Goal: Task Accomplishment & Management: Manage account settings

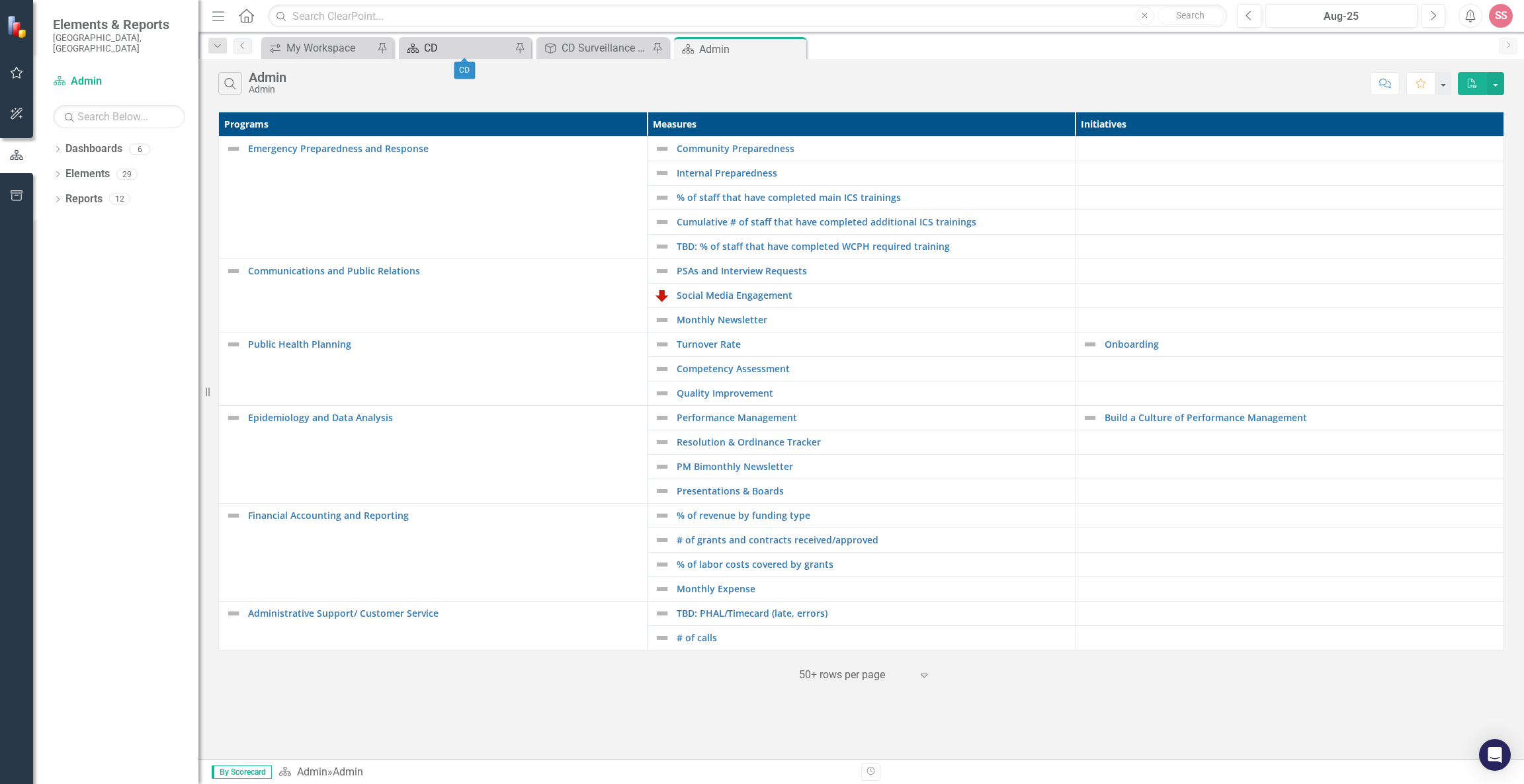
click at [454, 44] on div "CD" at bounding box center [468, 48] width 87 height 17
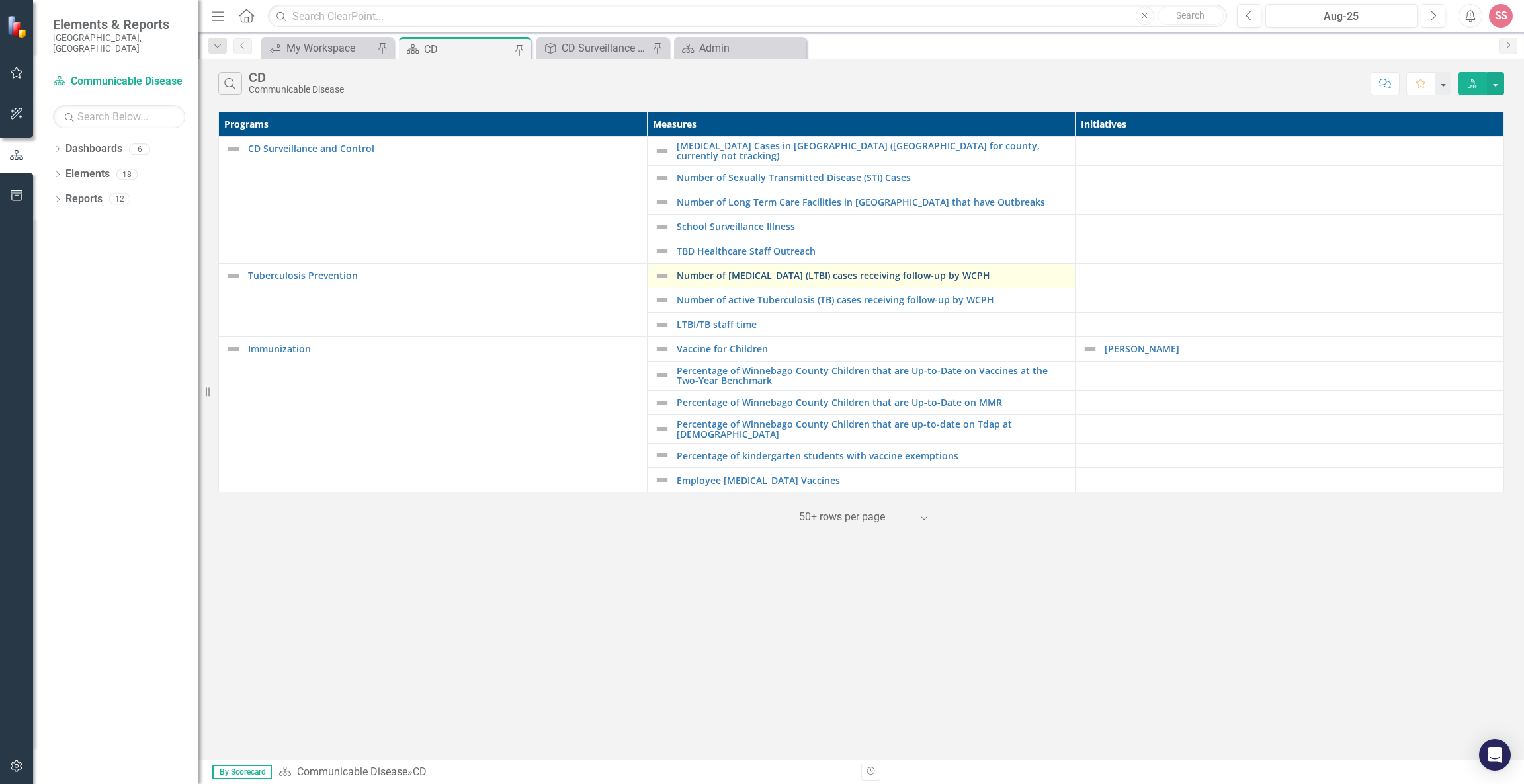
click at [770, 270] on link "Number of [MEDICAL_DATA] (LTBI) cases receiving follow-up by WCPH" at bounding box center [872, 275] width 393 height 10
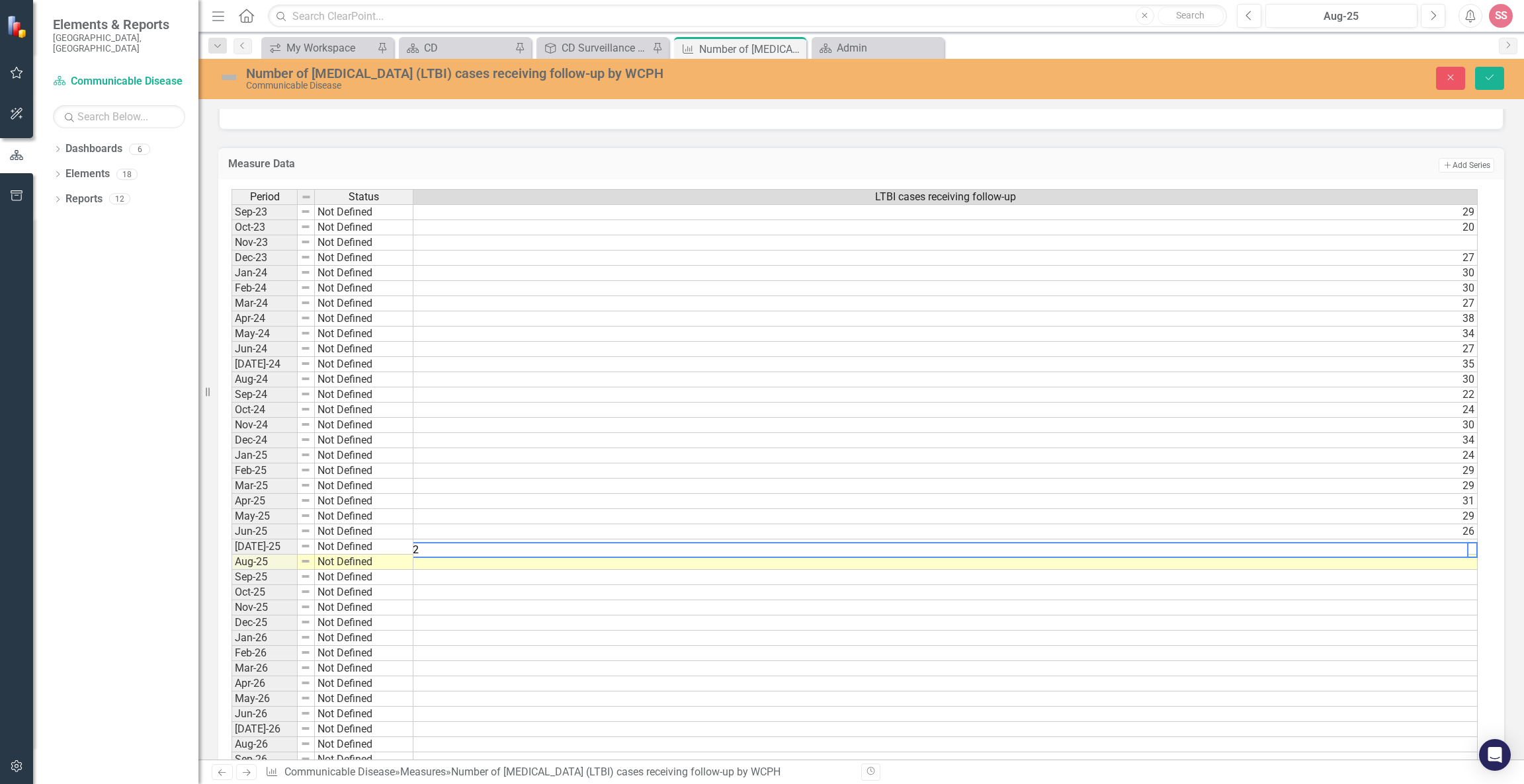
scroll to position [0, 9]
type textarea "32"
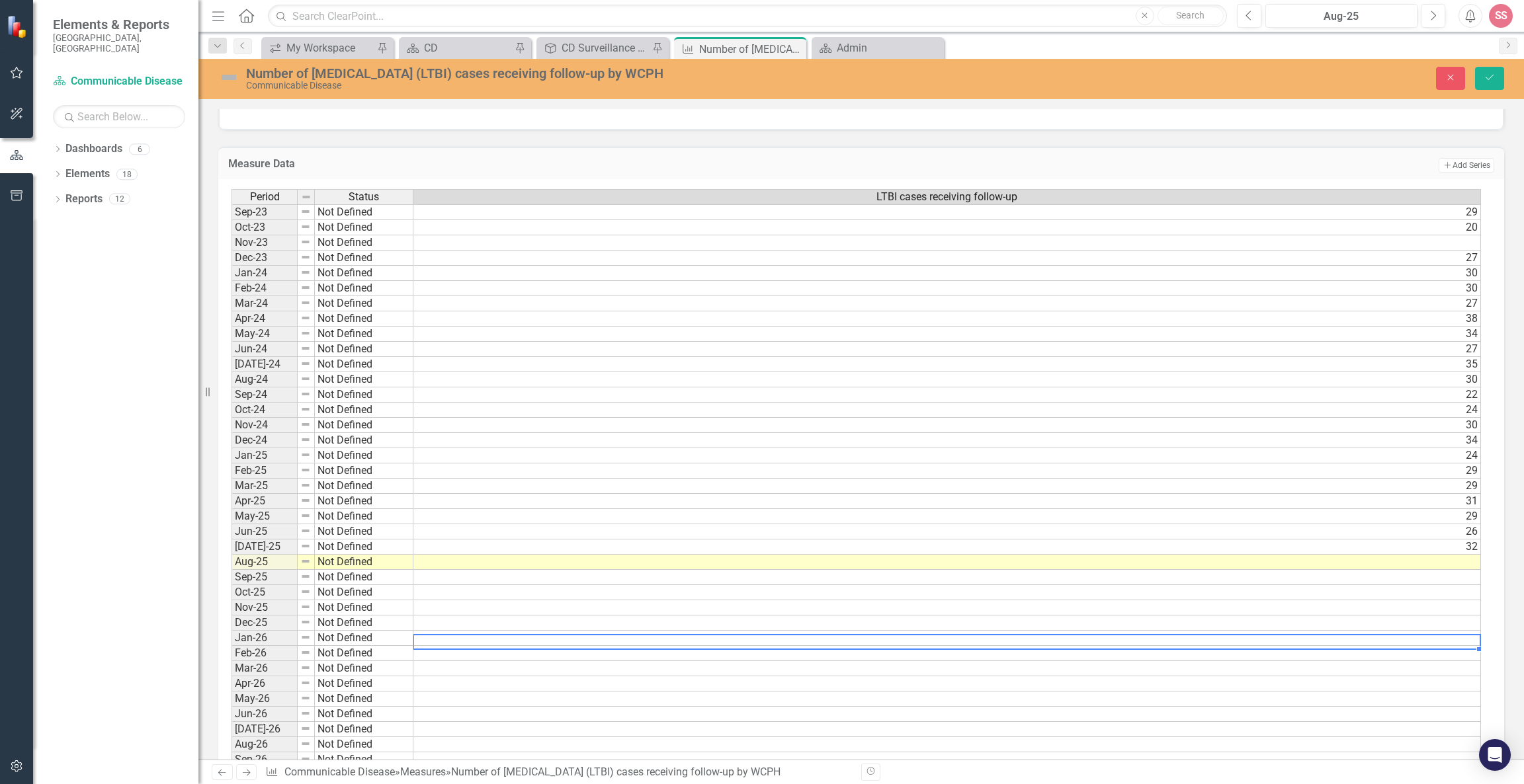
click at [232, 634] on div "Period Status LTBI cases receiving follow-up Sep-23 Not Defined 29 Oct-23 Not D…" at bounding box center [232, 592] width 0 height 807
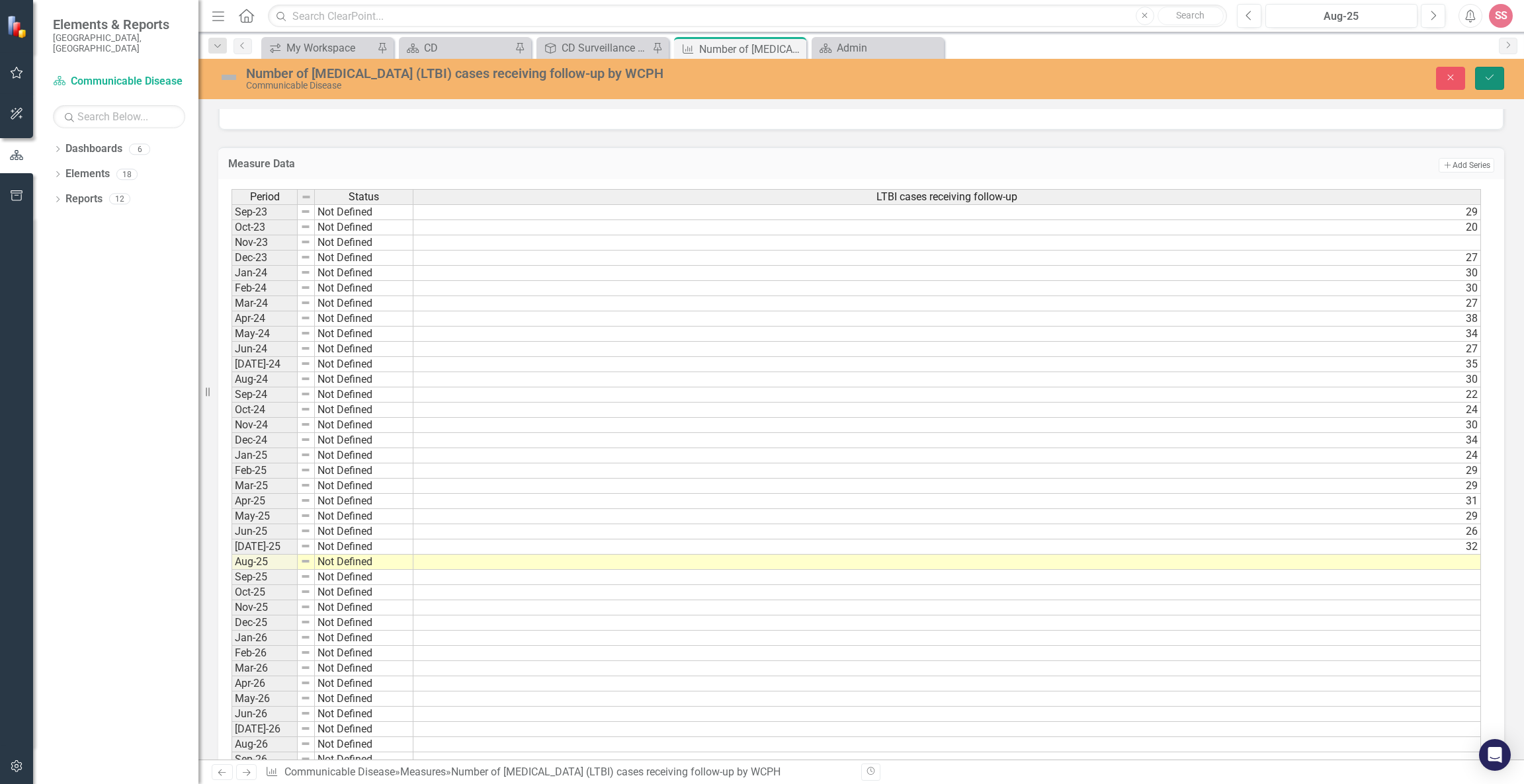
click at [1480, 77] on button "Save" at bounding box center [1489, 78] width 29 height 23
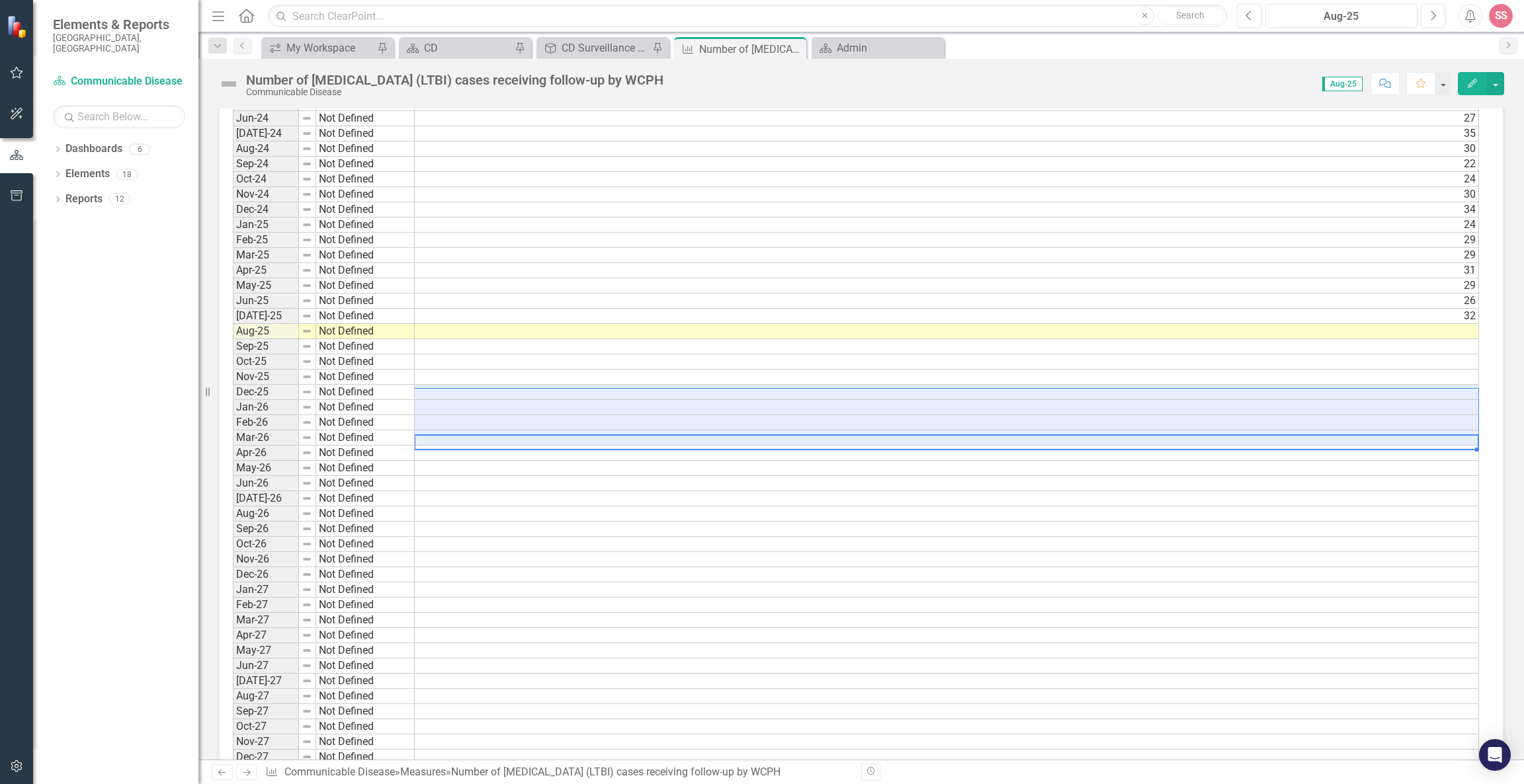
scroll to position [7, 9]
drag, startPoint x: 868, startPoint y: 439, endPoint x: 687, endPoint y: 357, distance: 198.7
click at [687, 357] on tbody "Sep-23 Not Defined 29 Oct-23 Not Defined 20 Nov-23 Not Defined Dec-23 Not Defin…" at bounding box center [856, 370] width 1246 height 791
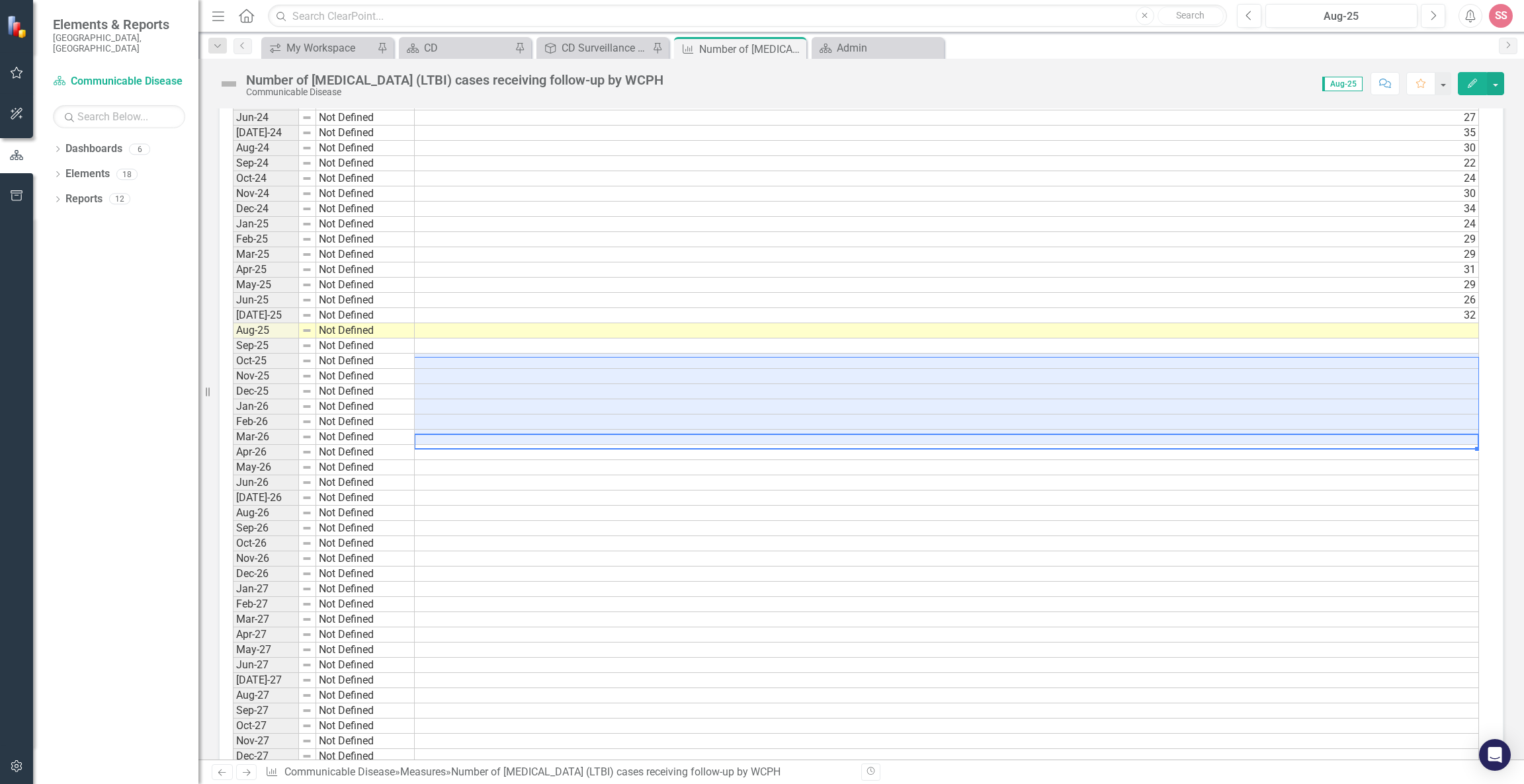
scroll to position [0, 9]
click at [1443, 320] on td "32" at bounding box center [947, 315] width 1064 height 15
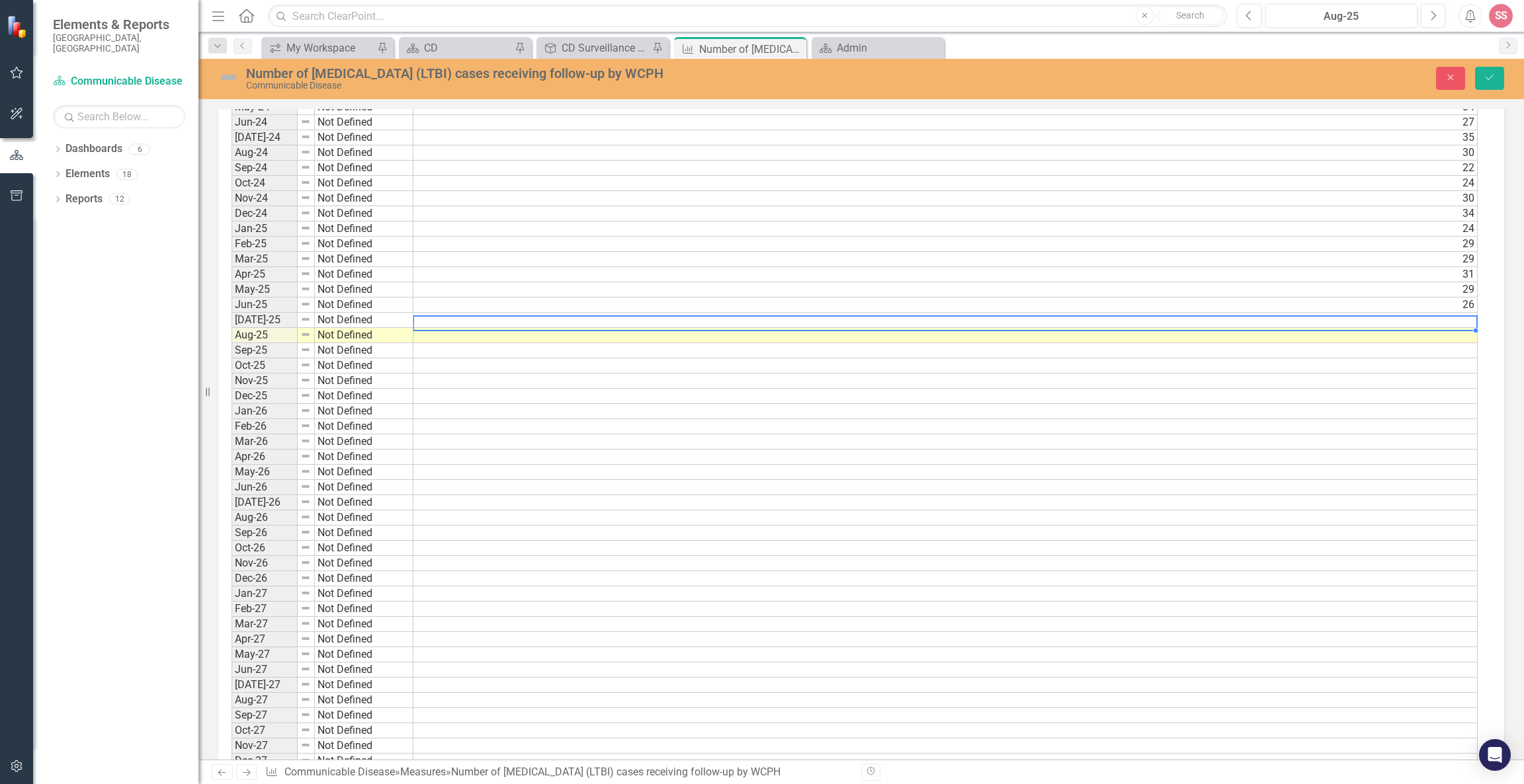
scroll to position [919, 0]
click at [1451, 331] on td at bounding box center [947, 333] width 1068 height 15
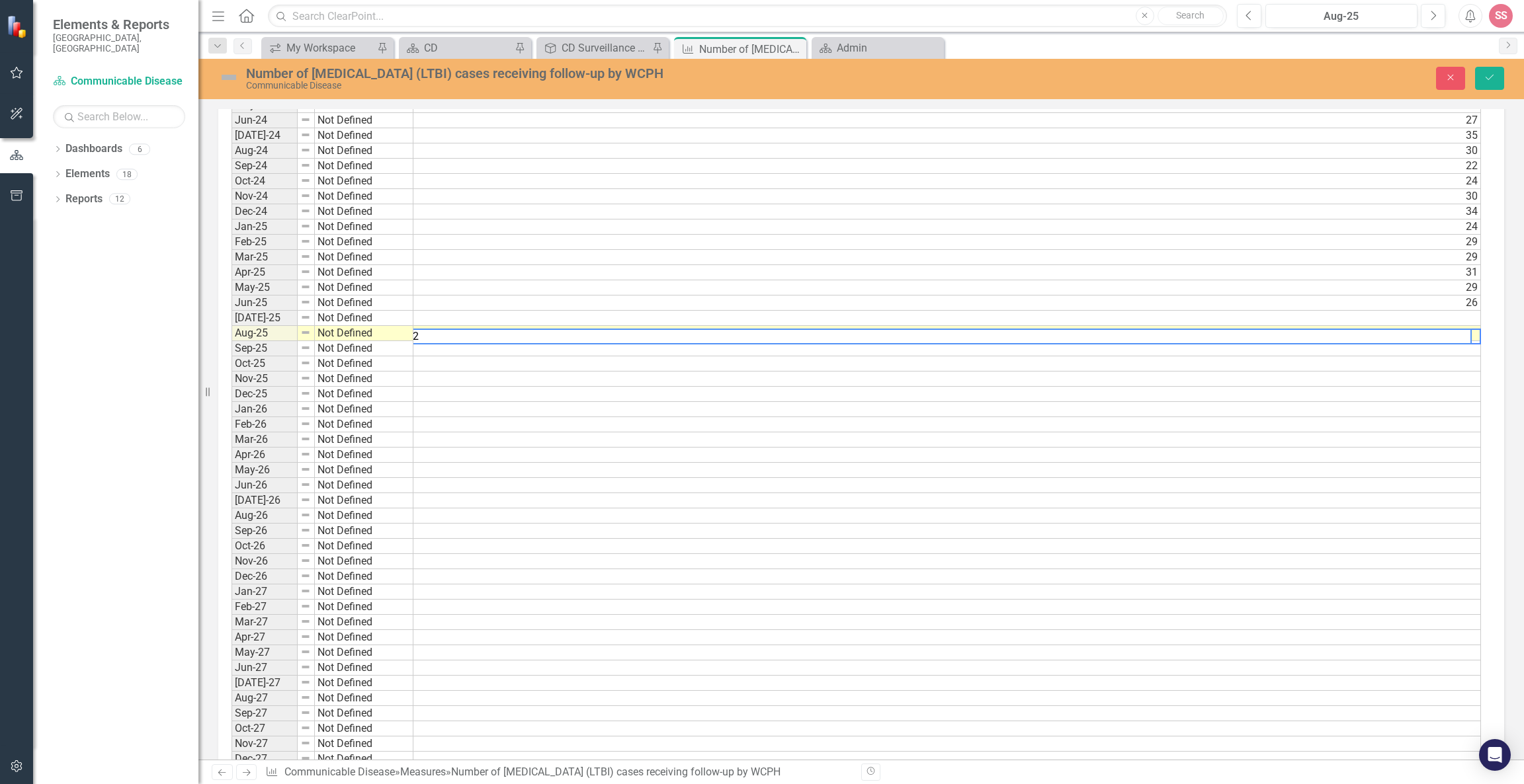
type textarea "32"
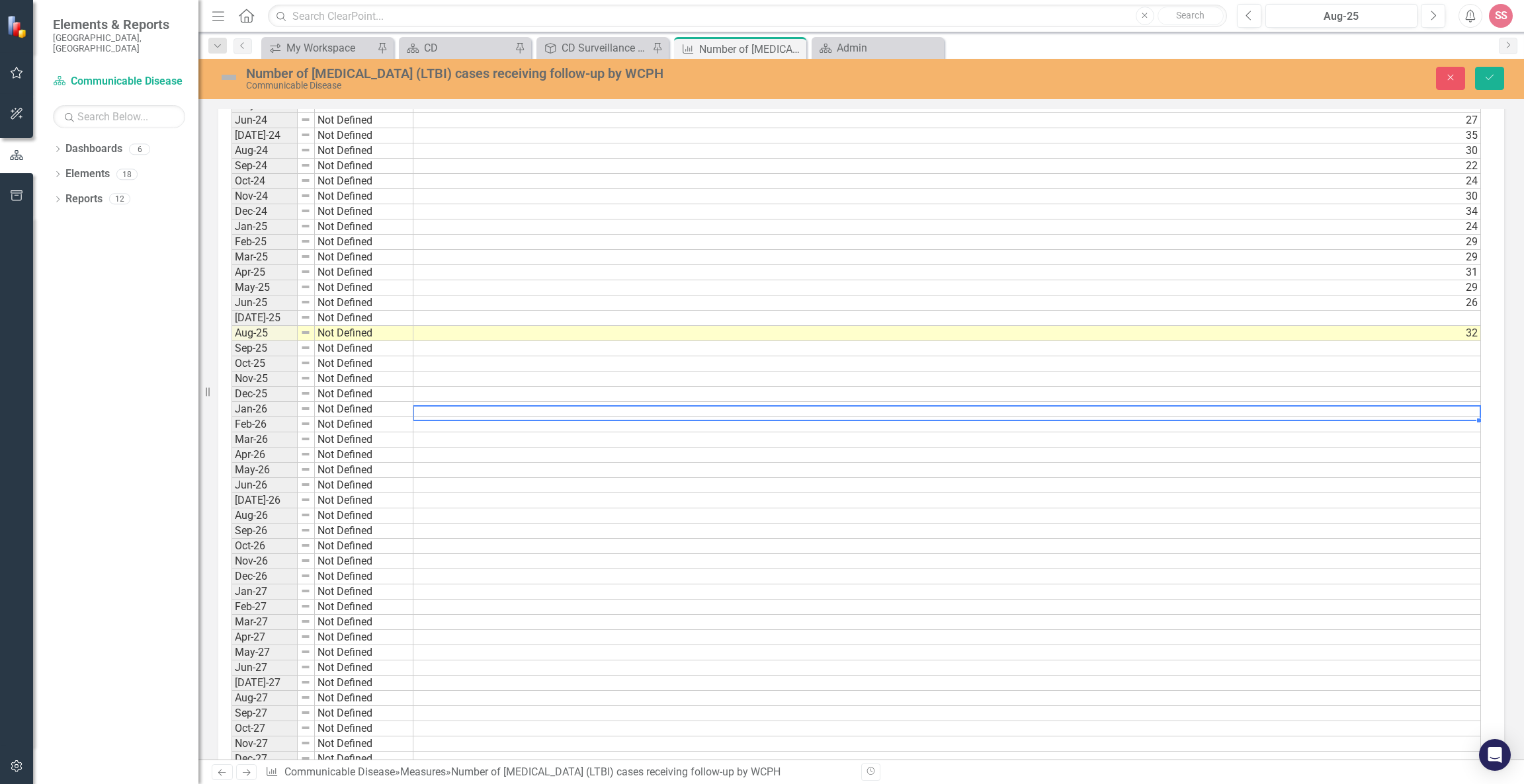
drag, startPoint x: 1447, startPoint y: 406, endPoint x: 1457, endPoint y: 578, distance: 172.3
click at [1457, 578] on tbody "Sep-23 Not Defined 29 Oct-23 Not Defined 20 Nov-23 Not Defined Dec-23 Not Defin…" at bounding box center [856, 372] width 1250 height 791
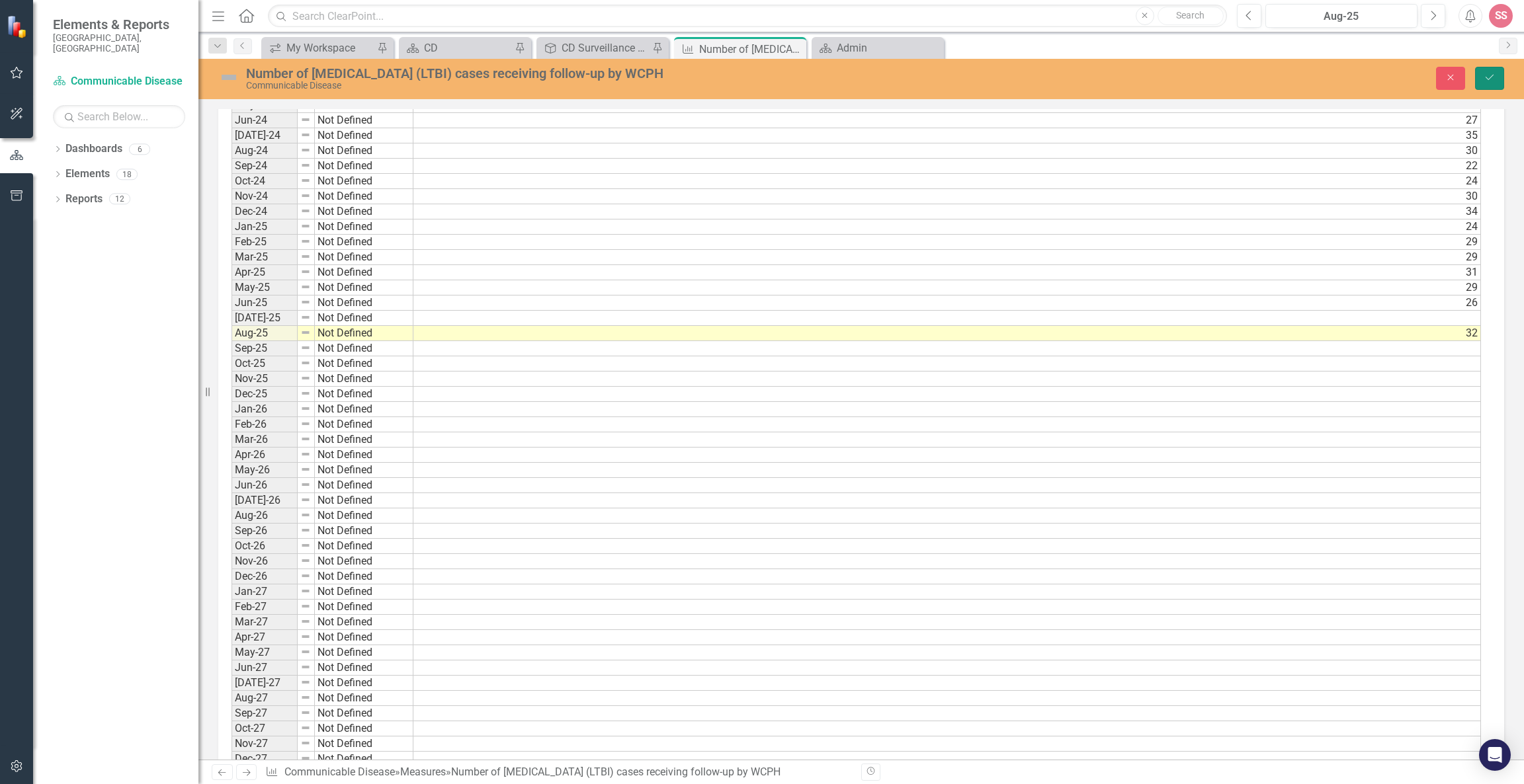
drag, startPoint x: 1490, startPoint y: 70, endPoint x: 1503, endPoint y: 78, distance: 15.3
click at [1503, 78] on button "Save" at bounding box center [1489, 78] width 29 height 23
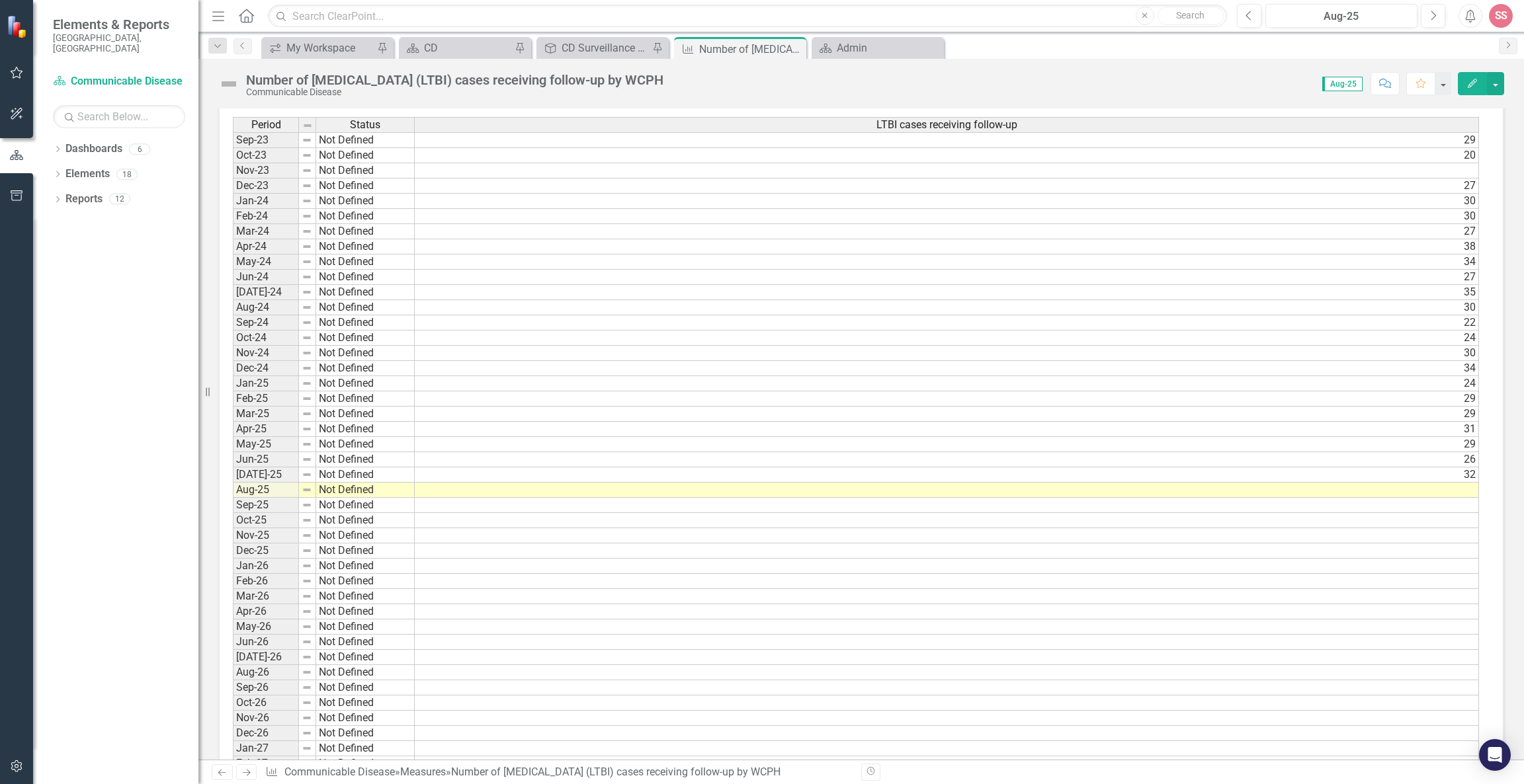
scroll to position [0, 0]
click at [1164, 741] on td at bounding box center [947, 733] width 1064 height 15
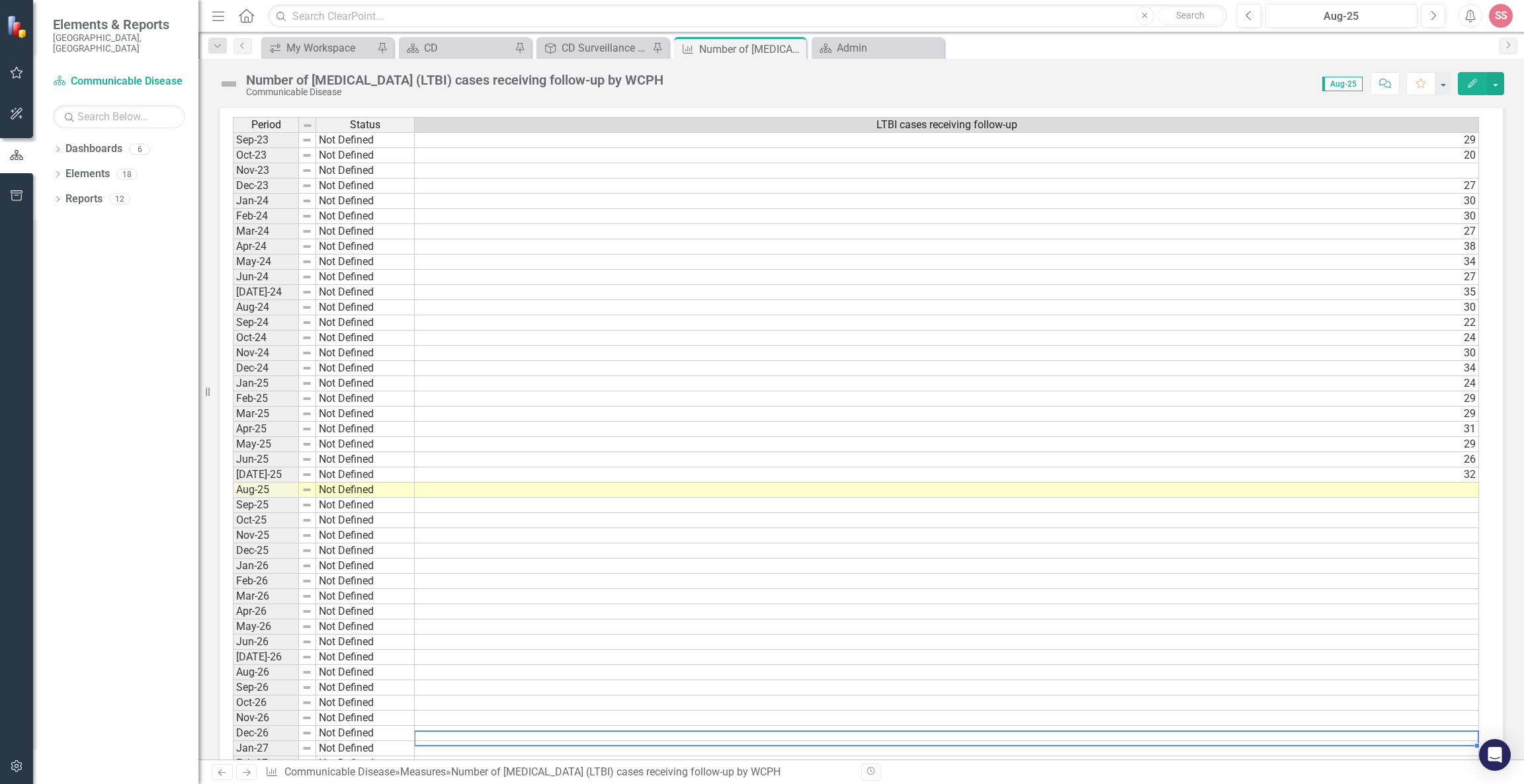
click at [1443, 479] on td "32" at bounding box center [947, 475] width 1064 height 15
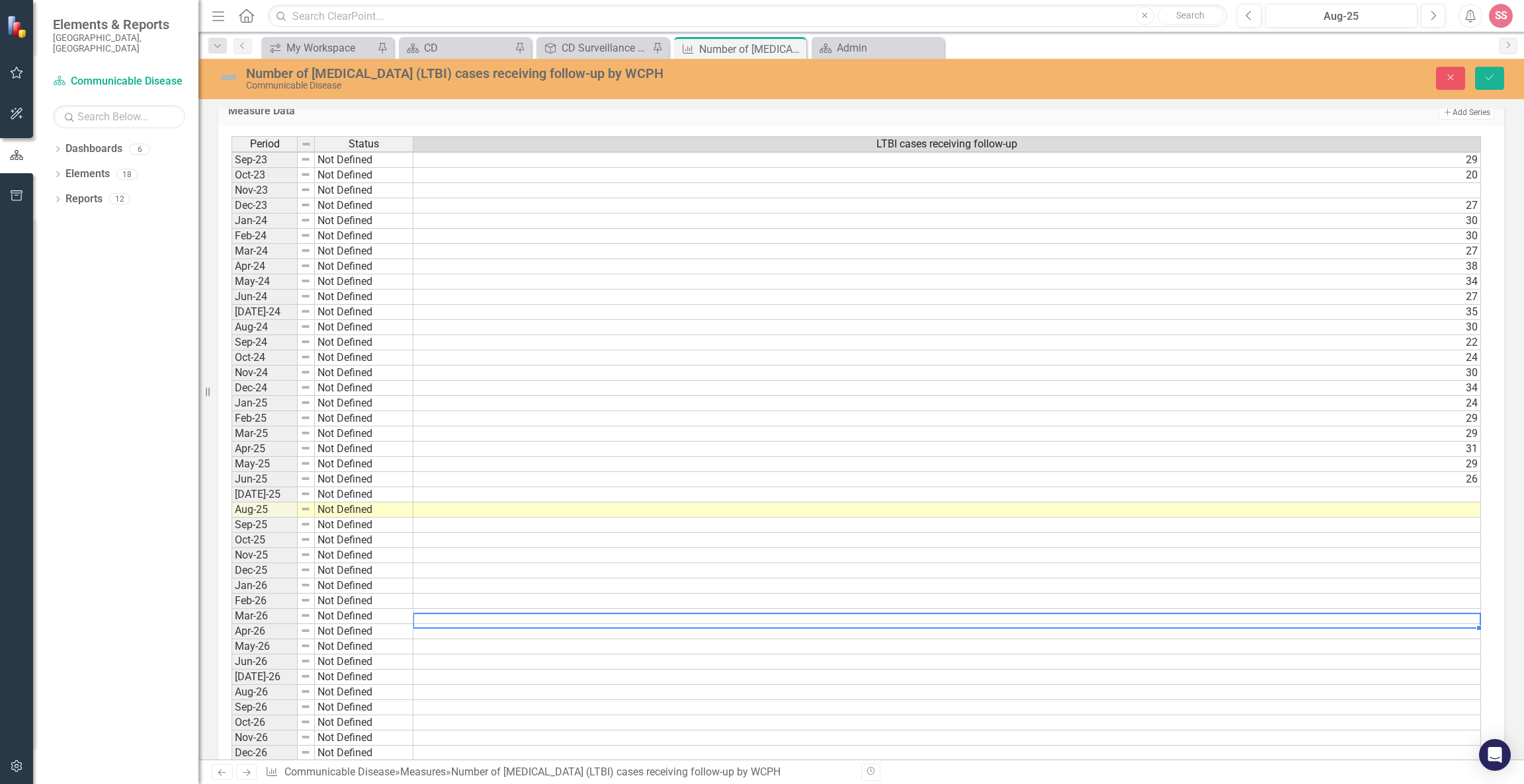
scroll to position [6, 0]
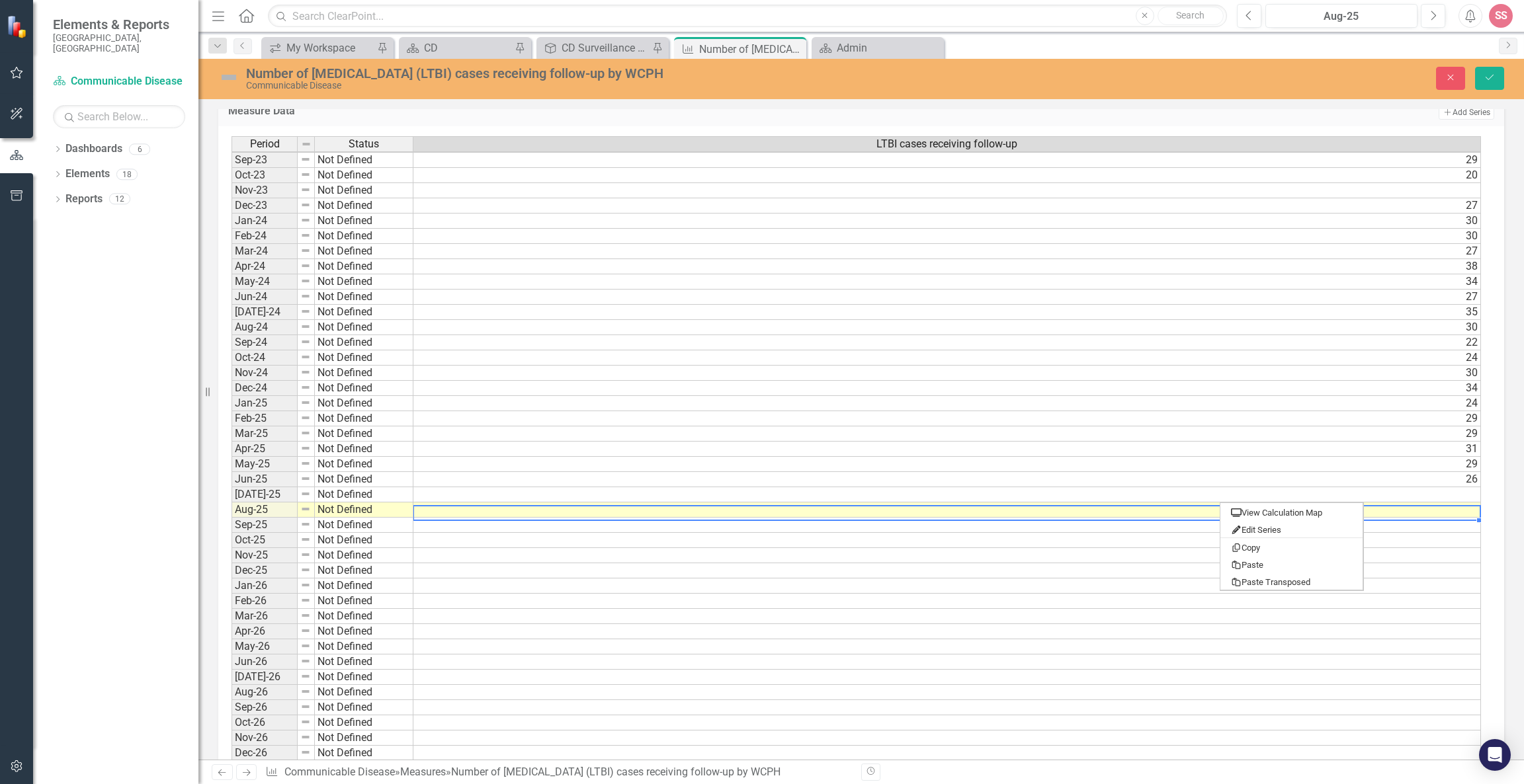
click at [1220, 502] on table "View Calculation Map Edit Series Copy Paste Paste Transposed" at bounding box center [1292, 547] width 144 height 89
click at [1191, 507] on td at bounding box center [947, 510] width 1068 height 15
type textarea "2"
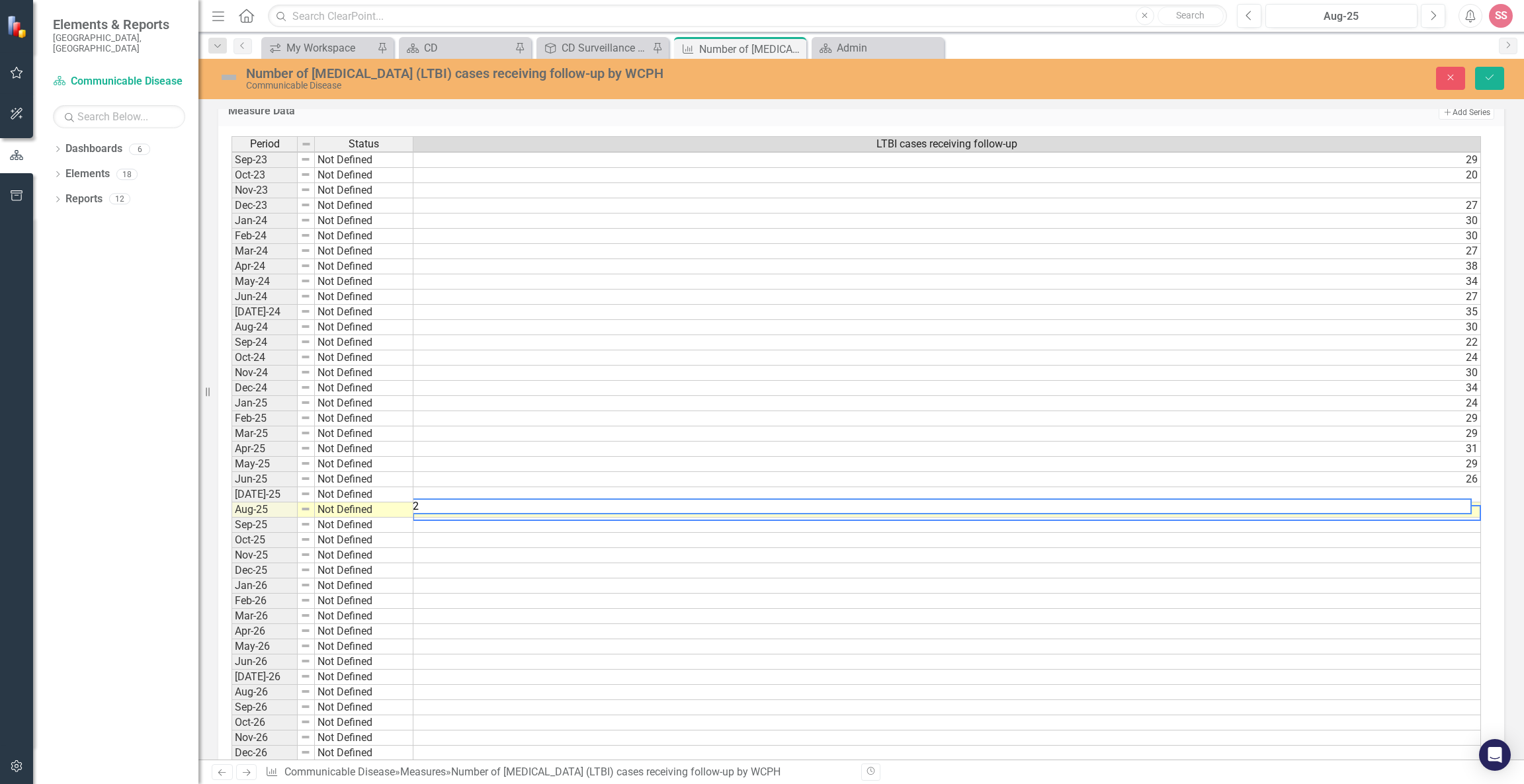
type textarea "32"
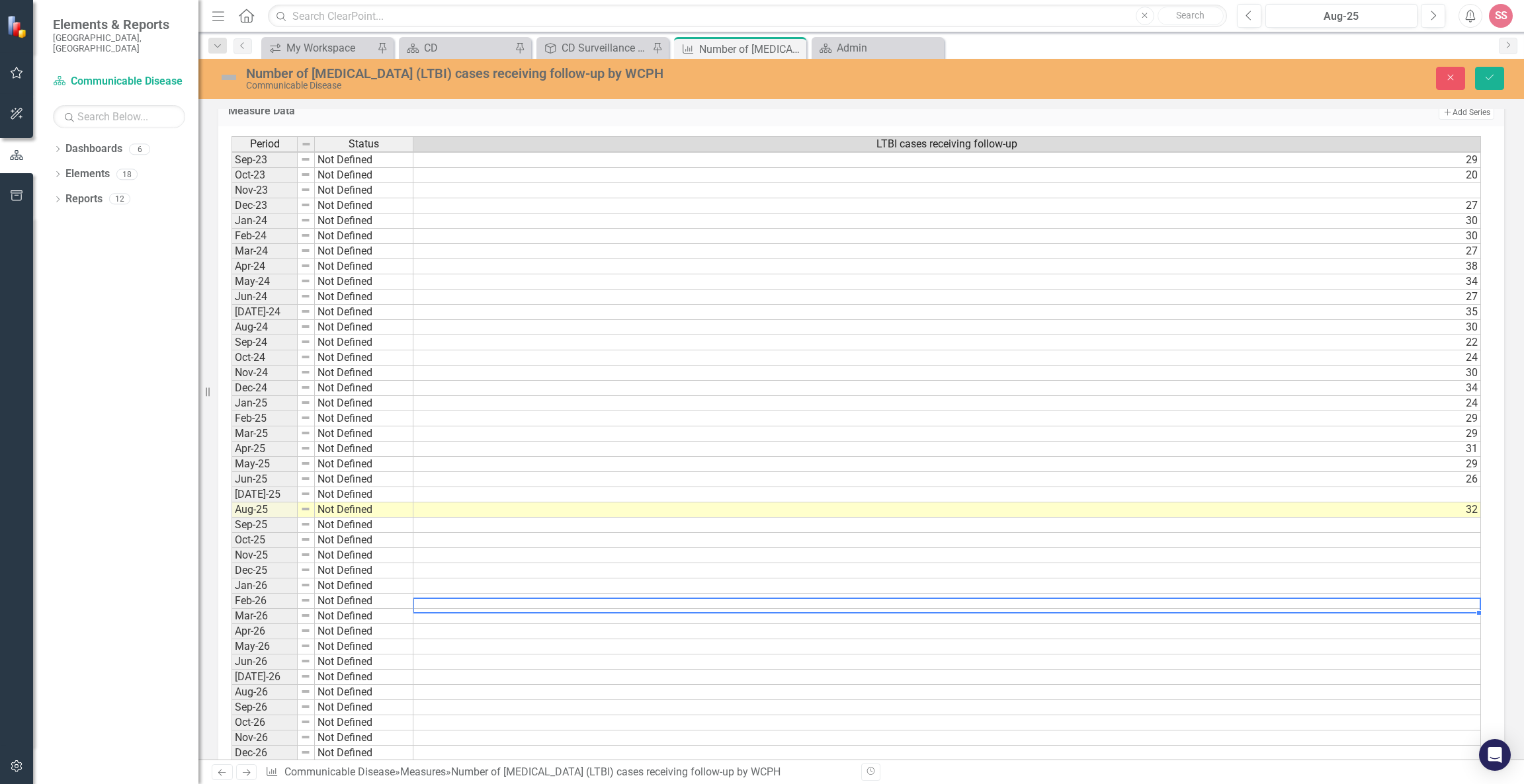
click at [1154, 602] on td at bounding box center [947, 601] width 1068 height 15
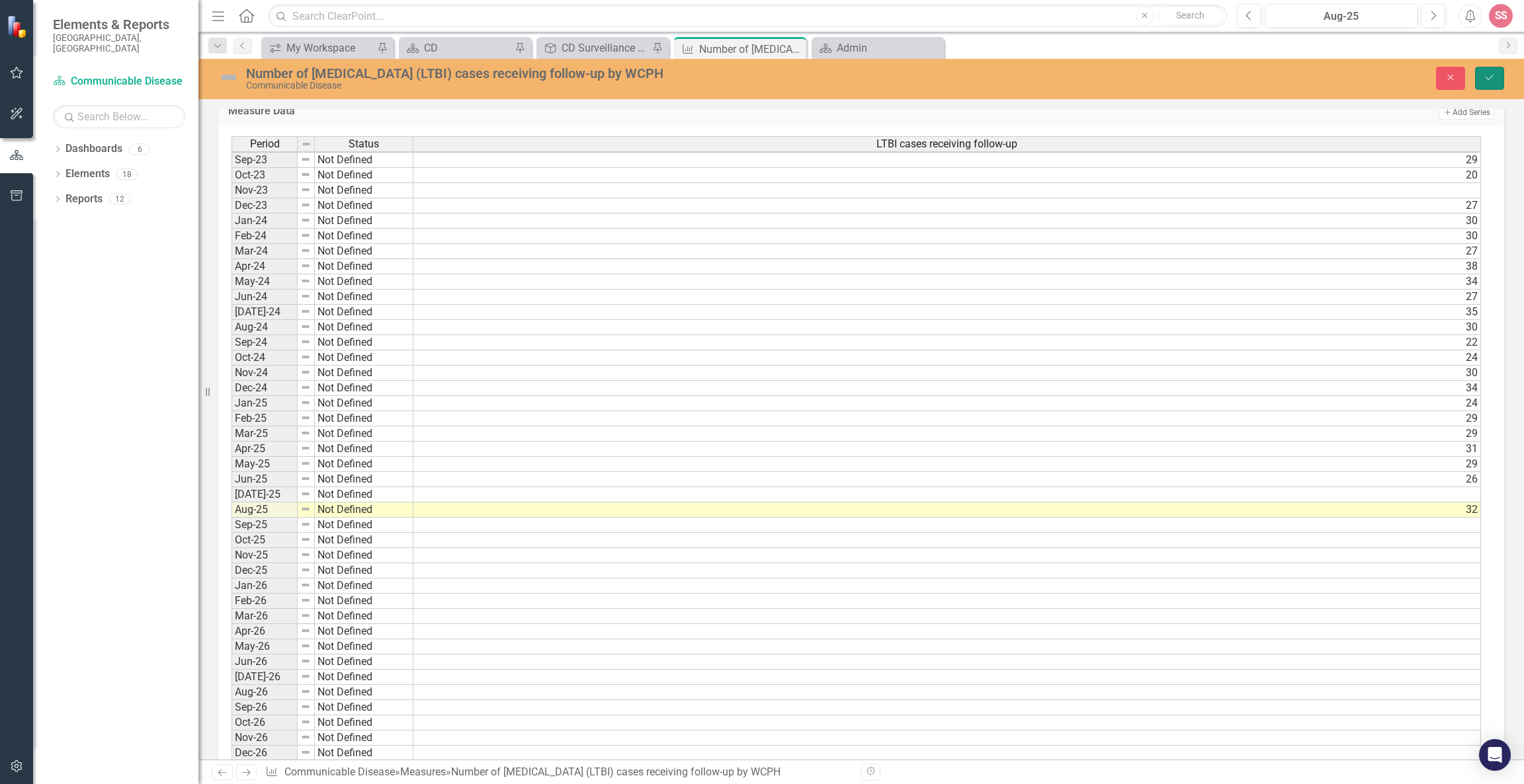
click at [1490, 76] on icon "Save" at bounding box center [1490, 77] width 12 height 9
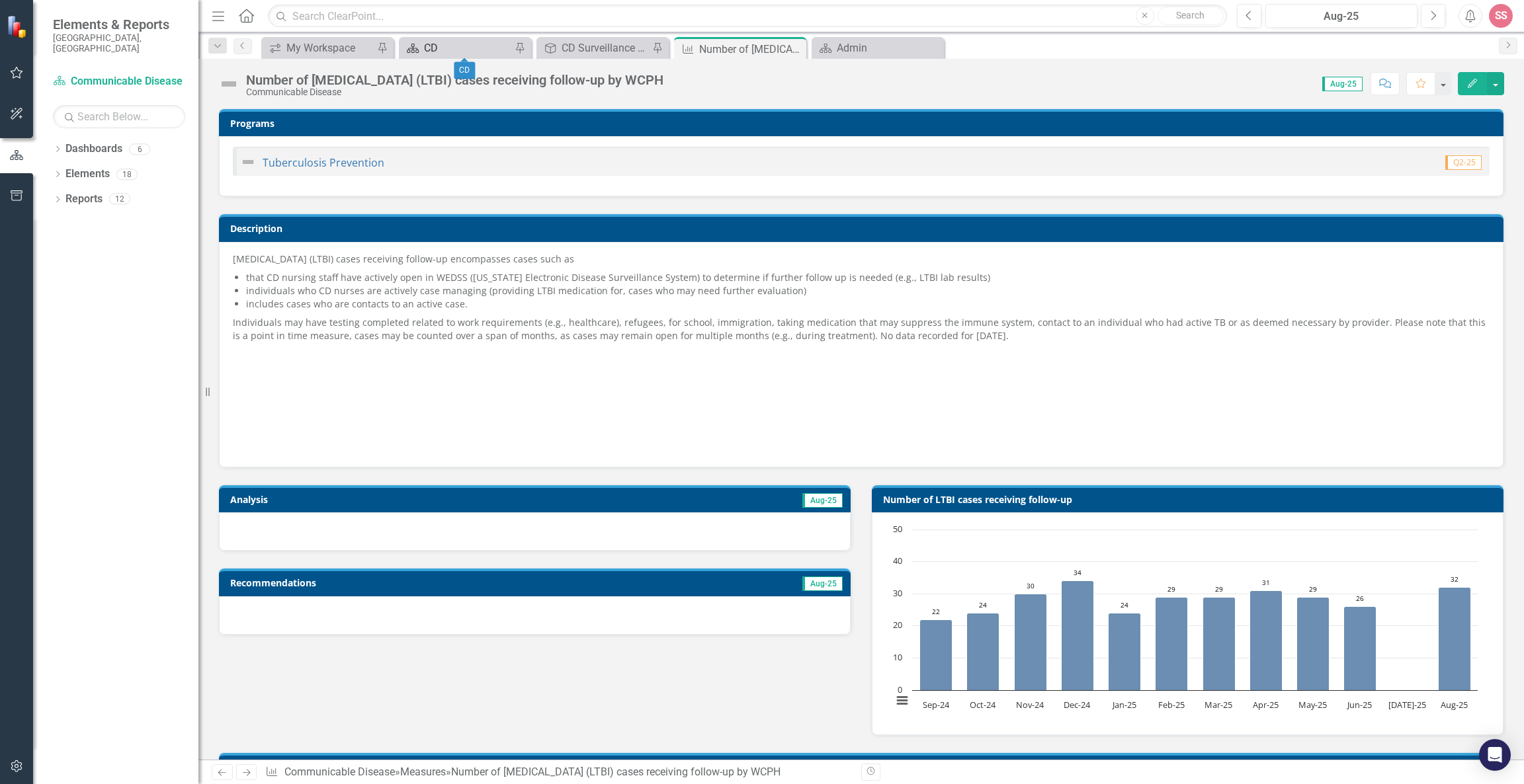
click at [429, 42] on div "CD" at bounding box center [468, 48] width 87 height 17
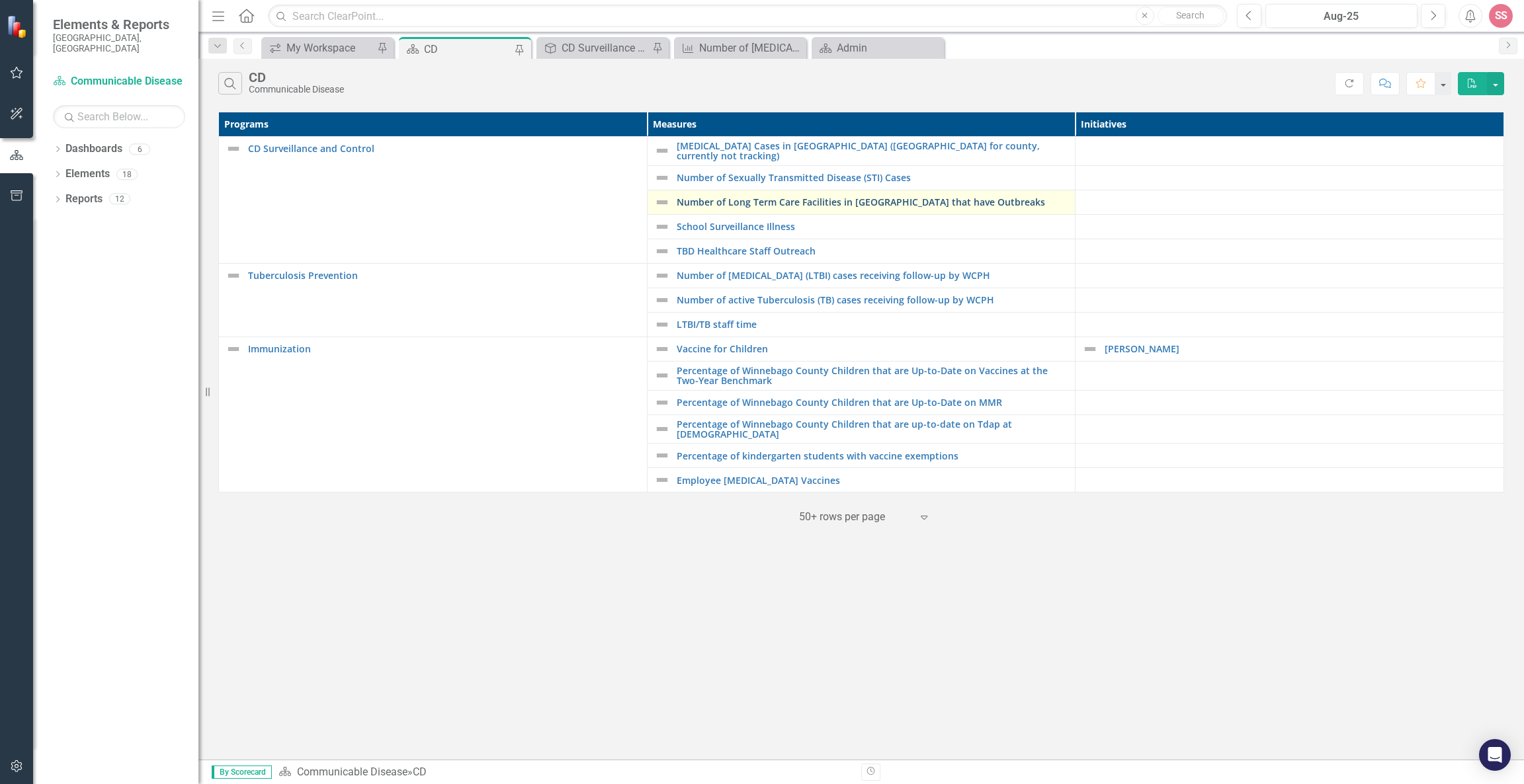
click at [784, 197] on link "Number of Long Term Care Facilities in [GEOGRAPHIC_DATA] that have Outbreaks" at bounding box center [872, 202] width 393 height 10
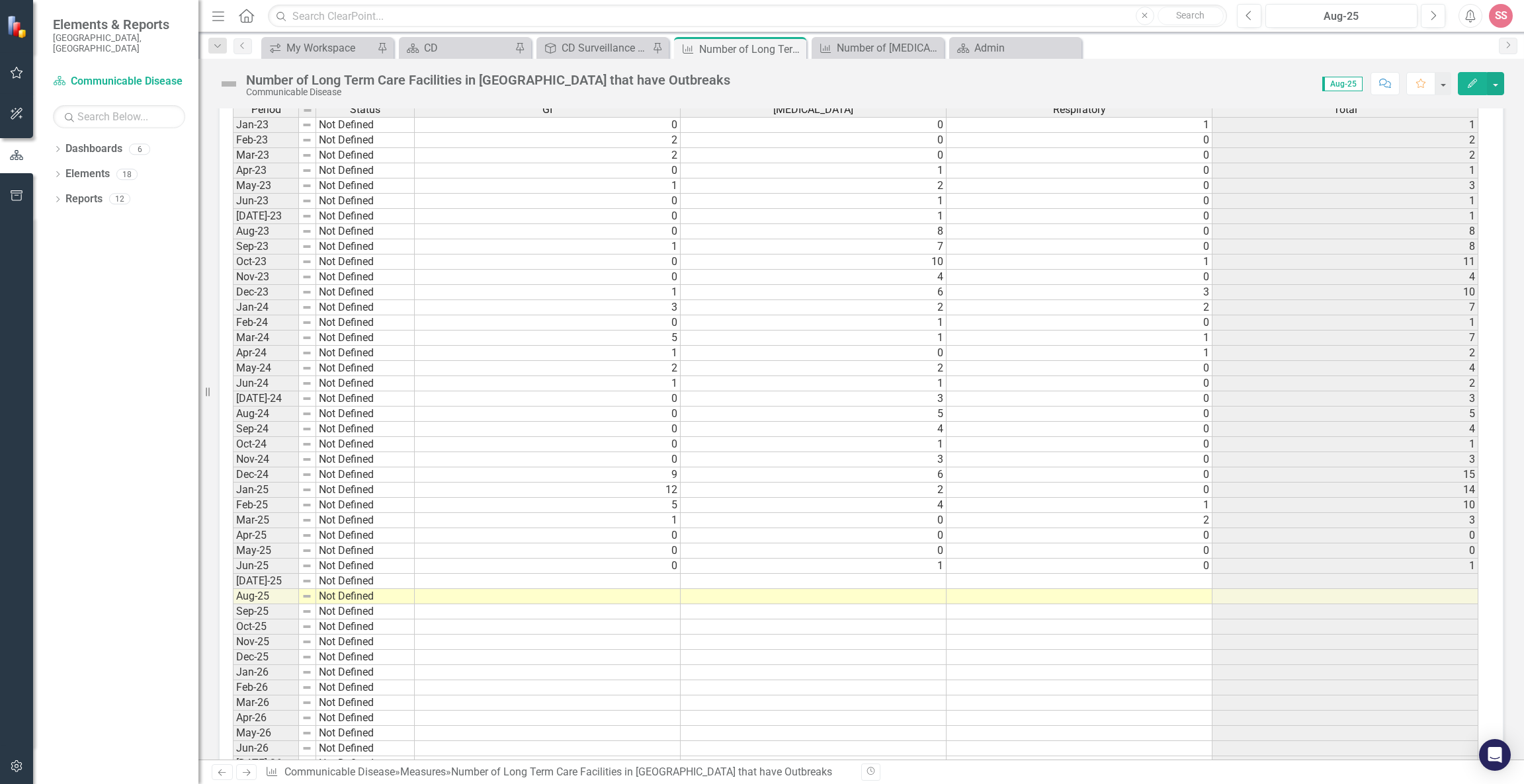
click at [664, 589] on td at bounding box center [548, 596] width 266 height 15
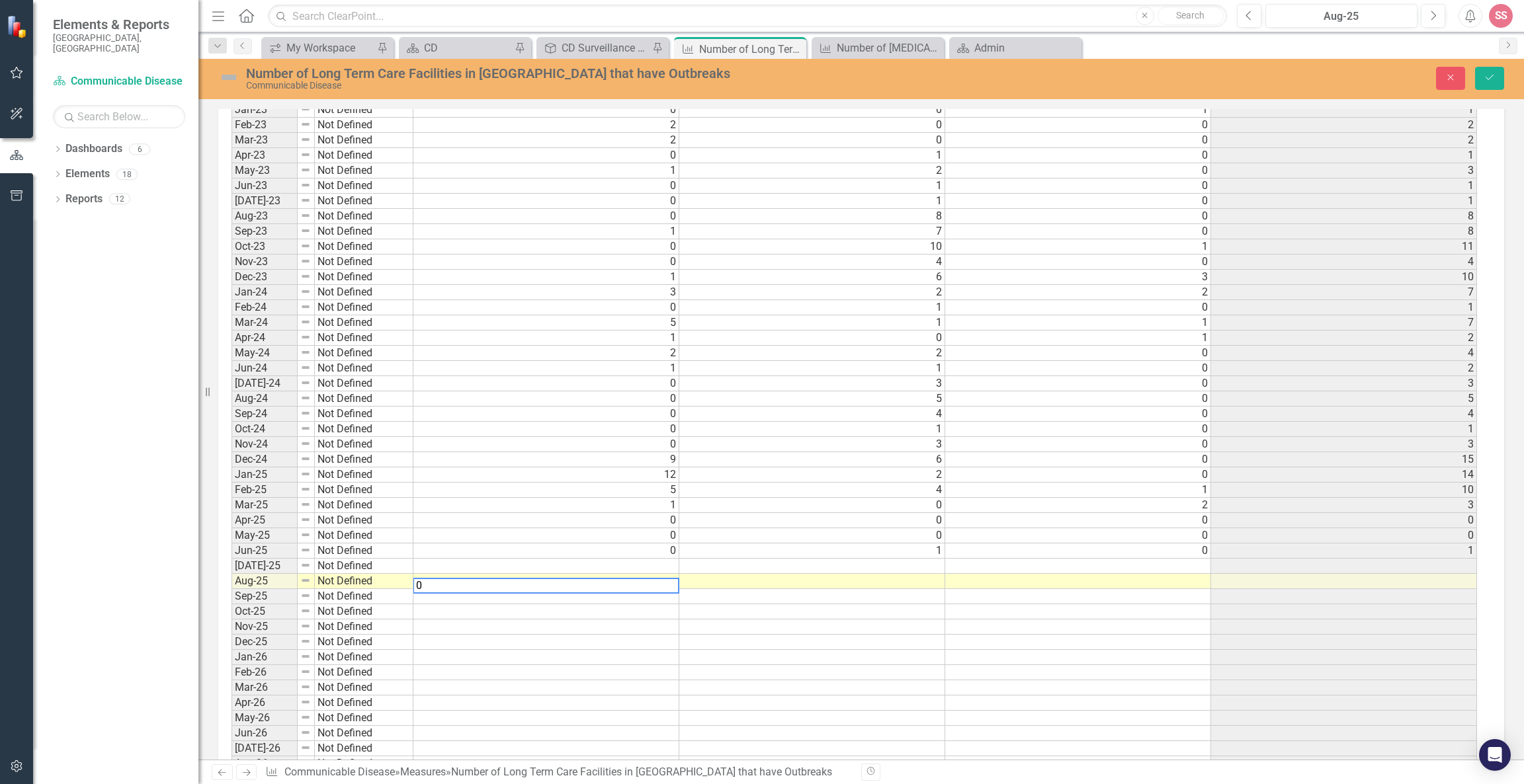
scroll to position [735, 0]
click at [825, 571] on td at bounding box center [813, 578] width 266 height 15
click at [1003, 571] on td at bounding box center [1080, 578] width 266 height 15
type textarea "1"
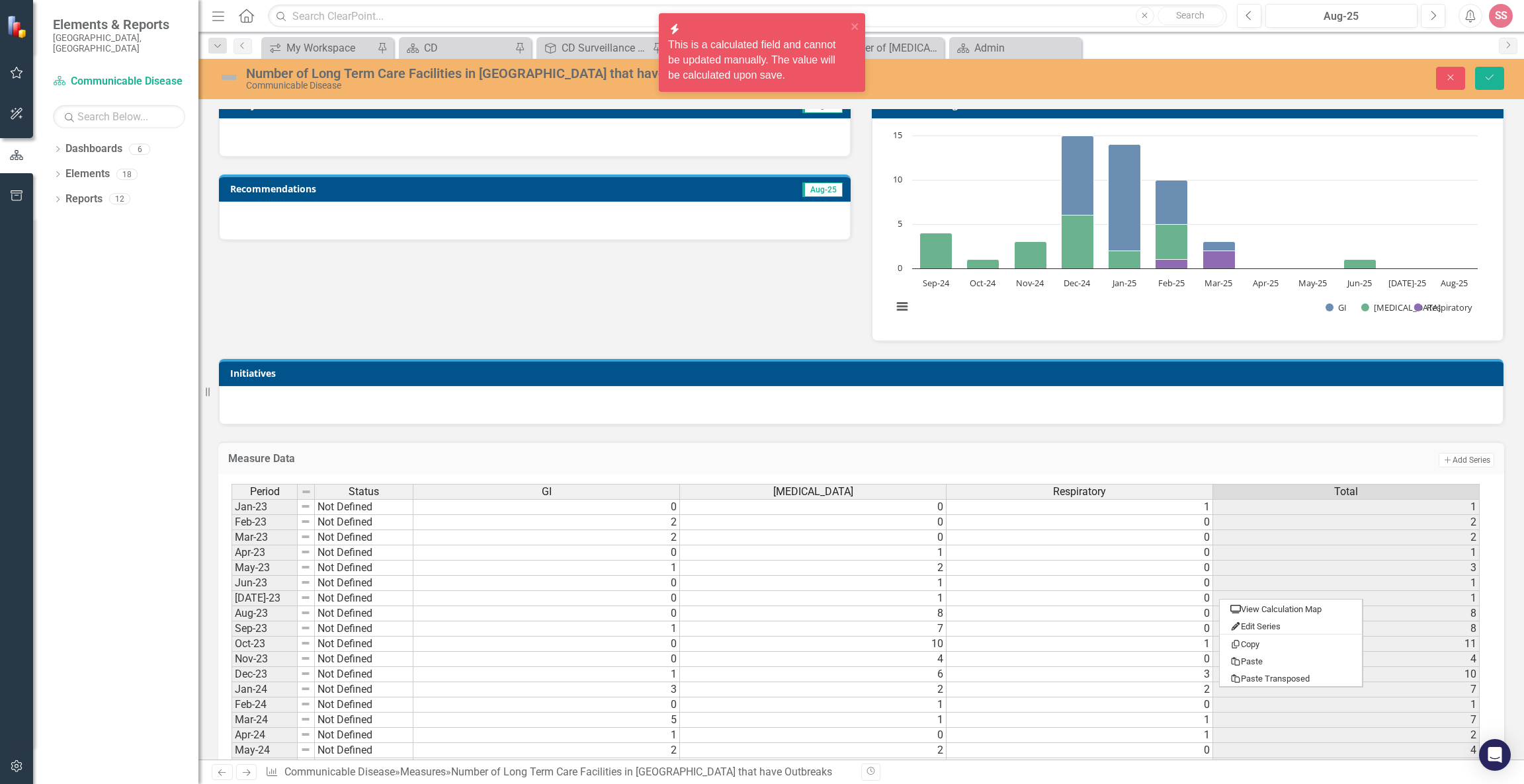
scroll to position [331, 0]
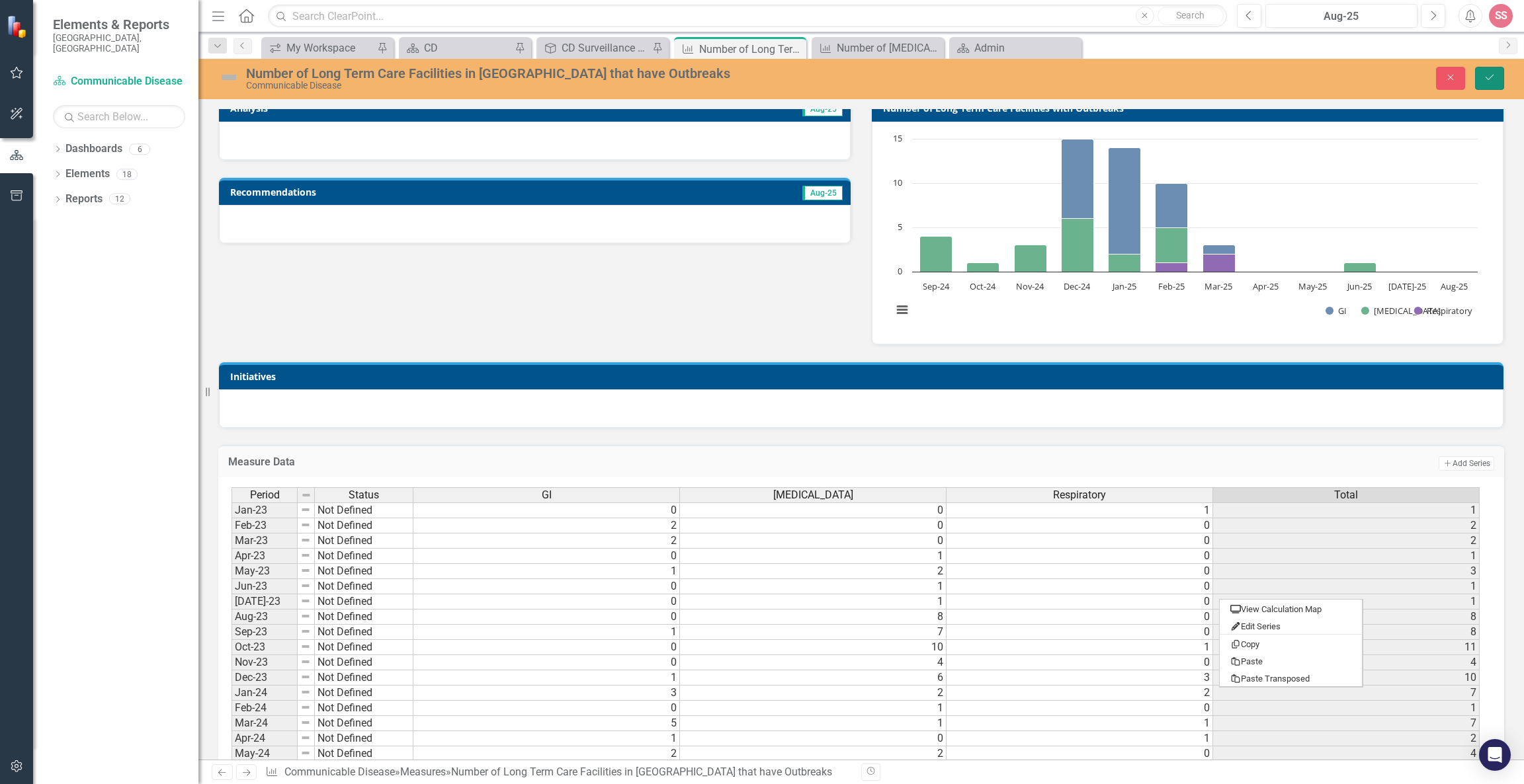
click at [1485, 72] on icon "Save" at bounding box center [1490, 77] width 12 height 9
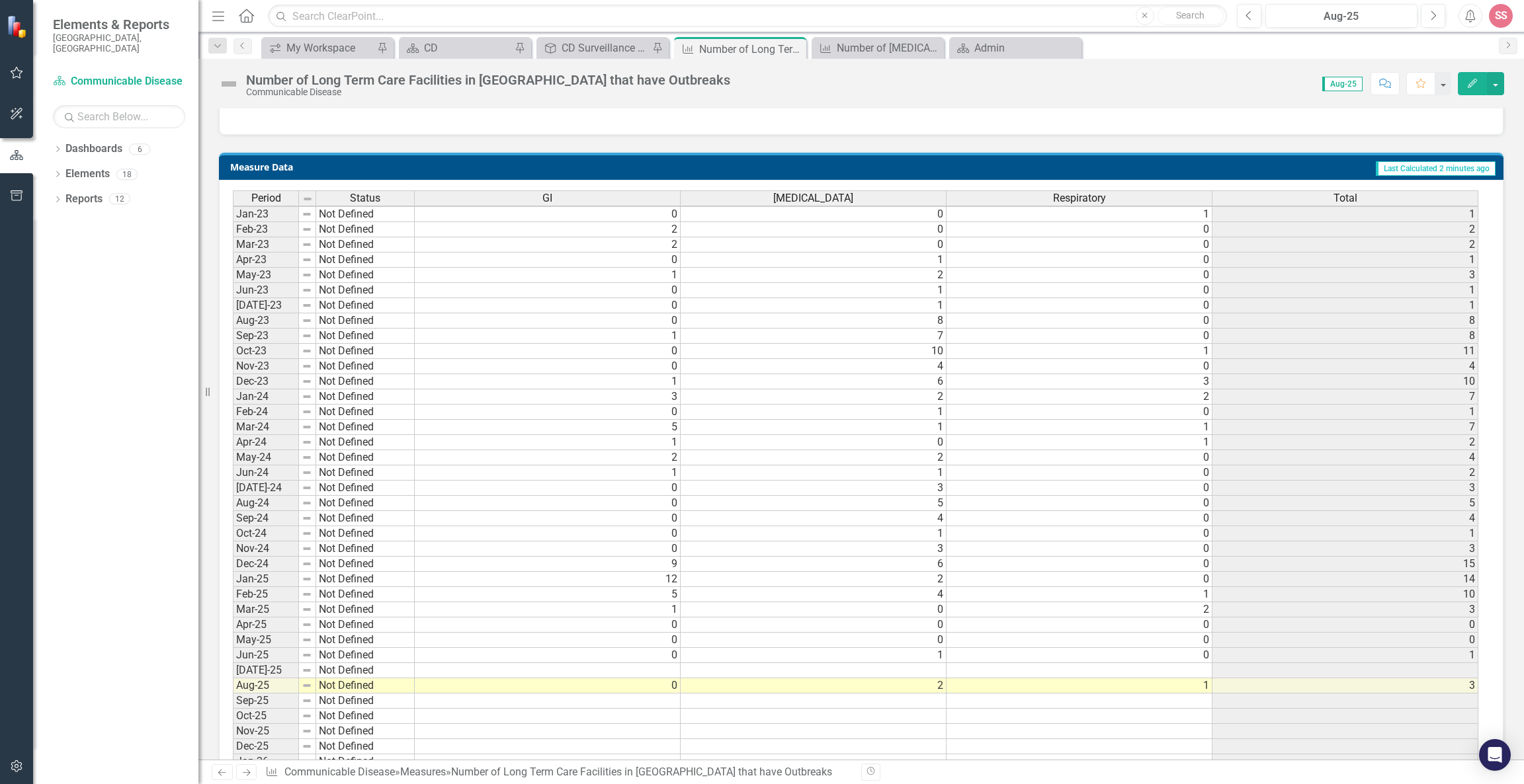
scroll to position [7, 0]
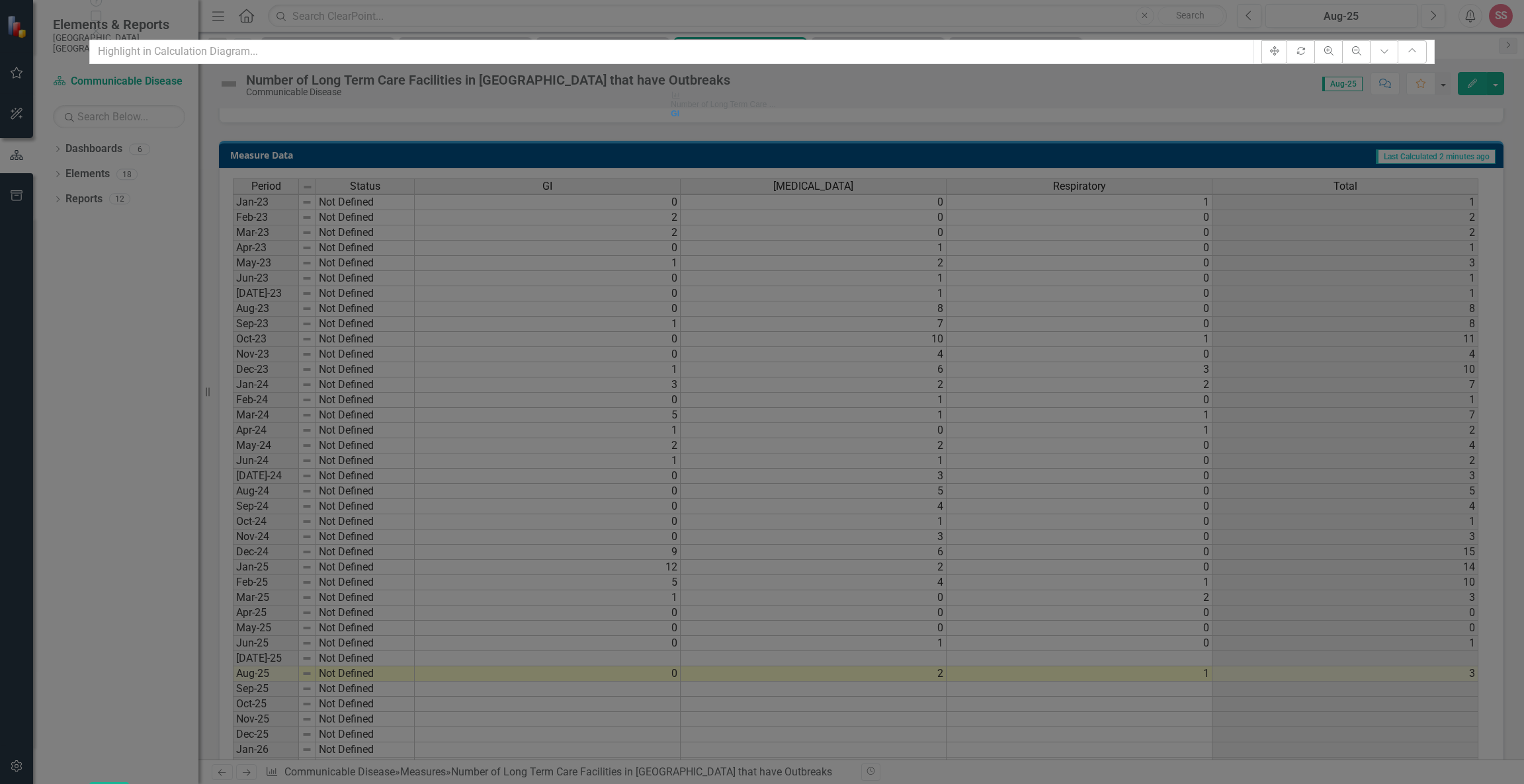
click at [103, 25] on icon "Close" at bounding box center [96, 31] width 13 height 11
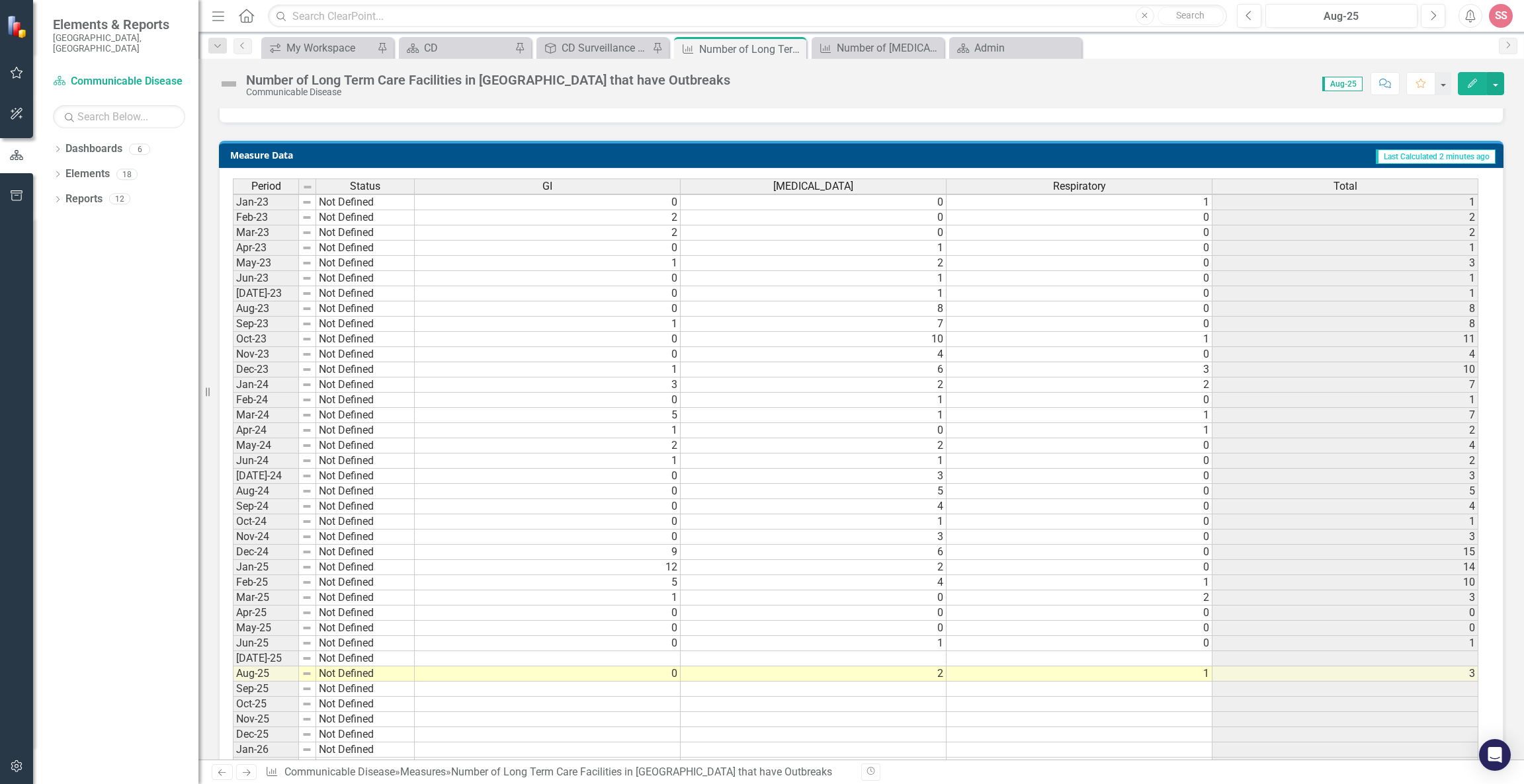
click at [666, 651] on td at bounding box center [548, 659] width 266 height 15
type textarea "0"
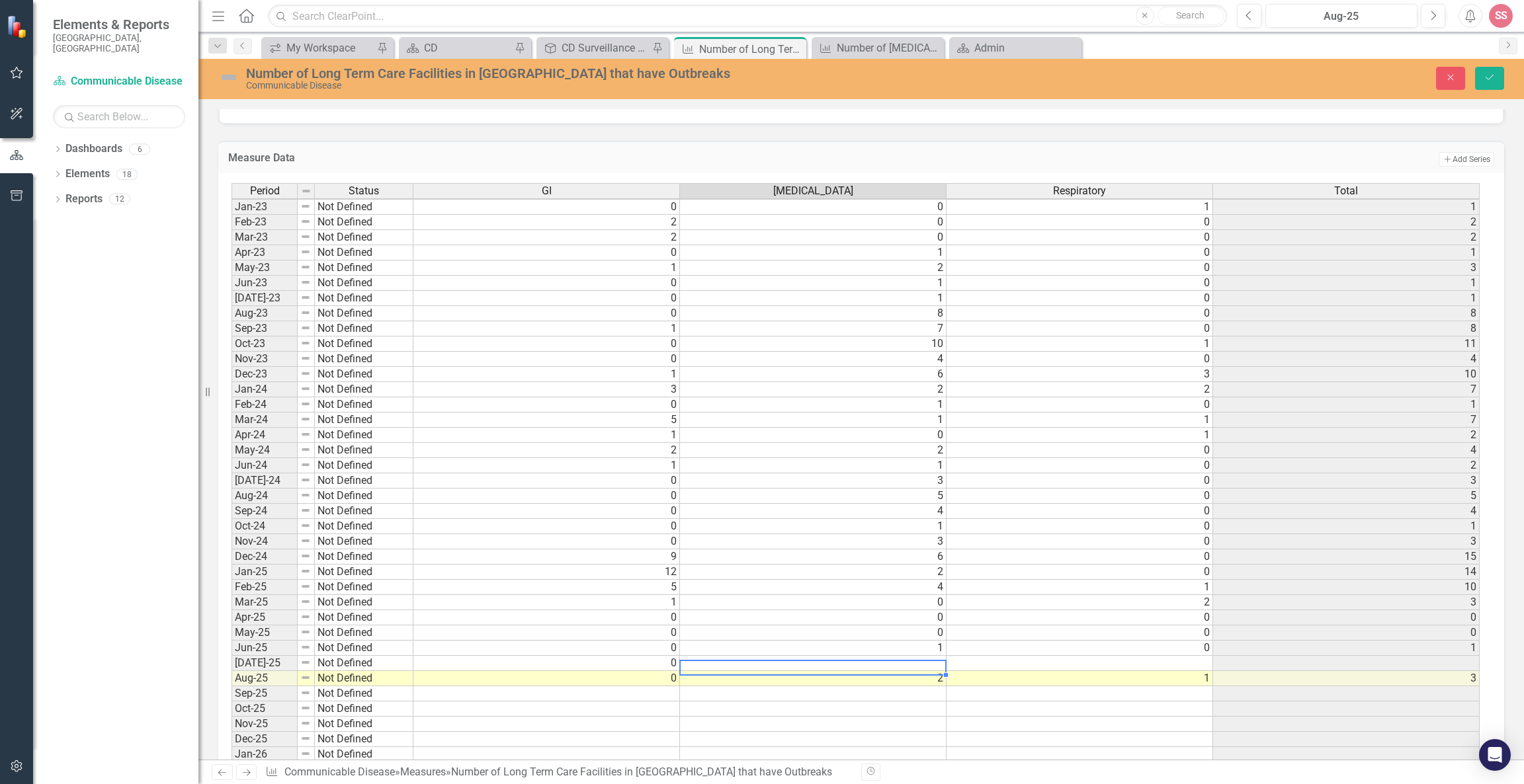
type textarea "1"
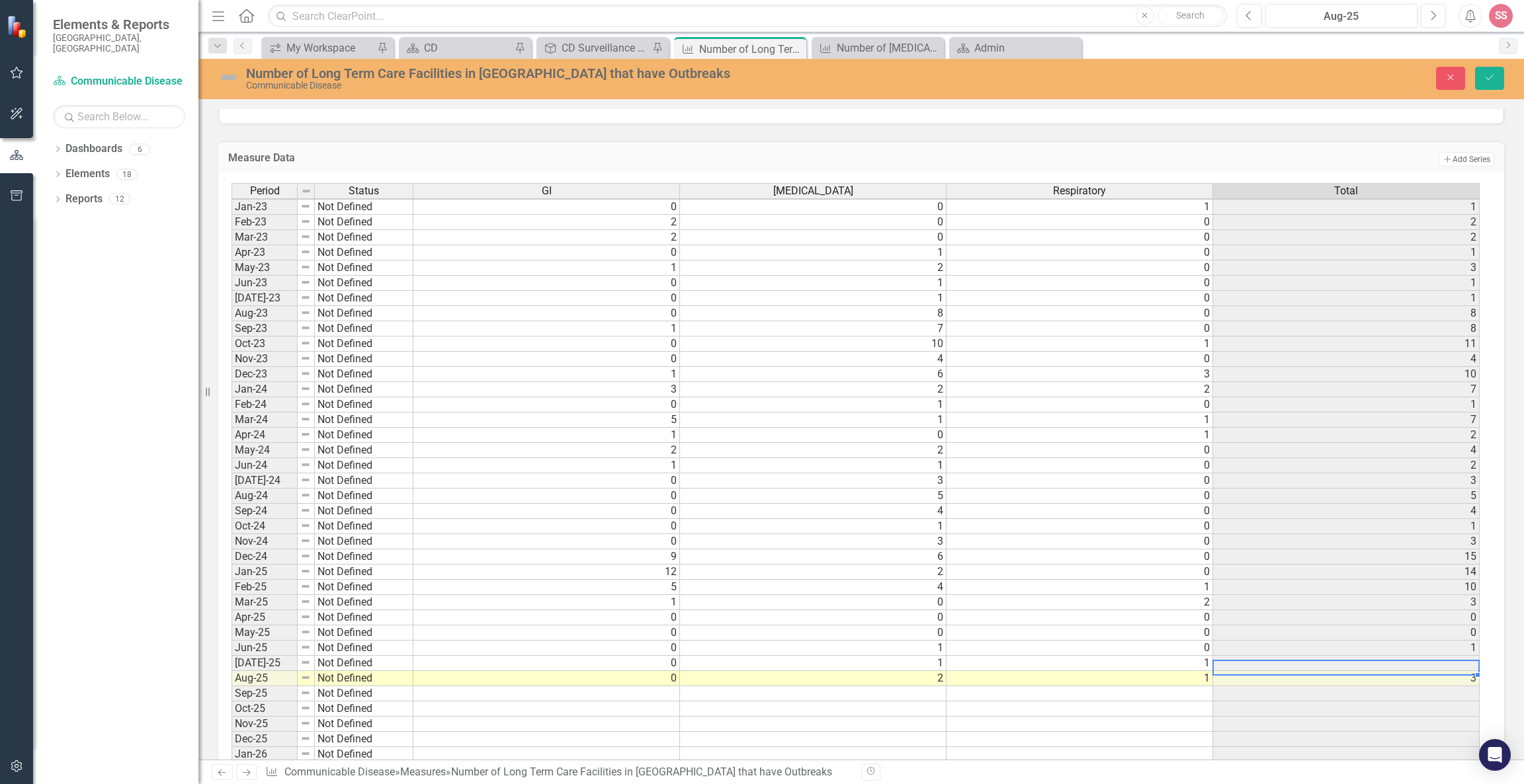
scroll to position [7, 7]
type textarea "1"
click at [1484, 73] on icon "Save" at bounding box center [1490, 77] width 12 height 9
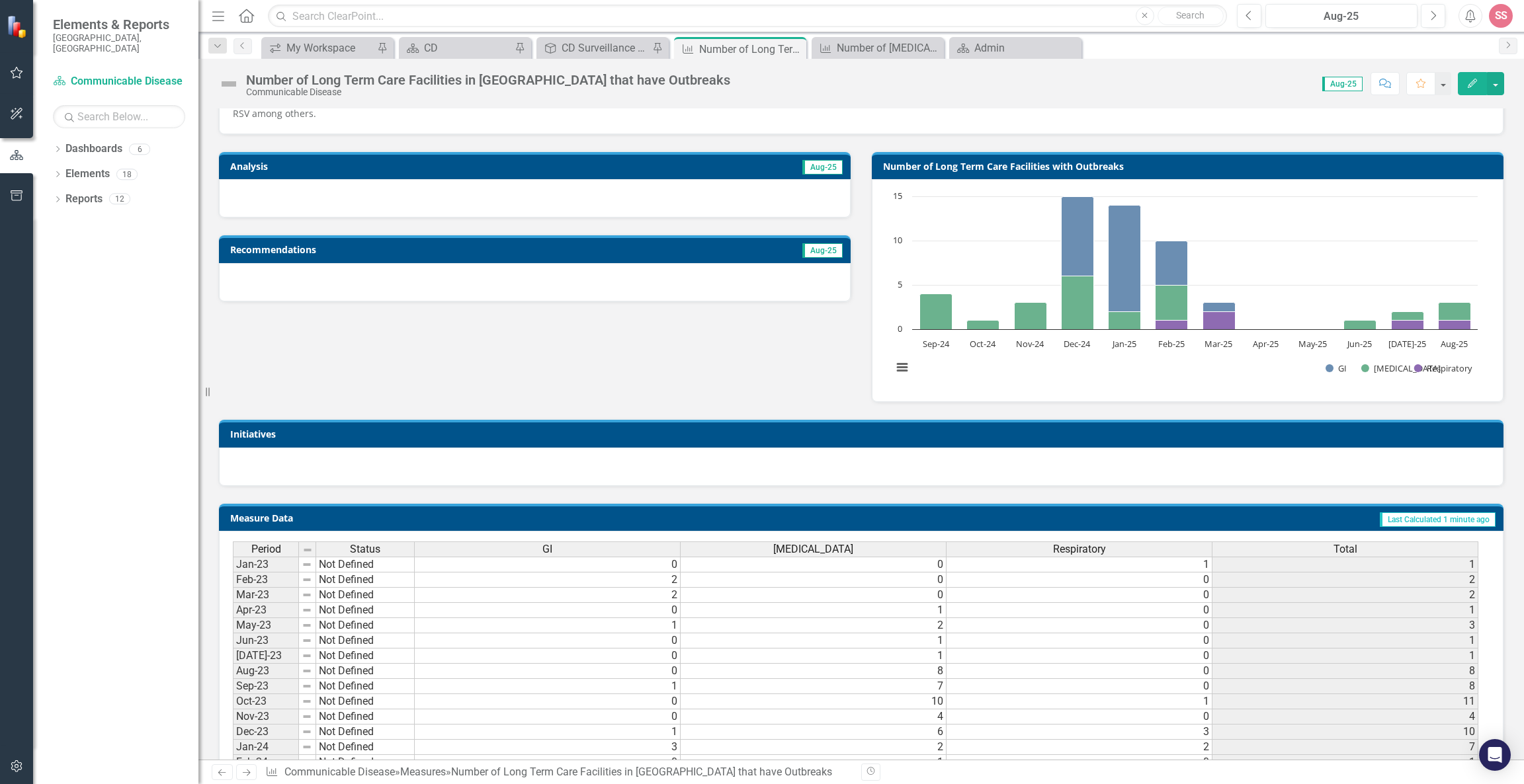
scroll to position [274, 0]
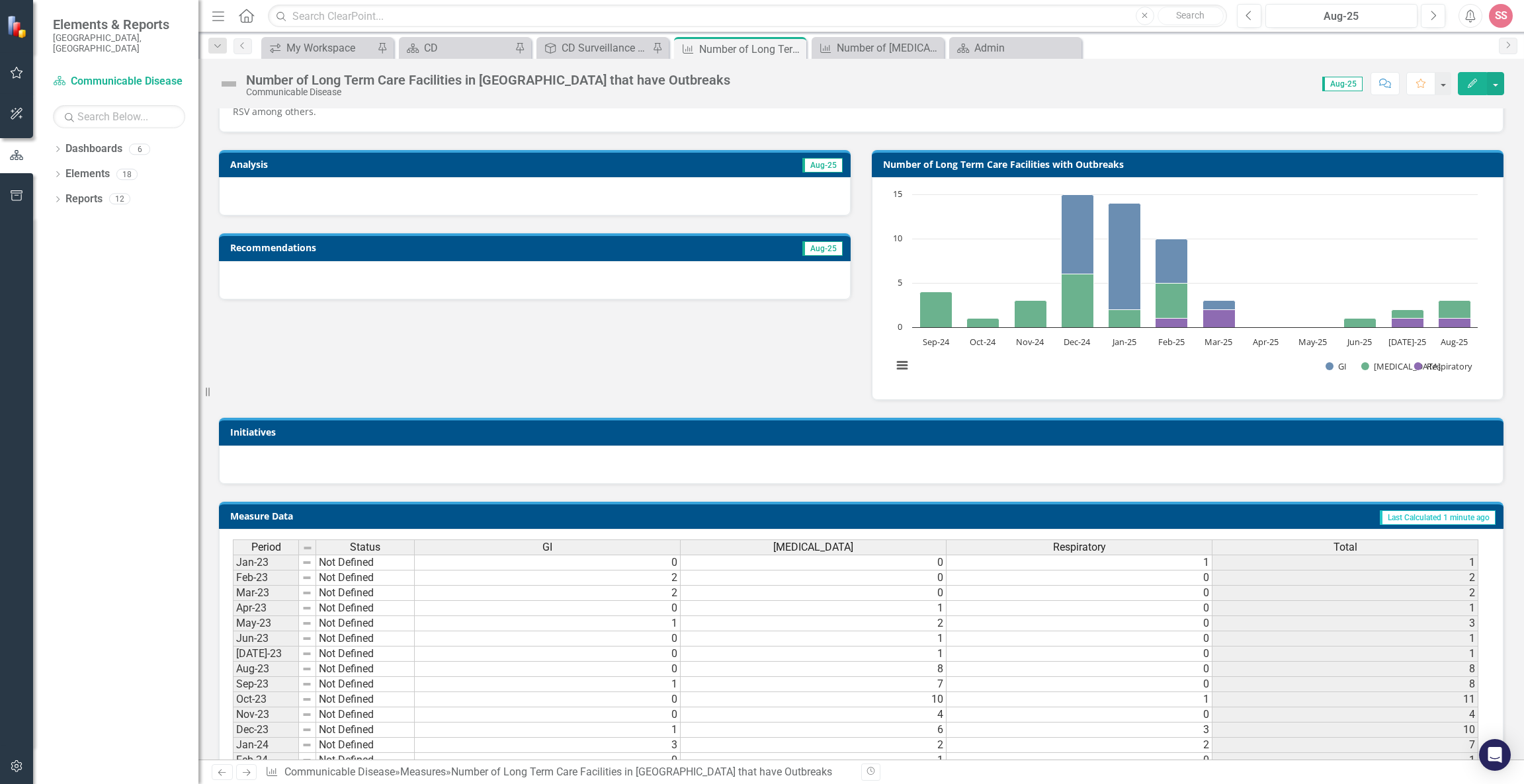
click at [588, 59] on div "Number of Long Term Care Facilities in Winnebago County that have Outbreaks Com…" at bounding box center [861, 78] width 1325 height 40
click at [588, 54] on div "CD Surveillance and Control" at bounding box center [605, 48] width 87 height 17
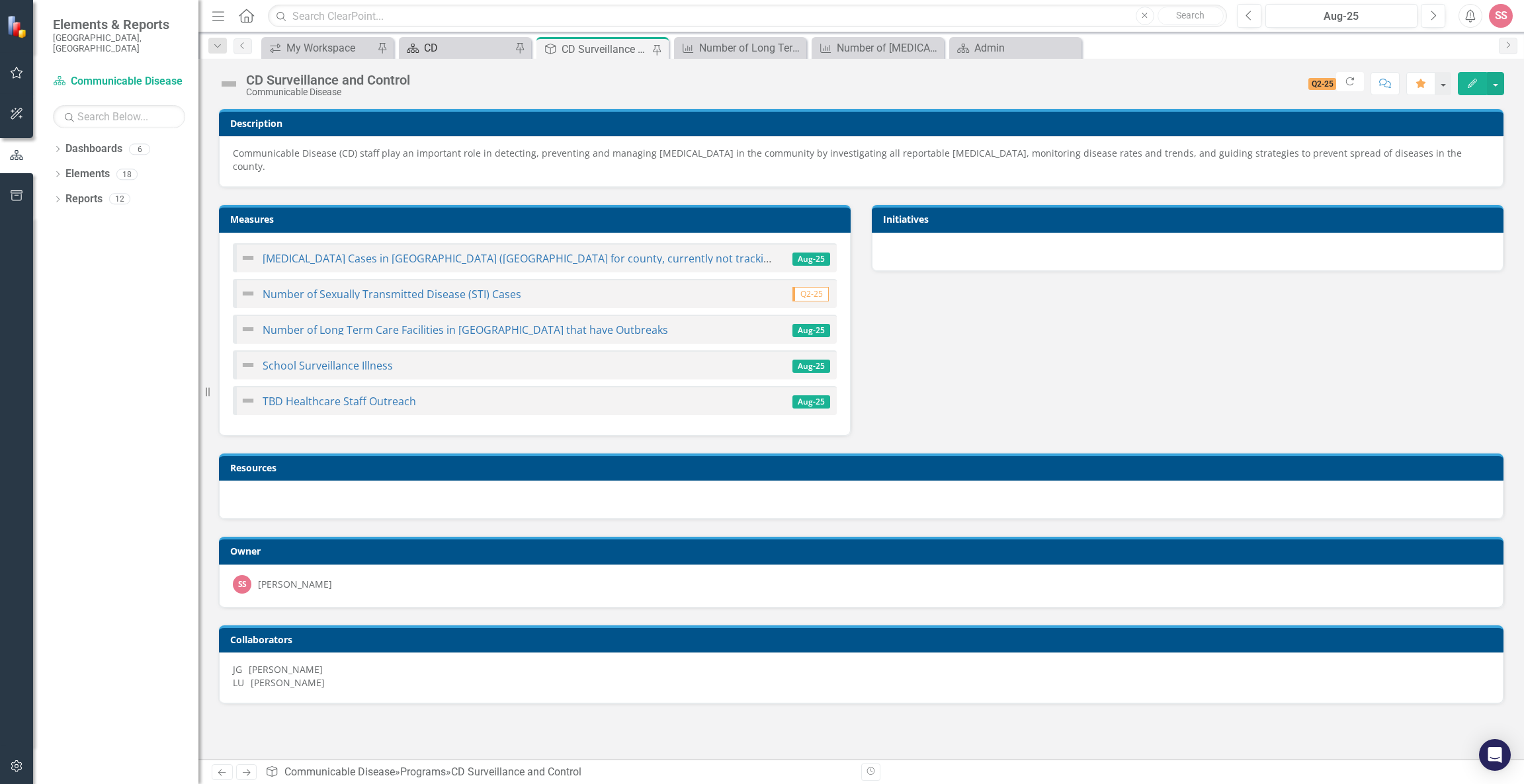
click at [447, 53] on div "CD" at bounding box center [468, 48] width 87 height 17
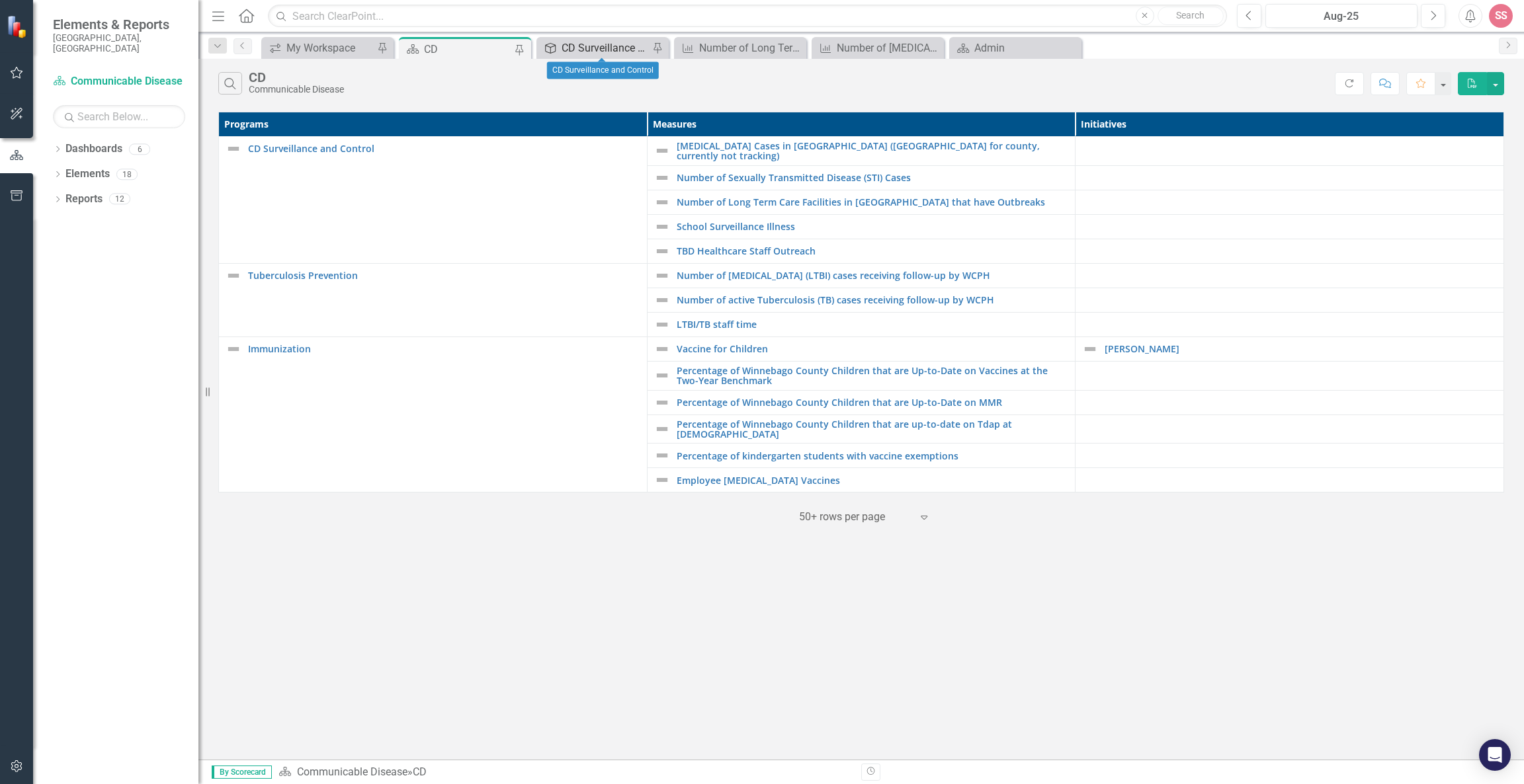
click at [585, 50] on div "CD Surveillance and Control" at bounding box center [605, 48] width 87 height 17
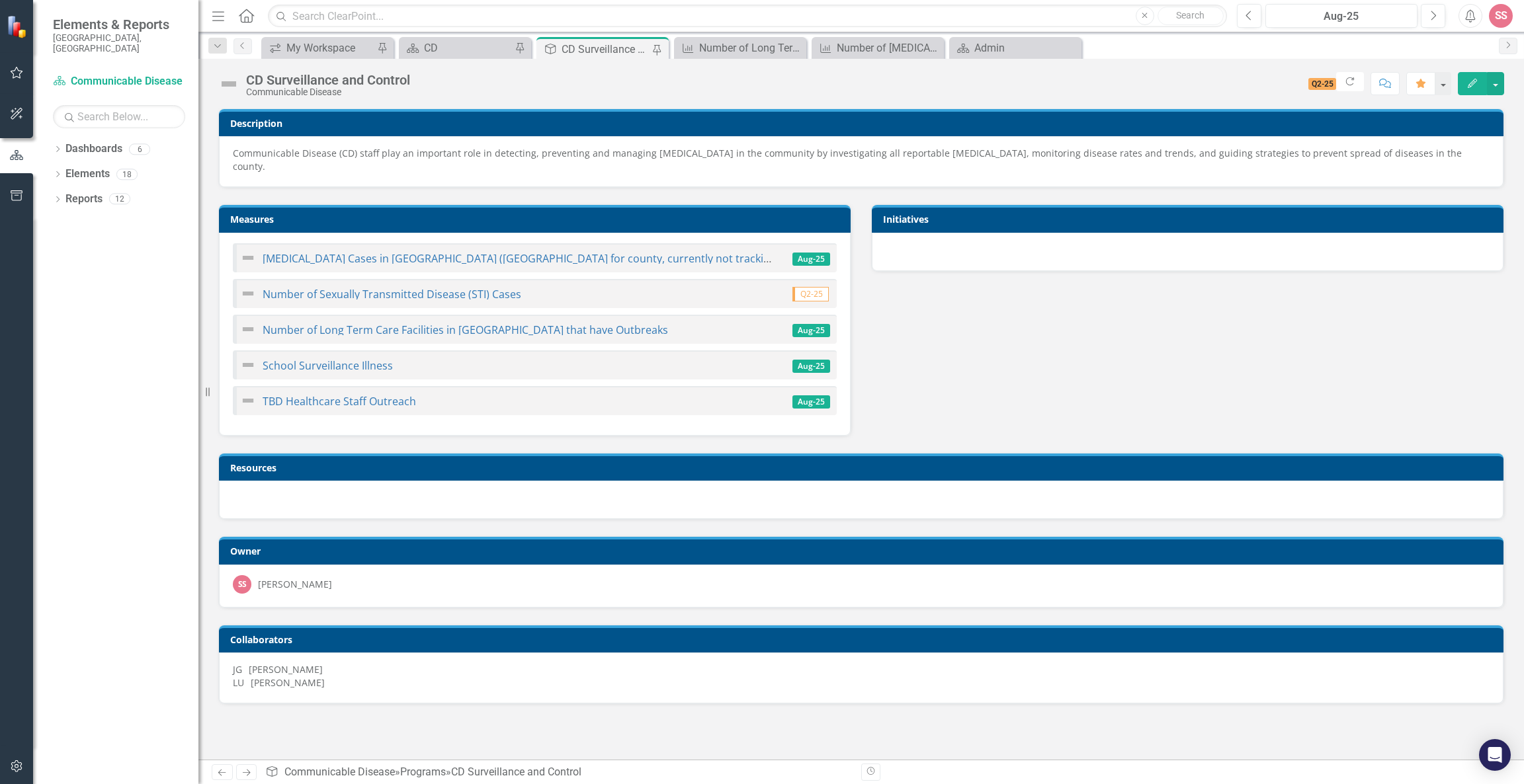
click at [249, 251] on img at bounding box center [248, 258] width 16 height 16
click at [249, 257] on img at bounding box center [248, 258] width 16 height 16
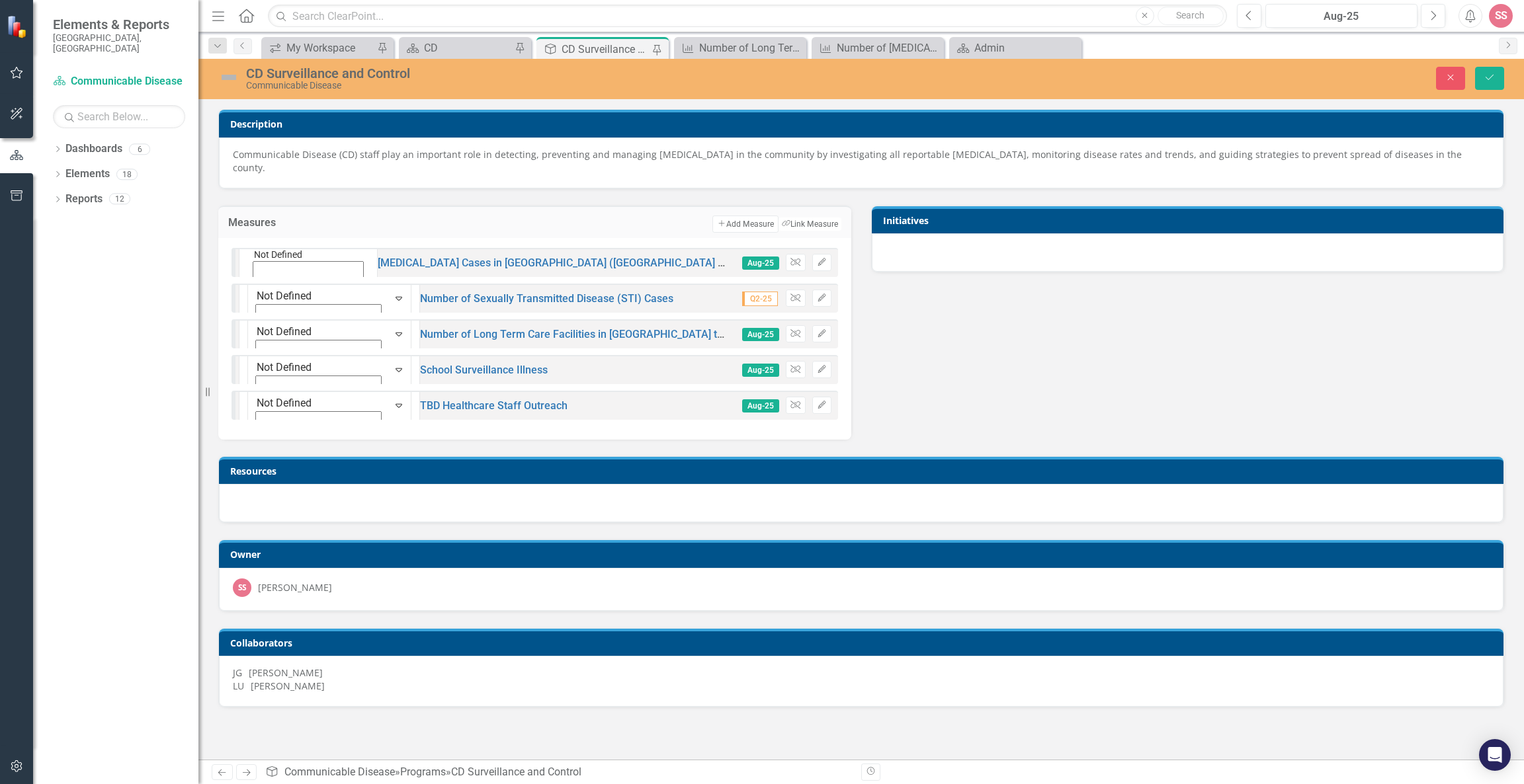
click at [259, 282] on icon "Expand" at bounding box center [254, 286] width 12 height 9
click at [420, 263] on link "[MEDICAL_DATA] Cases in [GEOGRAPHIC_DATA] ([GEOGRAPHIC_DATA] for county, curren…" at bounding box center [669, 262] width 498 height 13
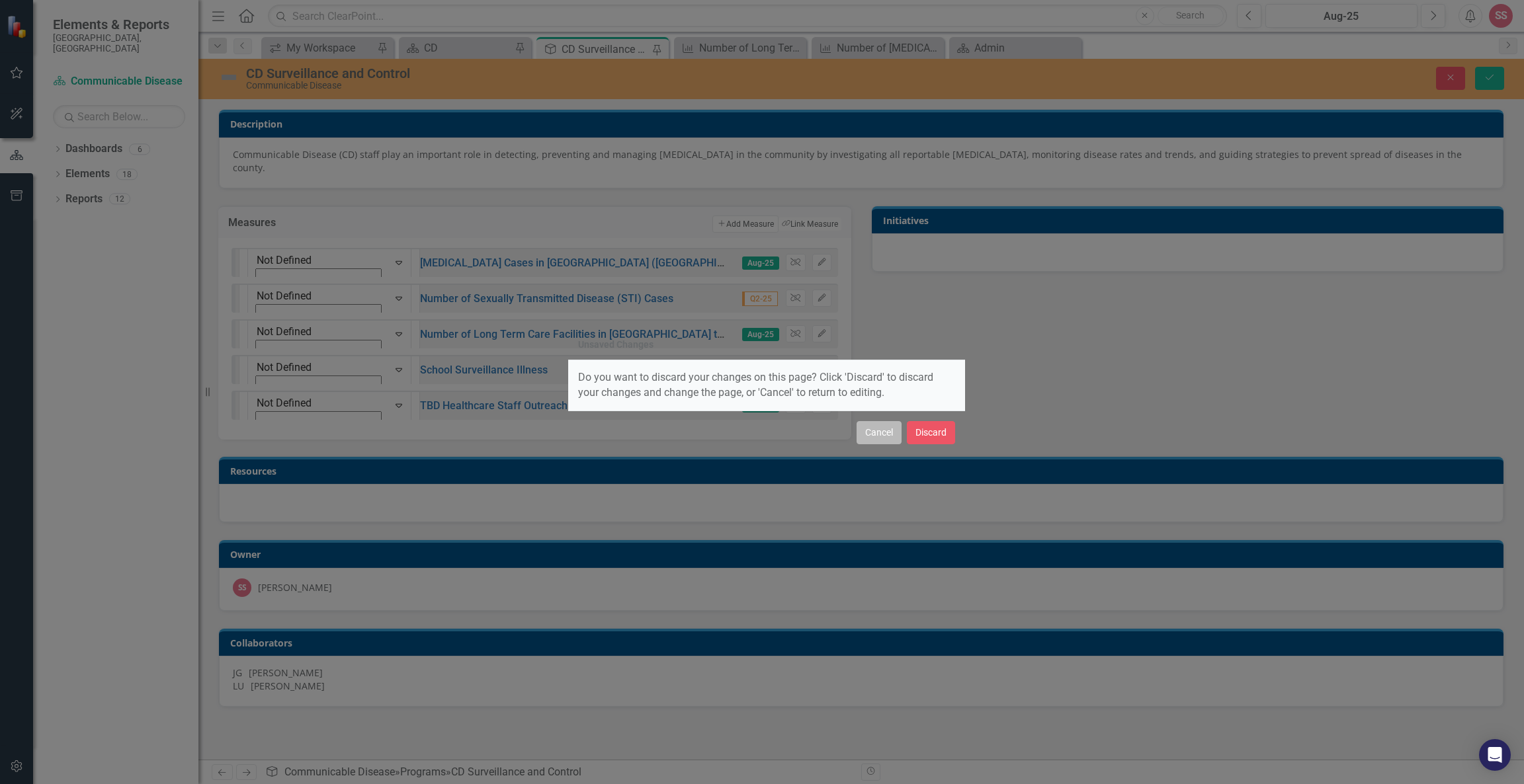
click at [888, 441] on button "Cancel" at bounding box center [878, 433] width 45 height 23
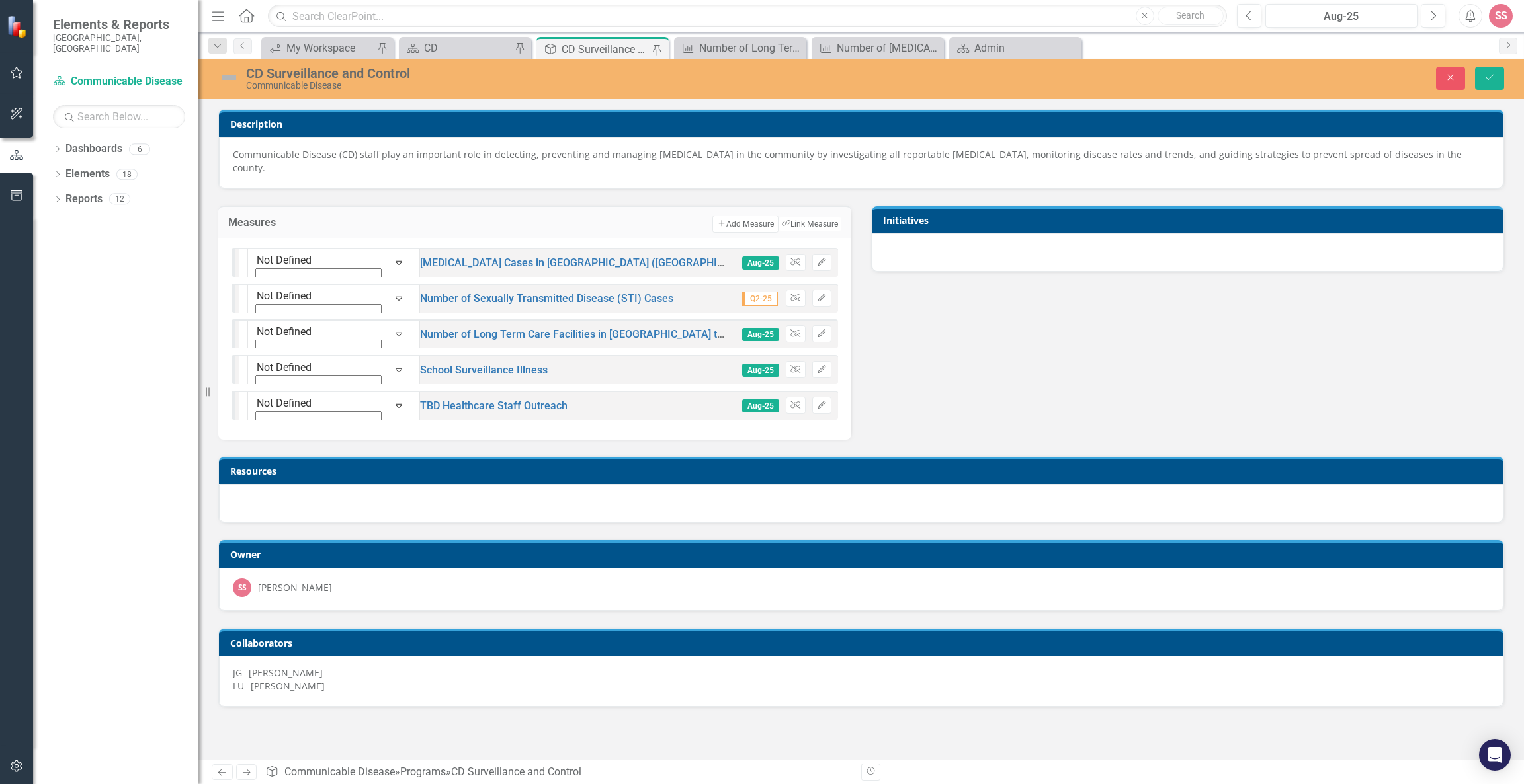
drag, startPoint x: 652, startPoint y: 255, endPoint x: 656, endPoint y: 427, distance: 172.0
click at [656, 427] on div "Not Defined Expand Pertussis Cases in Winnebago County (WNL for county, current…" at bounding box center [534, 339] width 633 height 202
drag, startPoint x: 533, startPoint y: 305, endPoint x: 523, endPoint y: 253, distance: 53.0
click at [523, 253] on div "Not Defined Expand Pertussis Cases in Winnebago County (WNL for county, current…" at bounding box center [534, 339] width 633 height 202
click at [259, 317] on icon "Expand" at bounding box center [254, 322] width 12 height 9
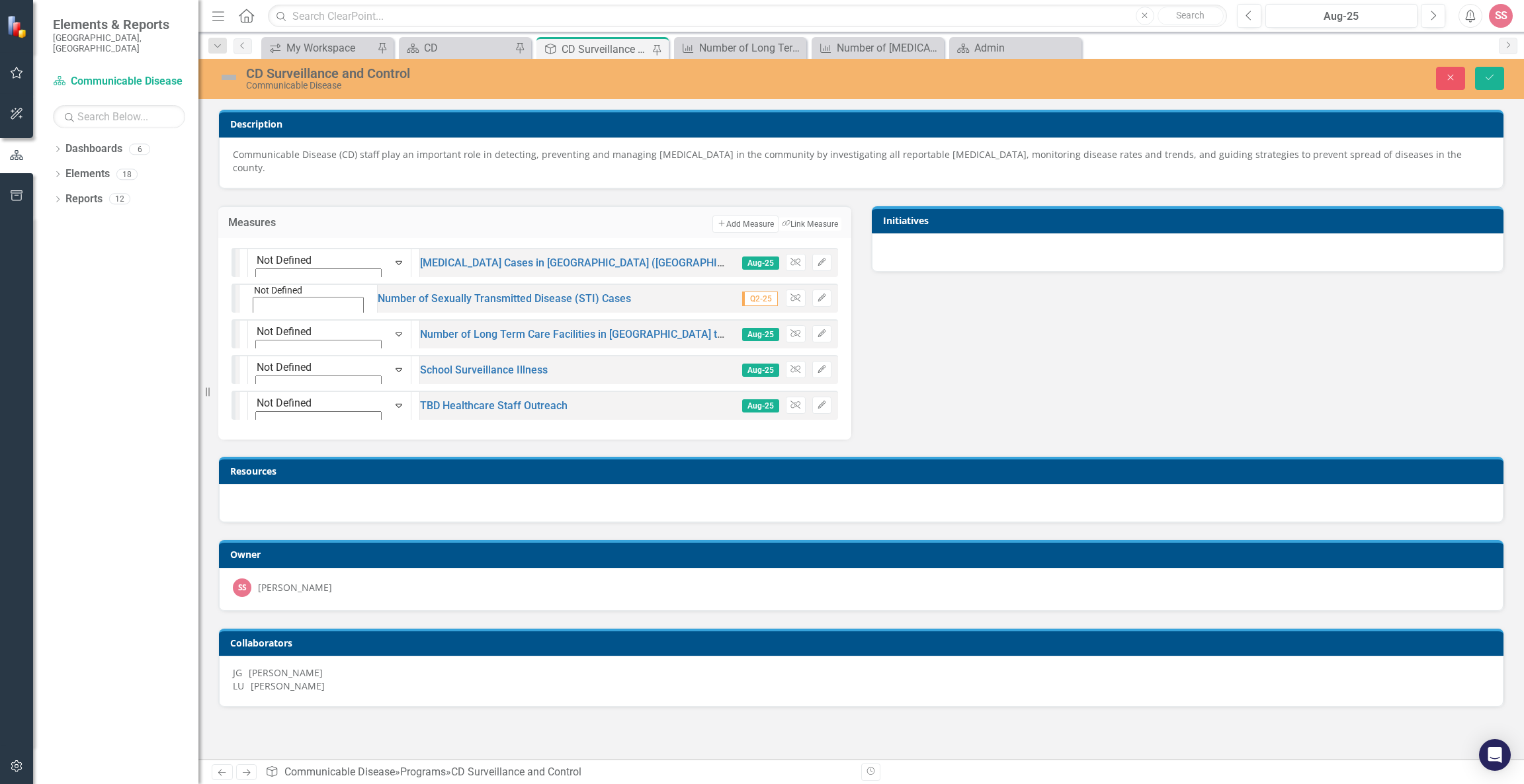
scroll to position [3, 0]
click at [450, 227] on td "Add Add Measure Link Tag Link Measure" at bounding box center [617, 224] width 448 height 17
click at [423, 59] on div "CD Surveillance and Control Communicable Disease Close Save" at bounding box center [861, 79] width 1325 height 40
click at [426, 54] on div "CD" at bounding box center [468, 48] width 87 height 17
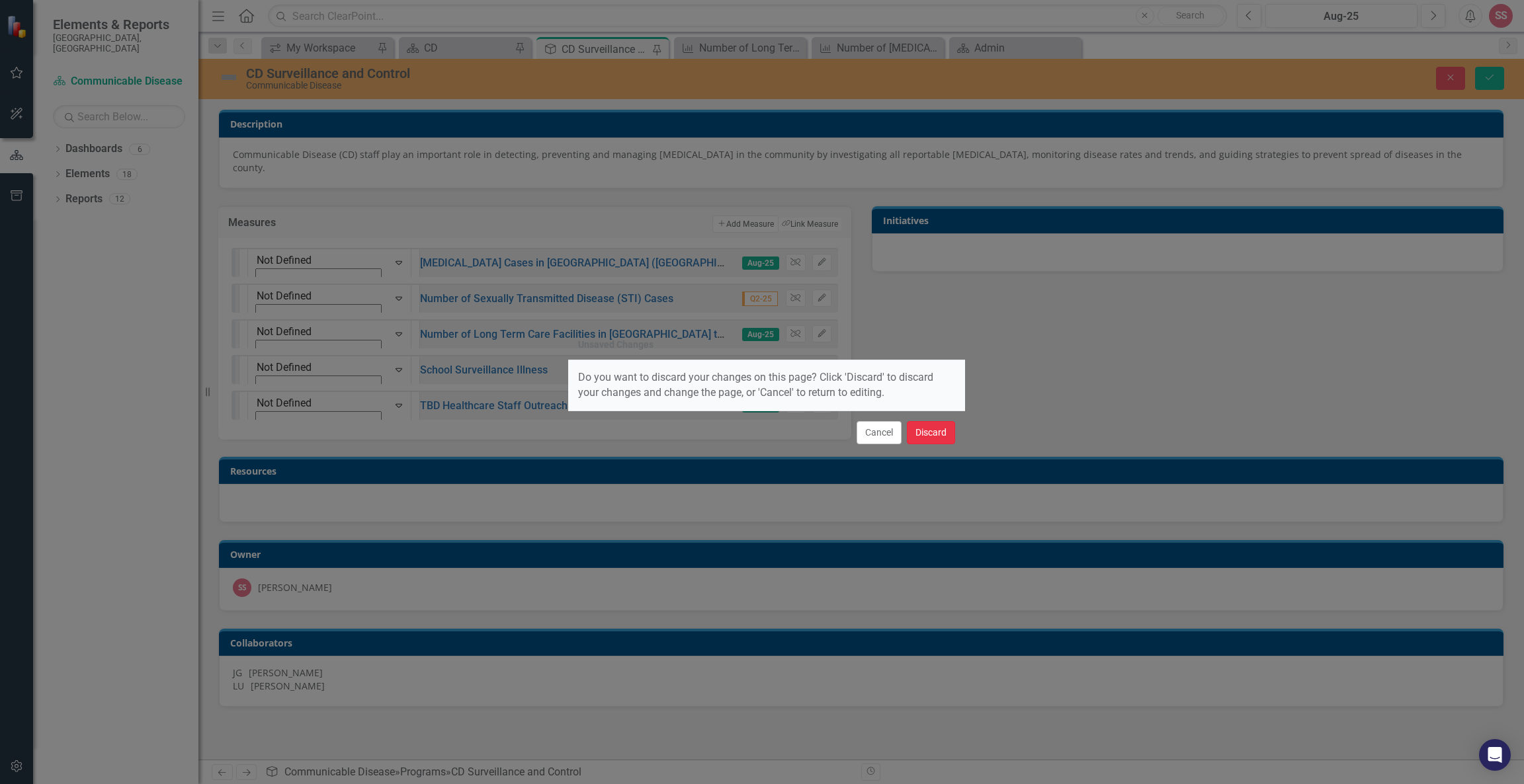
click at [937, 424] on button "Discard" at bounding box center [931, 433] width 48 height 23
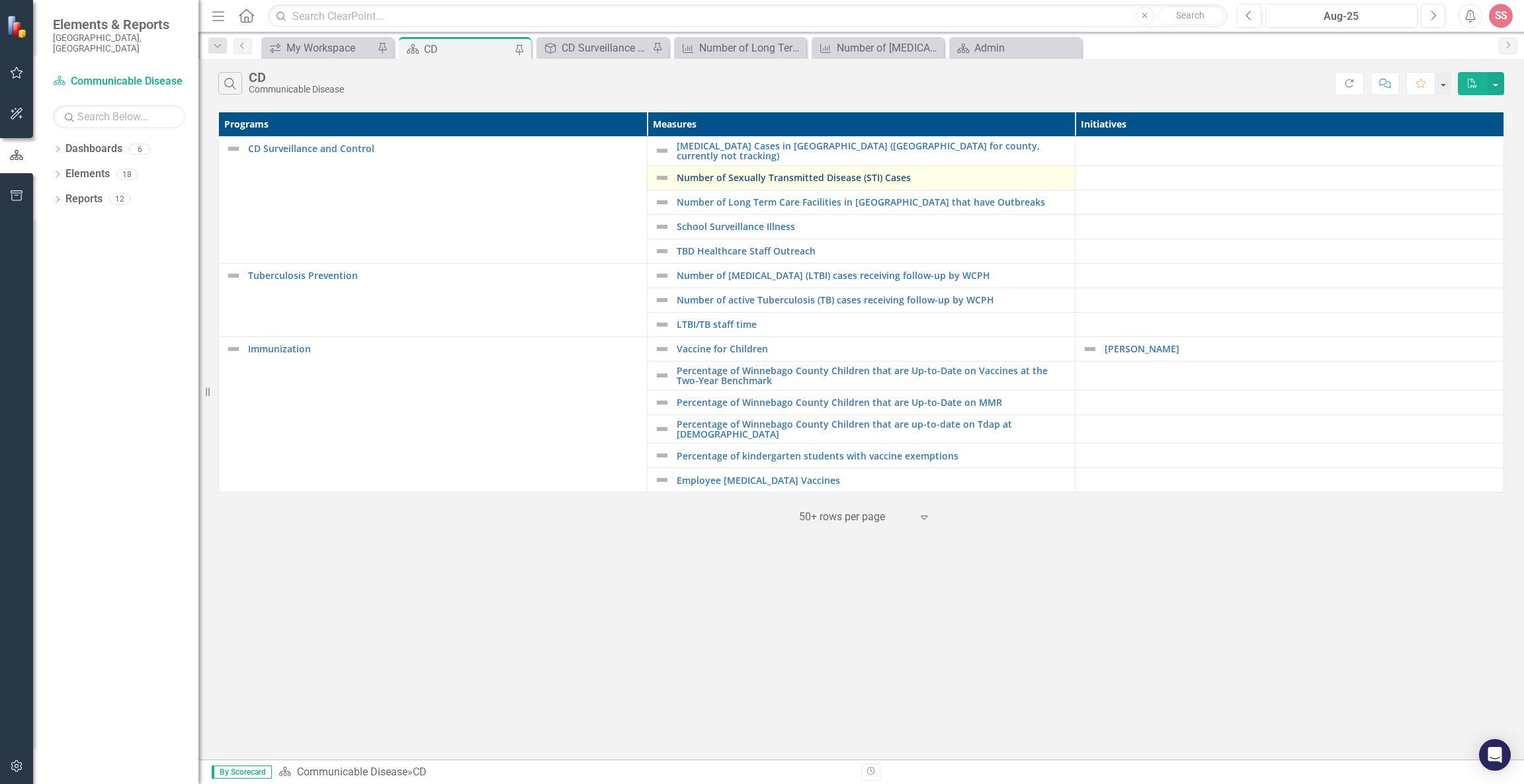
click at [892, 178] on link "Number of Sexually Transmitted Disease (STI) Cases" at bounding box center [872, 177] width 393 height 10
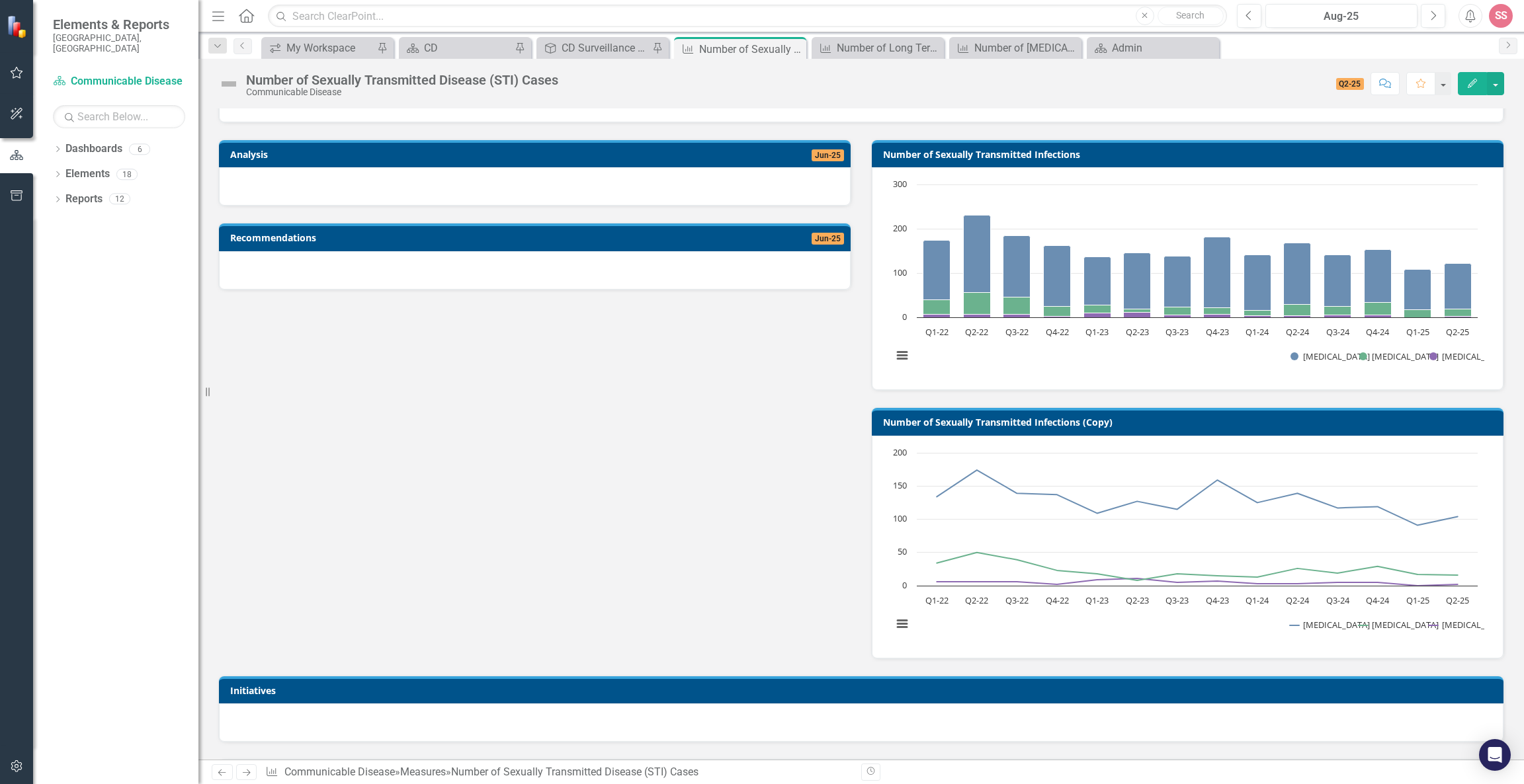
scroll to position [190, 0]
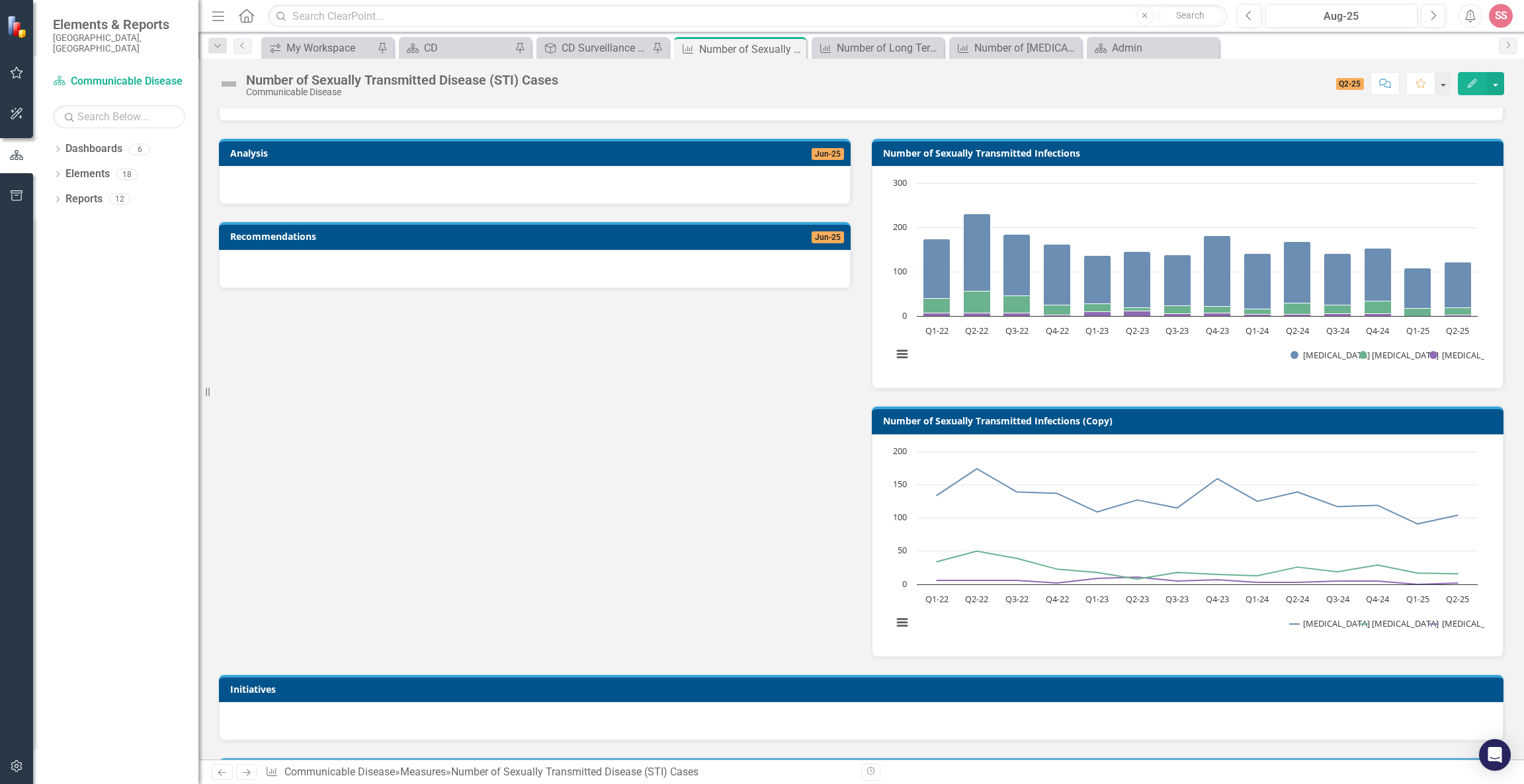
click at [766, 148] on td "Jun-25" at bounding box center [703, 155] width 283 height 20
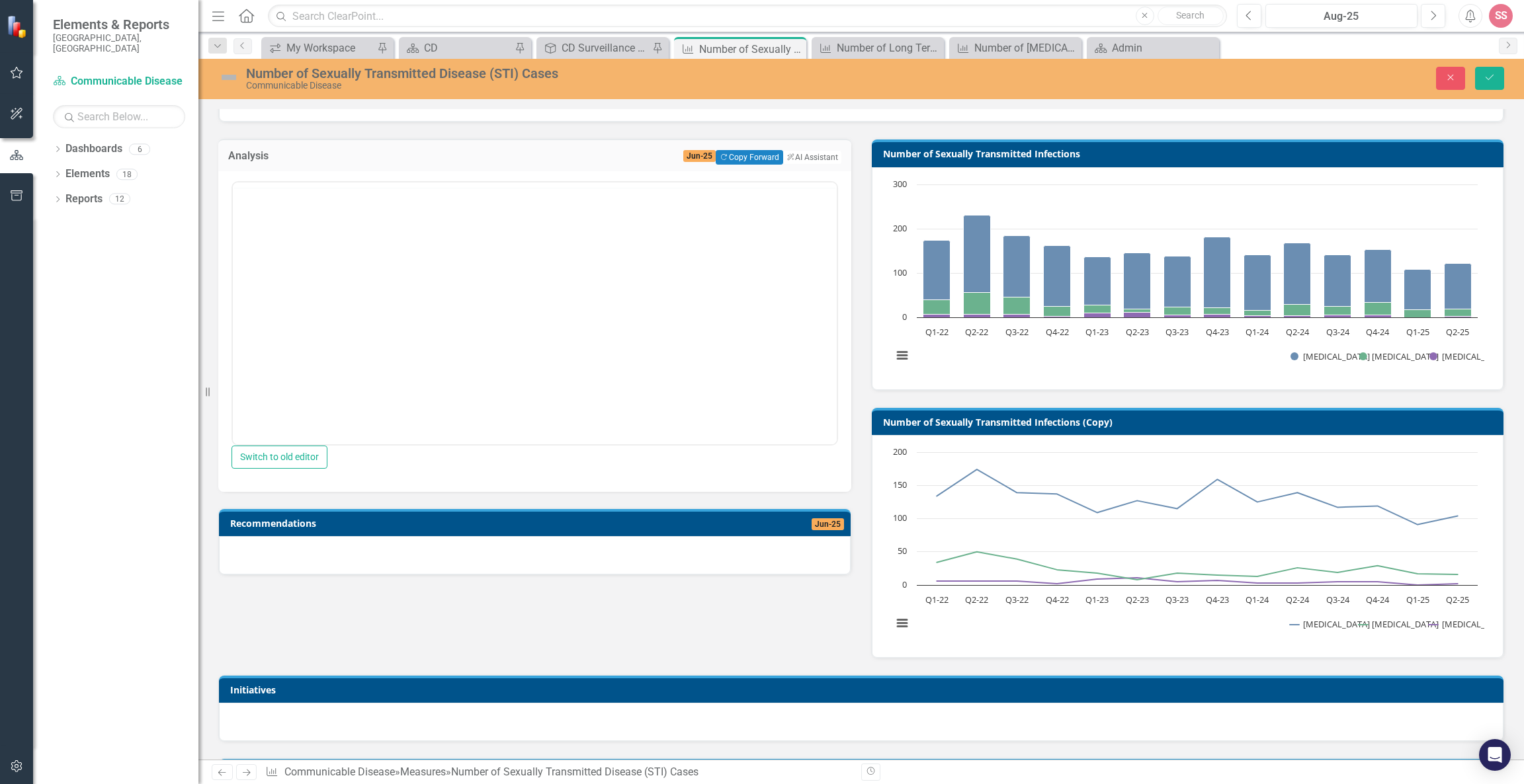
scroll to position [0, 0]
click at [736, 158] on div "Analysis Jun-25 Copy Forward Copy Forward ClearPoint AI AI Assistant" at bounding box center [534, 155] width 633 height 32
click at [735, 152] on button "Copy Forward Copy Forward" at bounding box center [750, 158] width 67 height 15
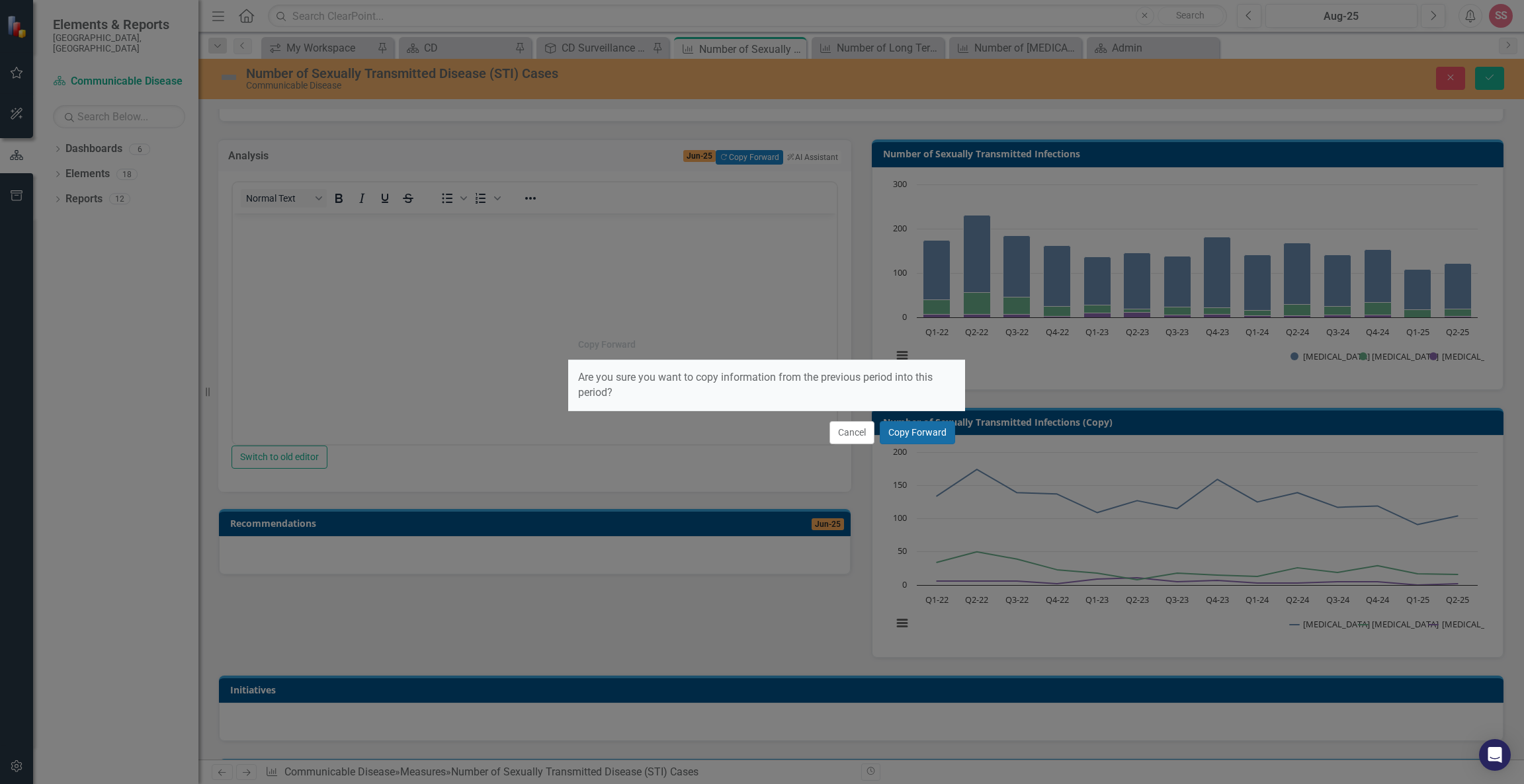
click at [914, 428] on button "Copy Forward" at bounding box center [917, 433] width 75 height 23
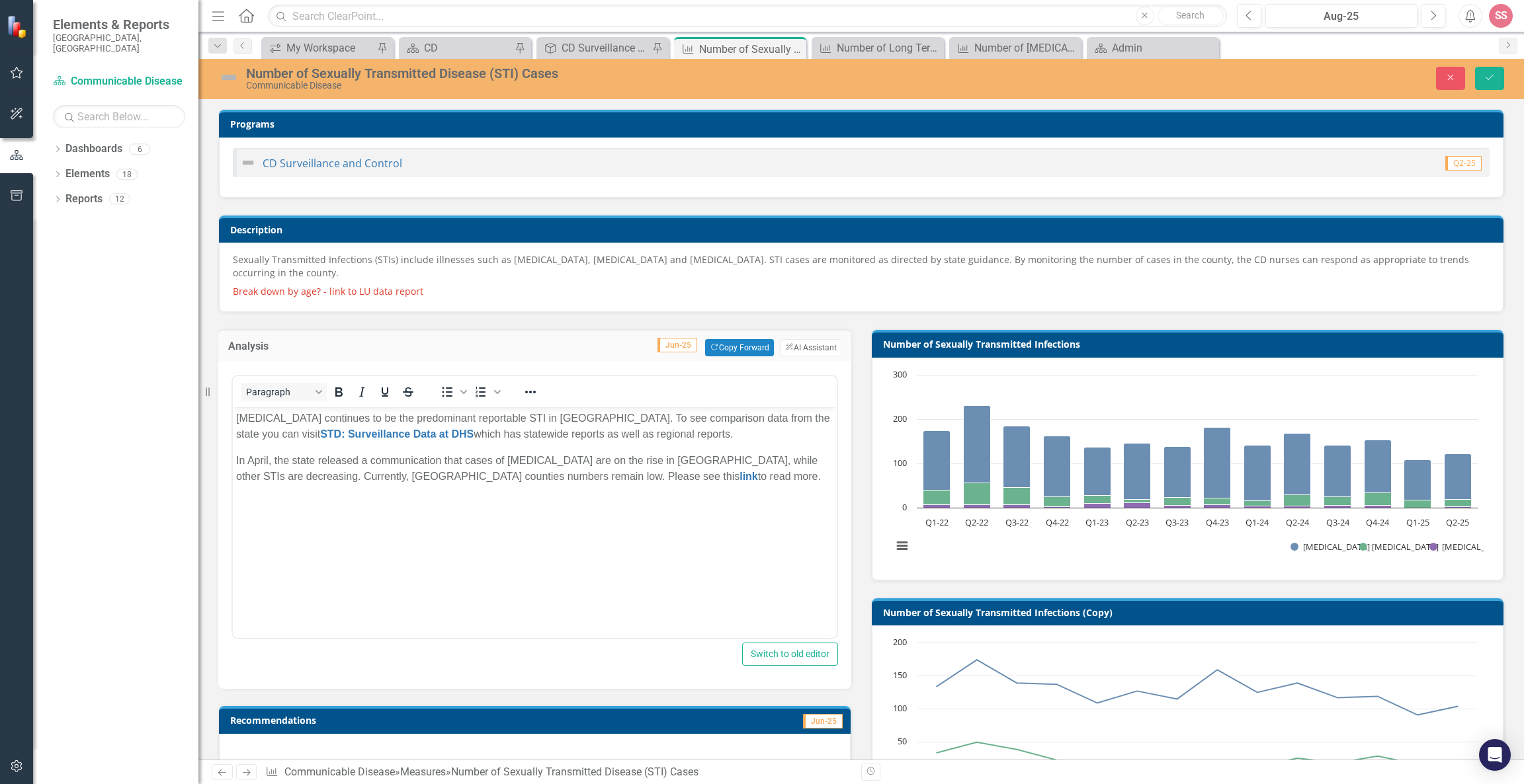
scroll to position [190, 0]
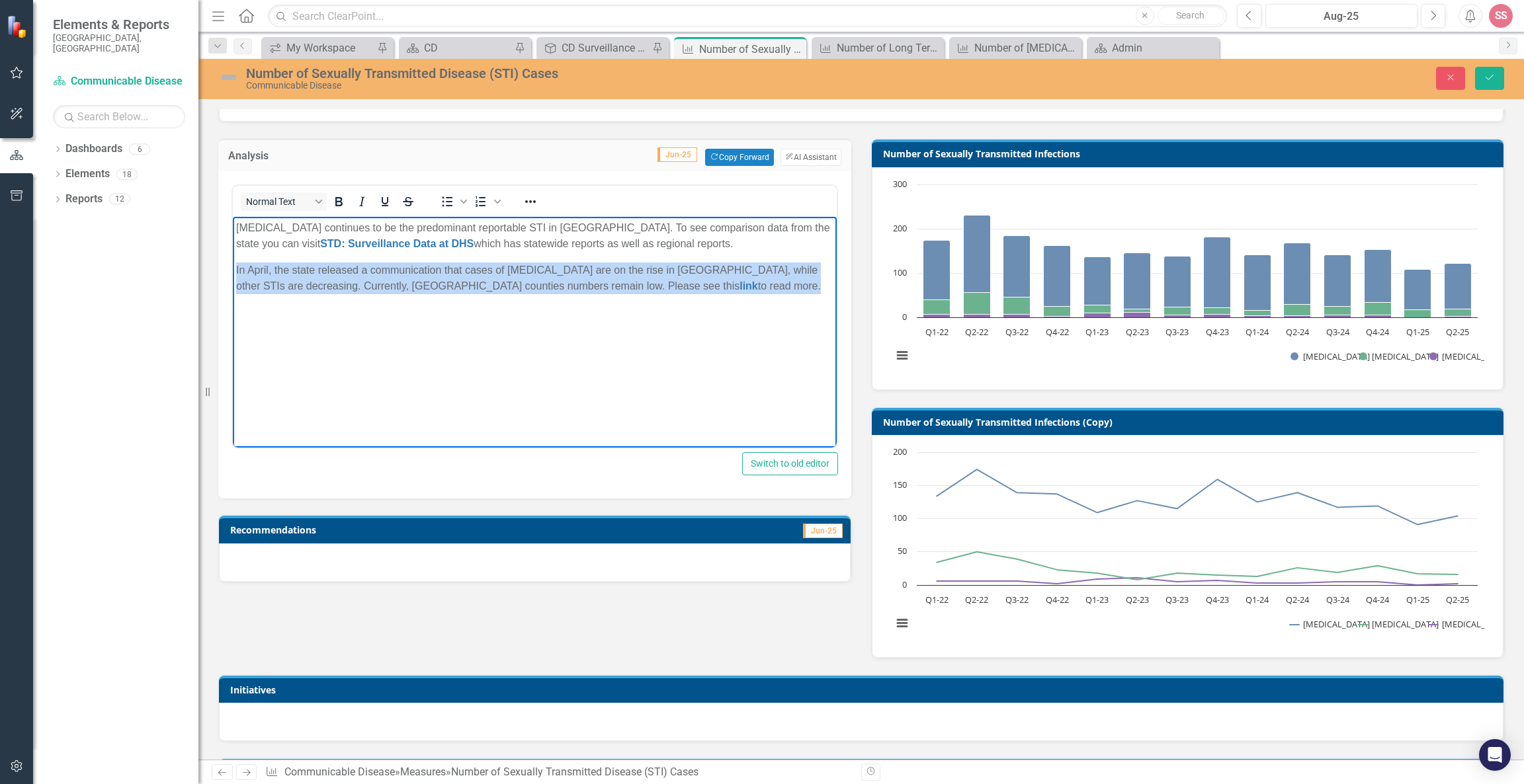
drag, startPoint x: 640, startPoint y: 290, endPoint x: 201, endPoint y: 272, distance: 439.4
click at [233, 272] on html "Chlamydia continues to be the predominant reportable STI in Winnebago County. T…" at bounding box center [535, 316] width 604 height 199
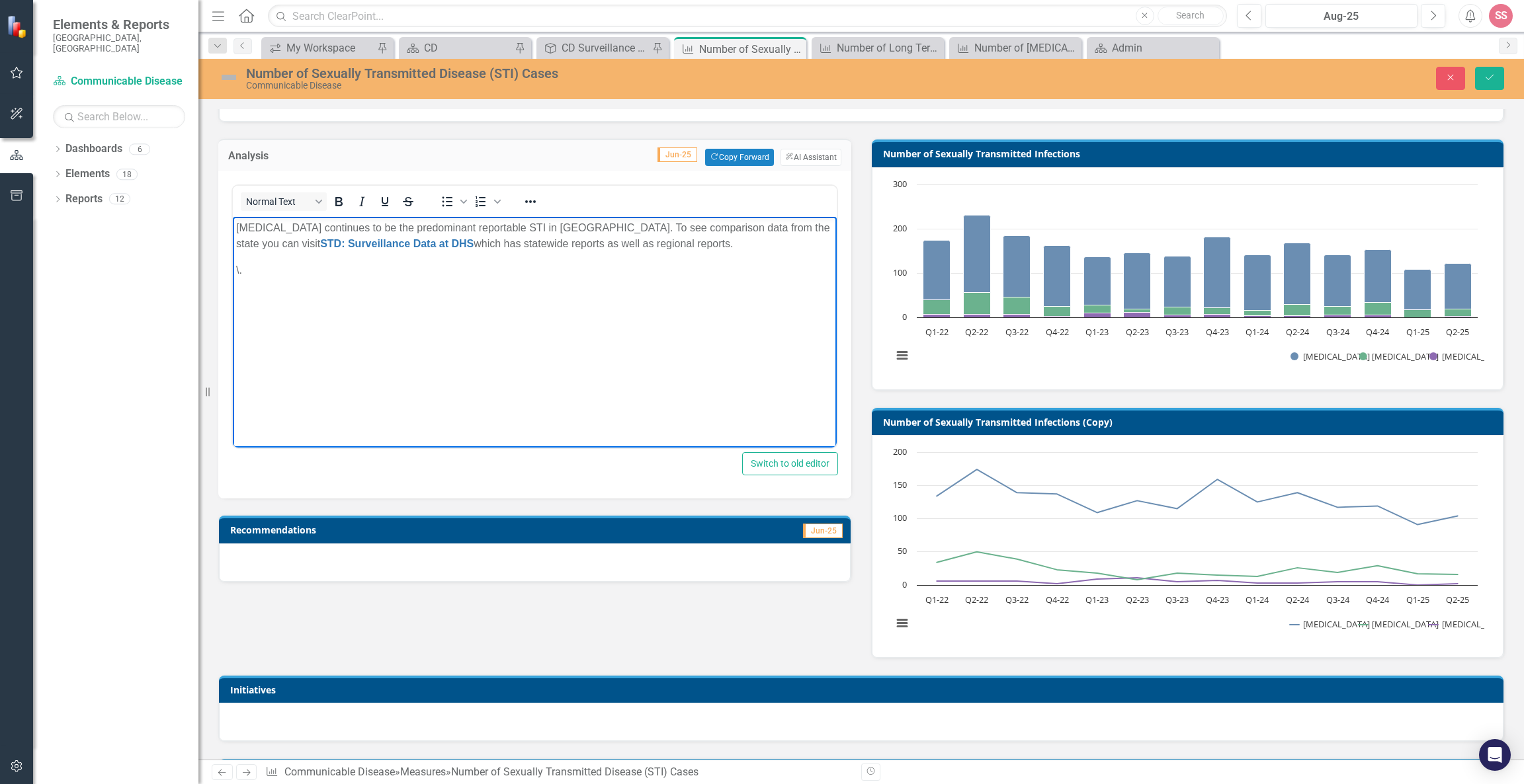
click at [270, 268] on p "\." at bounding box center [535, 270] width 597 height 16
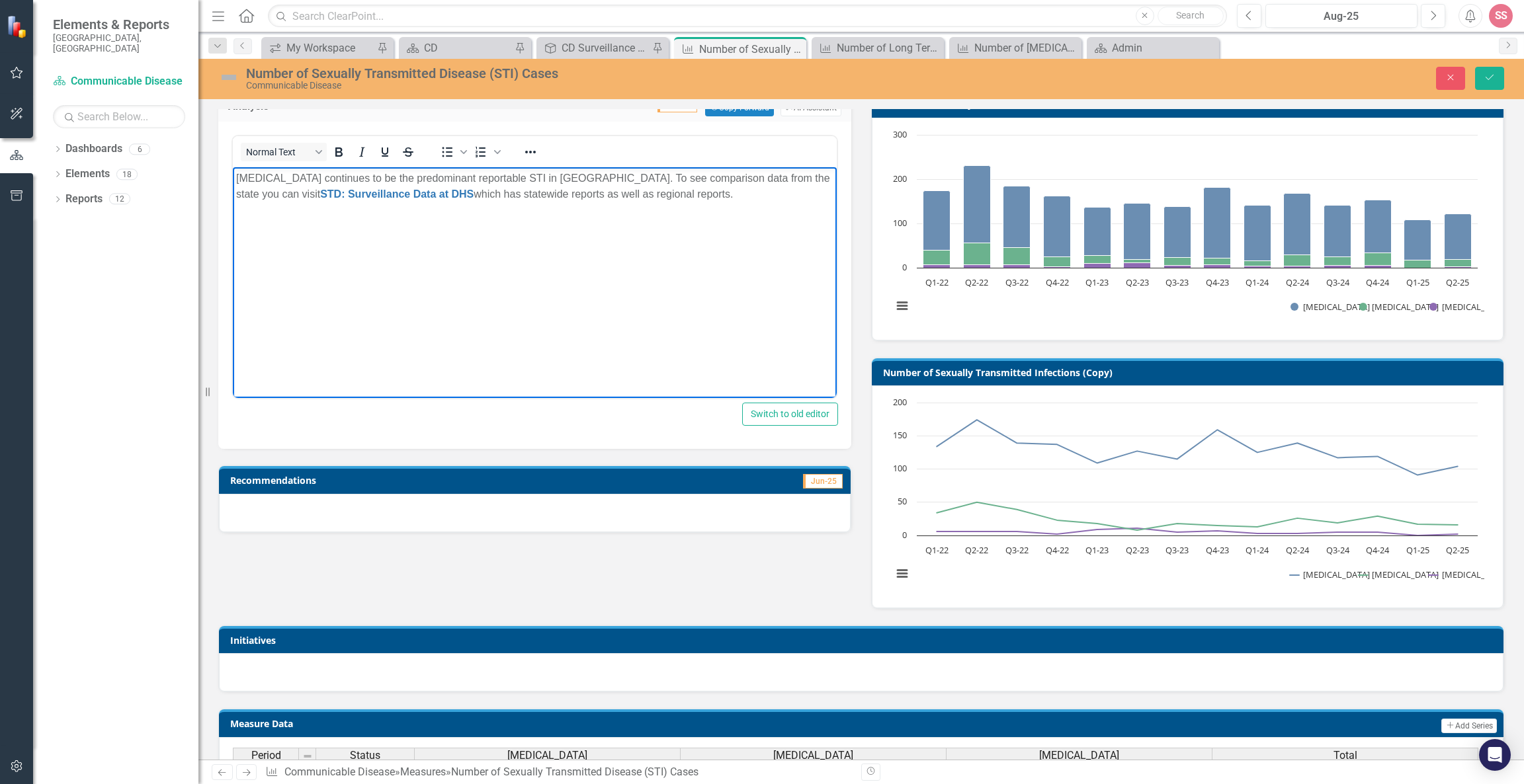
scroll to position [241, 0]
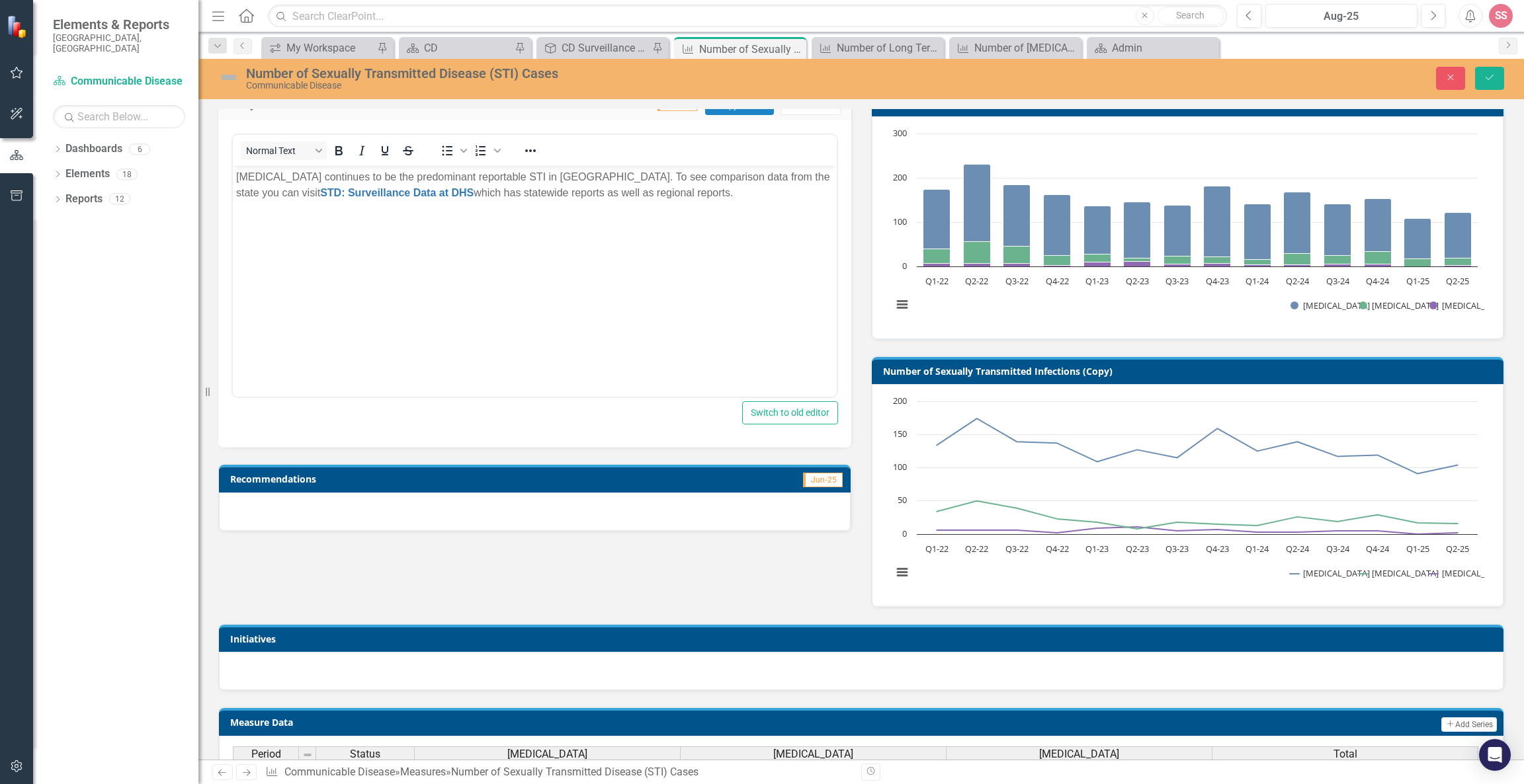
click at [678, 522] on div "Analysis Jun-25 Copy Forward Copy Forward ClearPoint AI AI Assistant Normal Tex…" at bounding box center [861, 339] width 1306 height 536
click at [688, 506] on div at bounding box center [534, 511] width 631 height 38
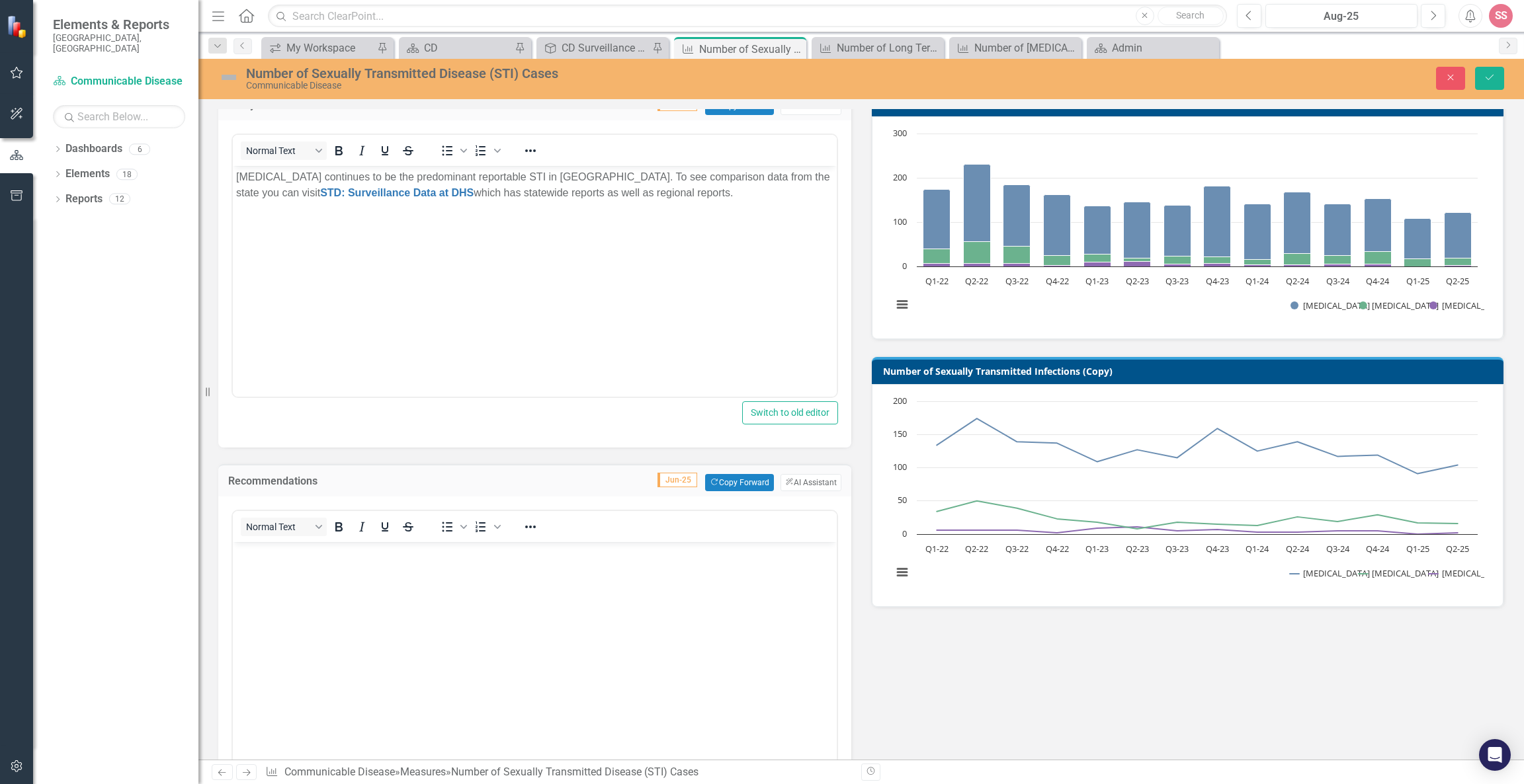
scroll to position [0, 0]
click at [721, 474] on button "Copy Forward Copy Forward" at bounding box center [740, 483] width 68 height 17
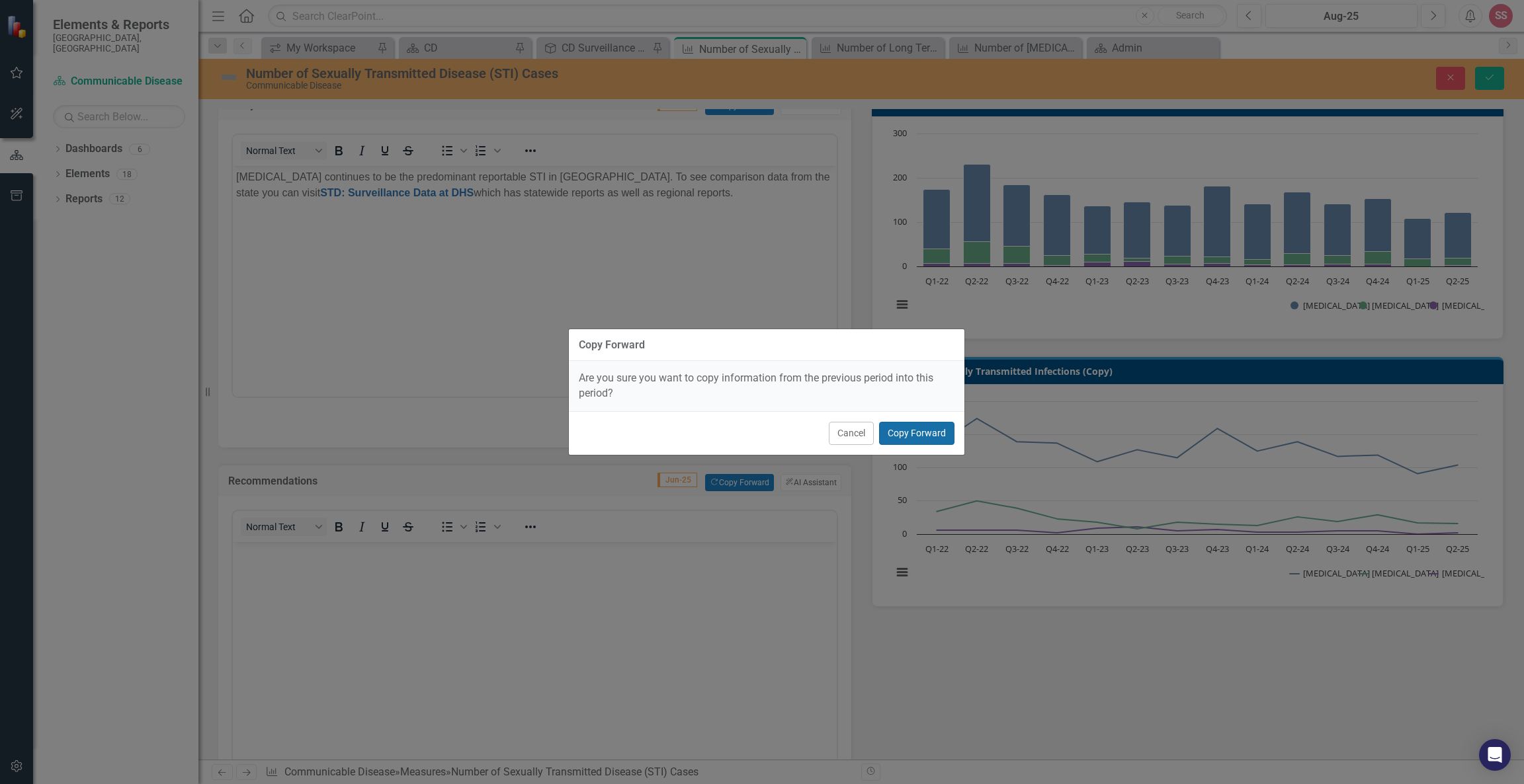
click at [953, 427] on button "Copy Forward" at bounding box center [917, 433] width 75 height 23
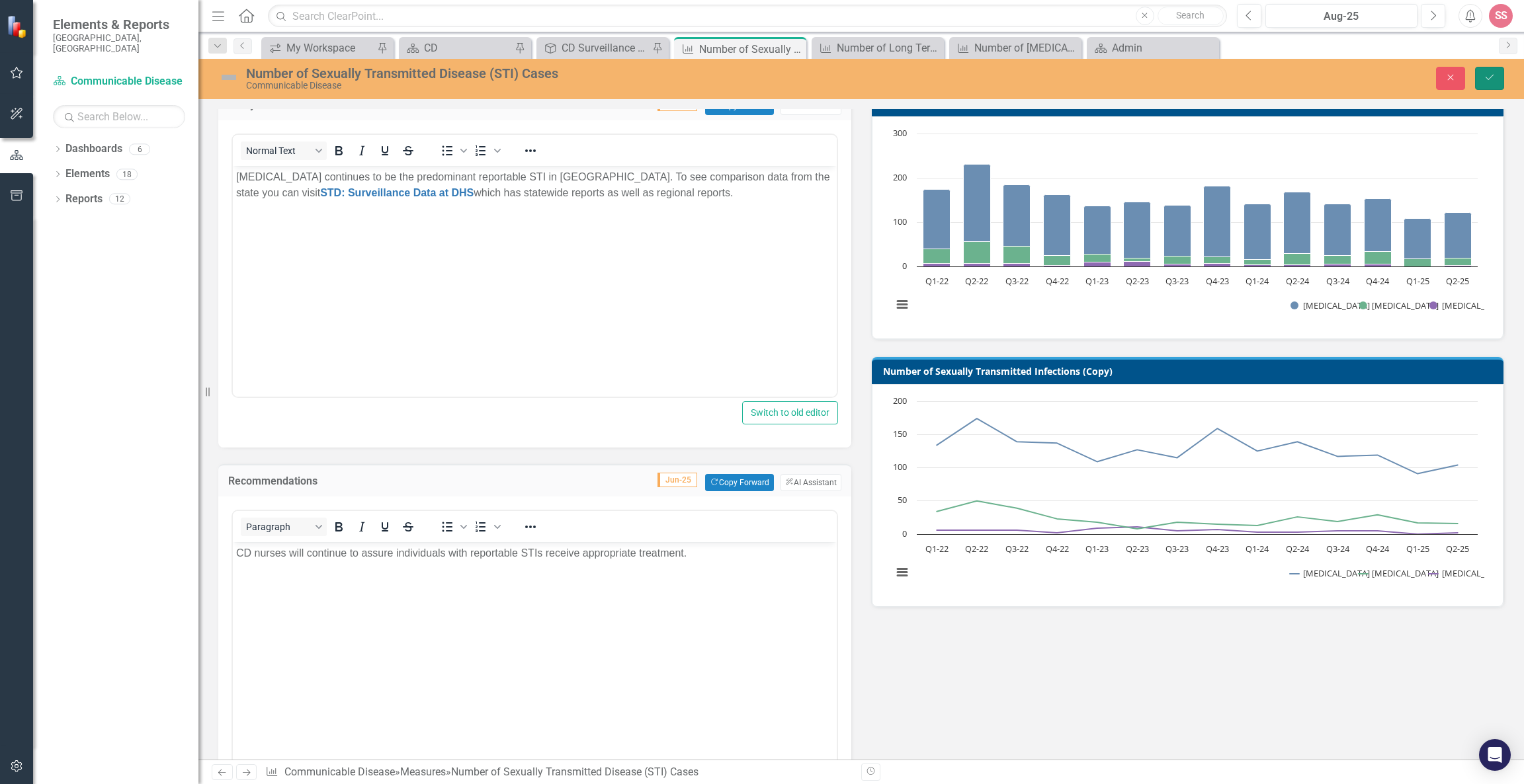
click at [1493, 80] on icon "Save" at bounding box center [1490, 77] width 12 height 9
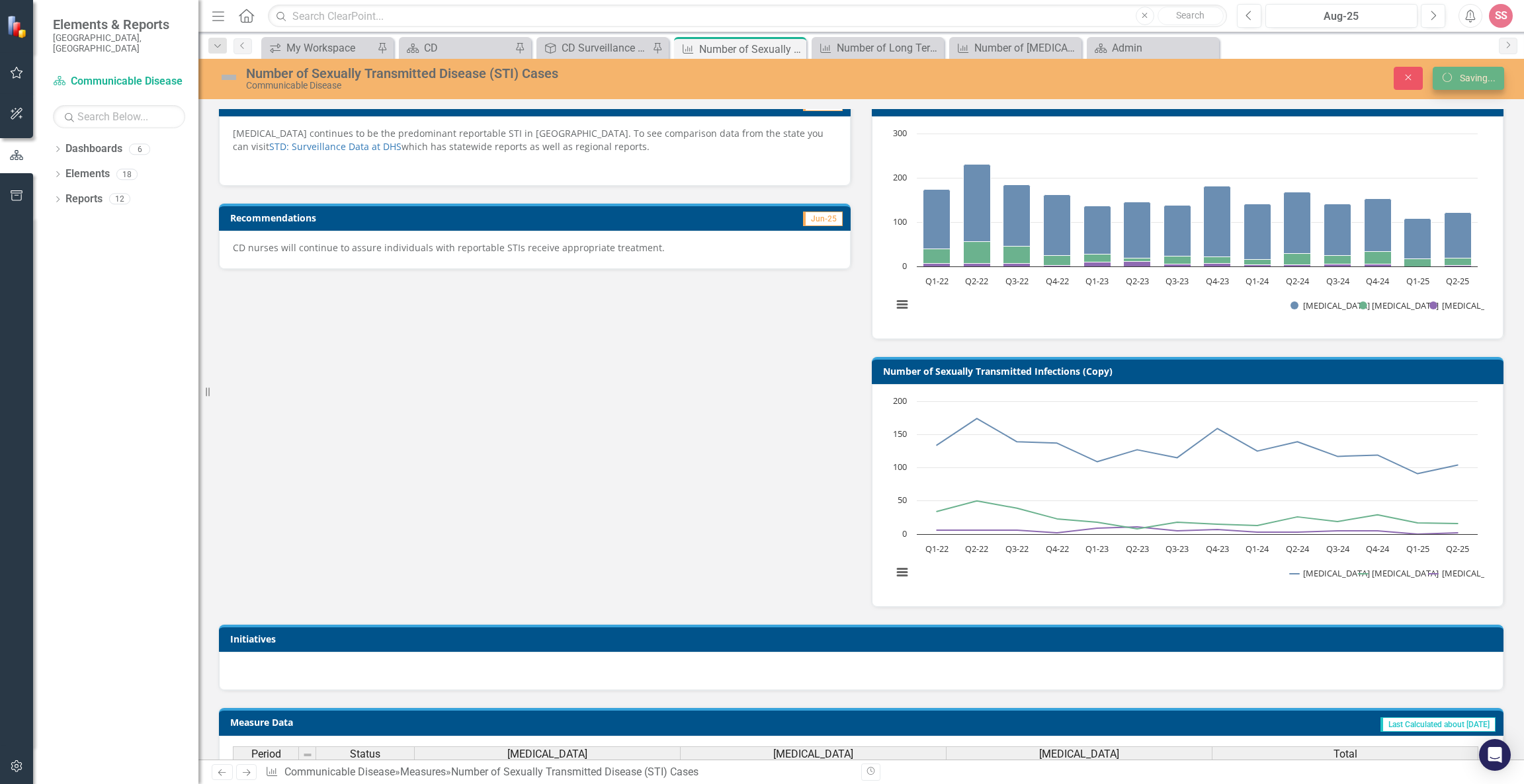
scroll to position [237, 0]
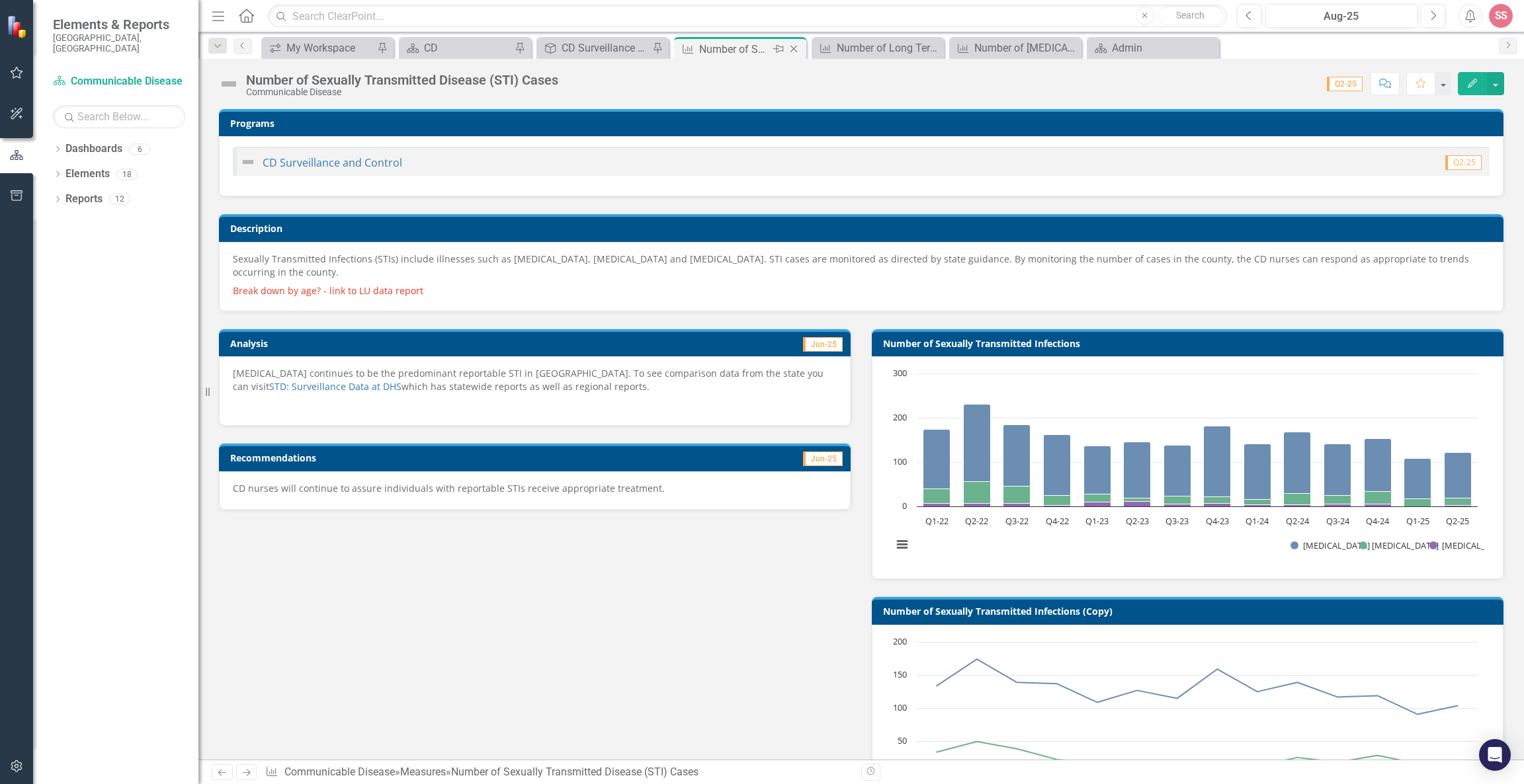
click at [799, 46] on icon "Close" at bounding box center [794, 49] width 13 height 11
click at [792, 47] on icon at bounding box center [794, 49] width 7 height 7
click at [607, 42] on div "CD Surveillance and Control" at bounding box center [605, 48] width 87 height 17
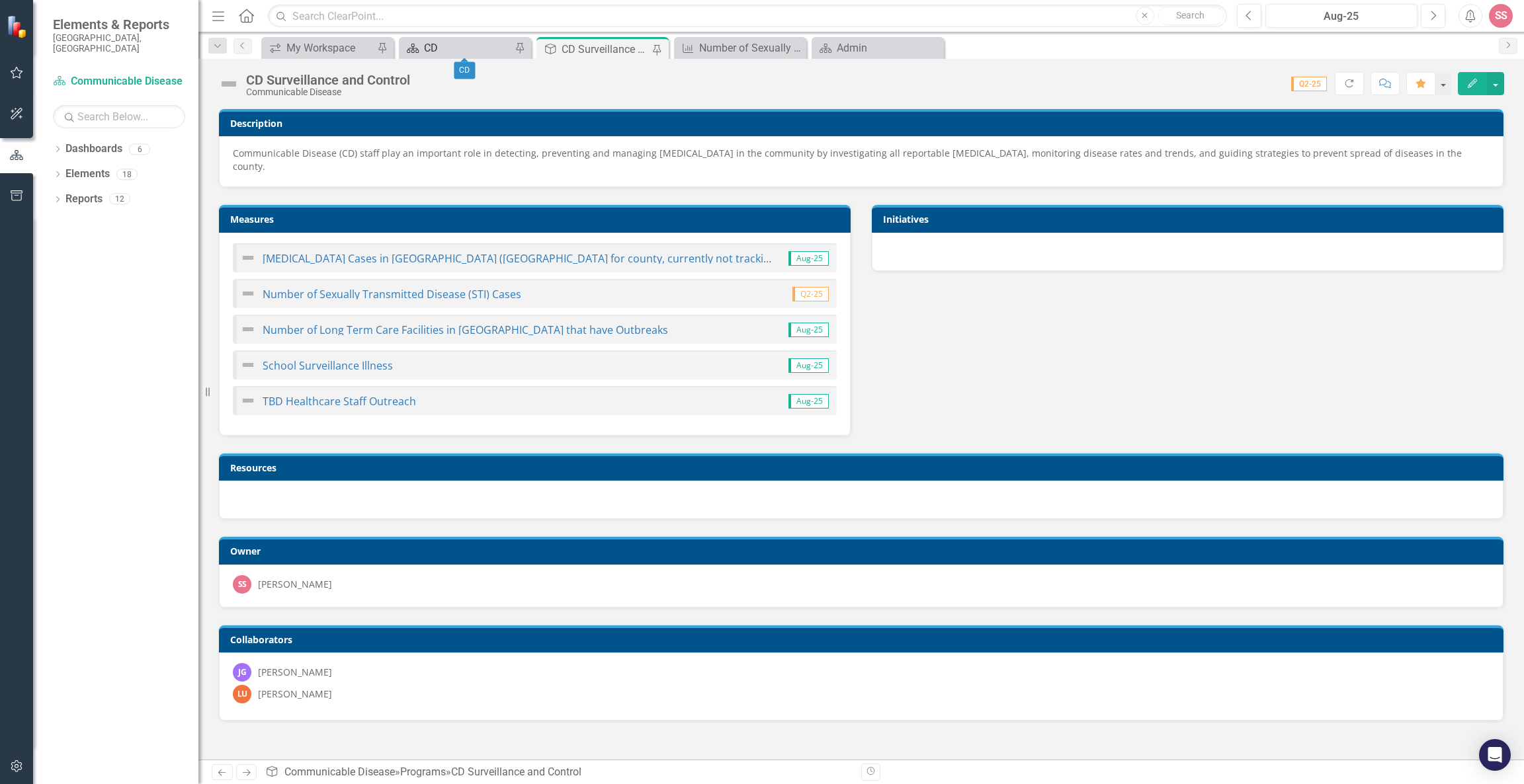
click at [471, 41] on div "CD" at bounding box center [468, 48] width 87 height 17
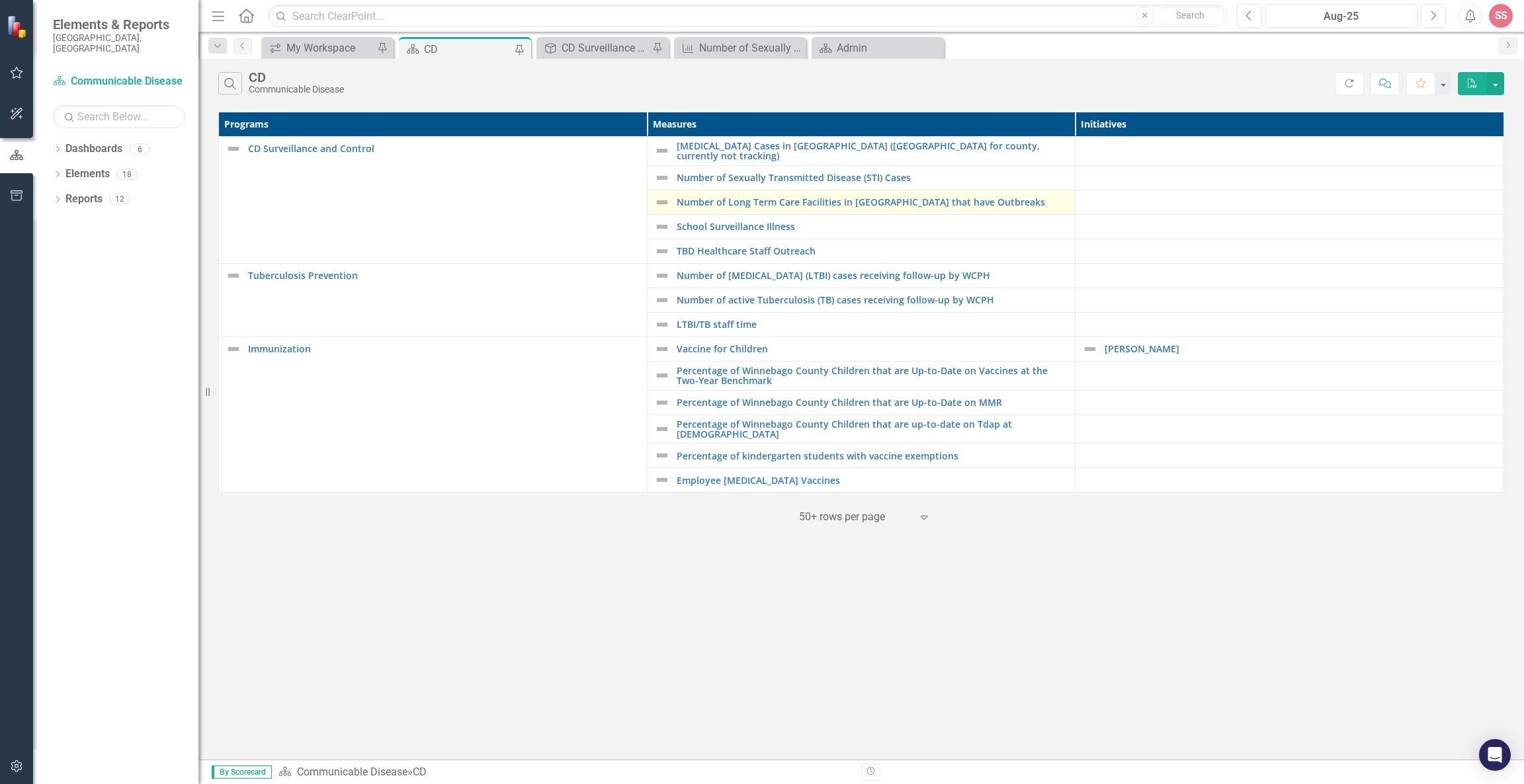
click at [830, 190] on td "Number of Long Term Care Facilities in Winnebago County that have Outbreaks Edi…" at bounding box center [861, 202] width 429 height 24
click at [830, 197] on link "Number of Long Term Care Facilities in [GEOGRAPHIC_DATA] that have Outbreaks" at bounding box center [872, 202] width 393 height 10
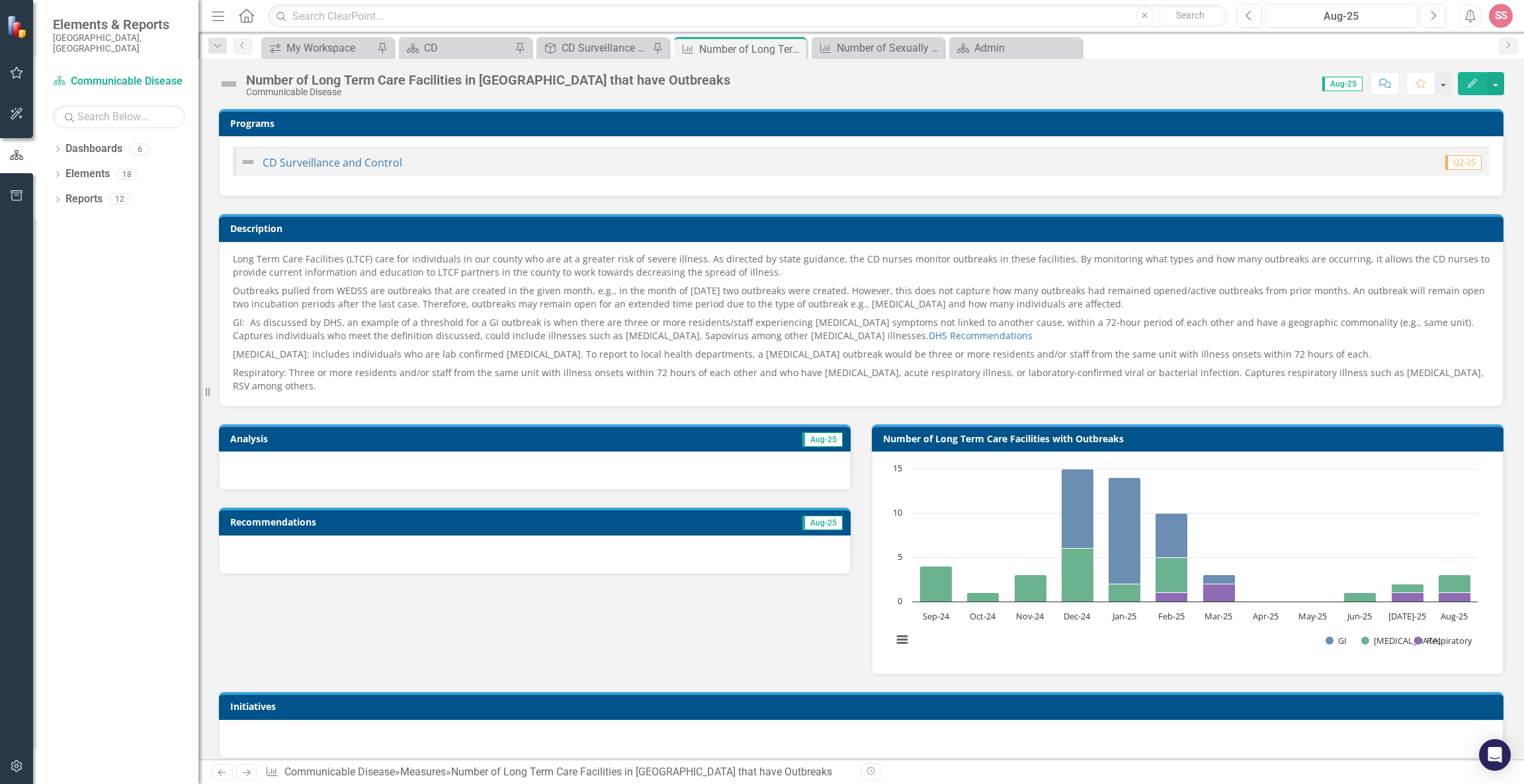
click at [678, 455] on div at bounding box center [534, 470] width 631 height 38
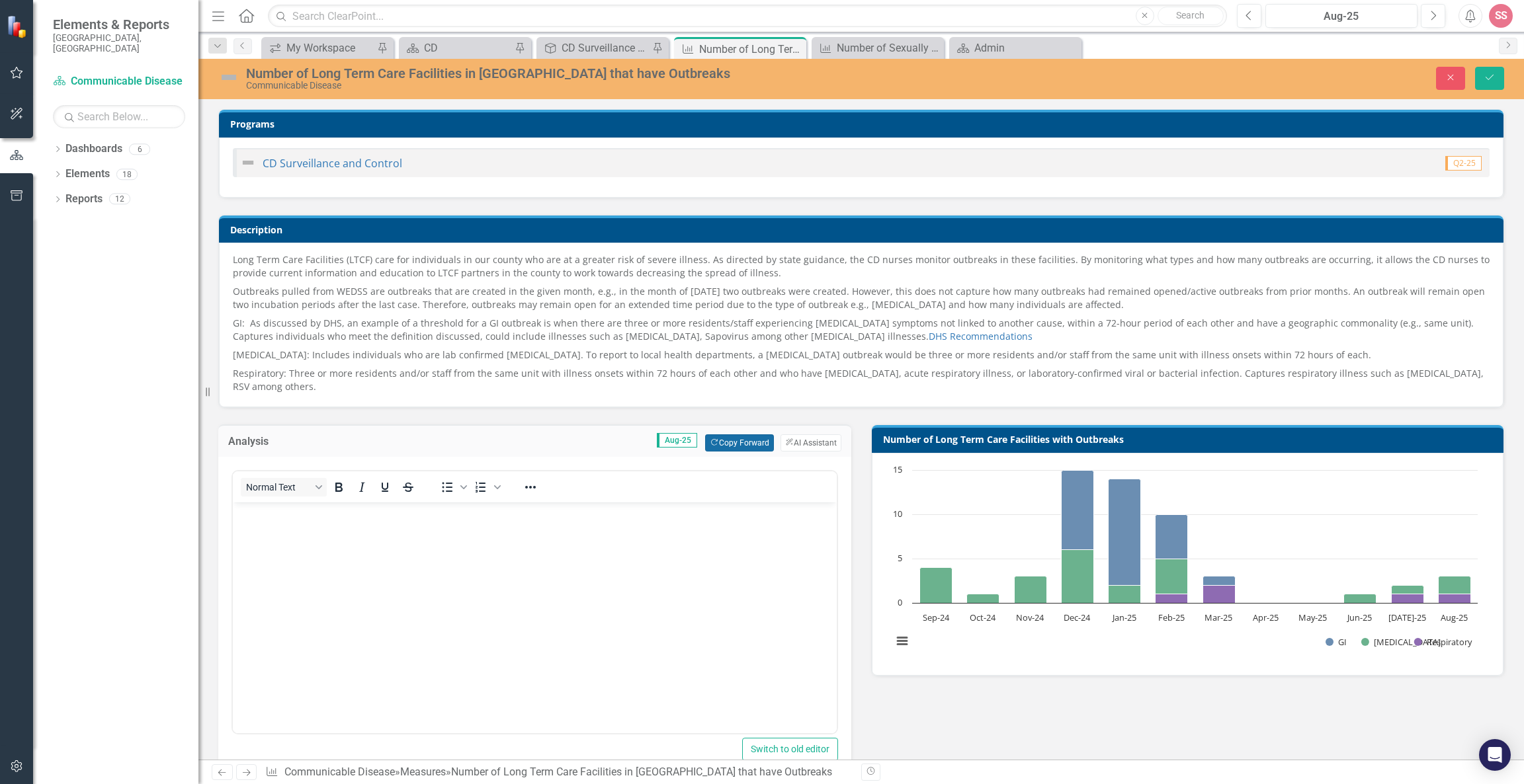
click at [705, 435] on button "Copy Forward Copy Forward" at bounding box center [740, 443] width 68 height 17
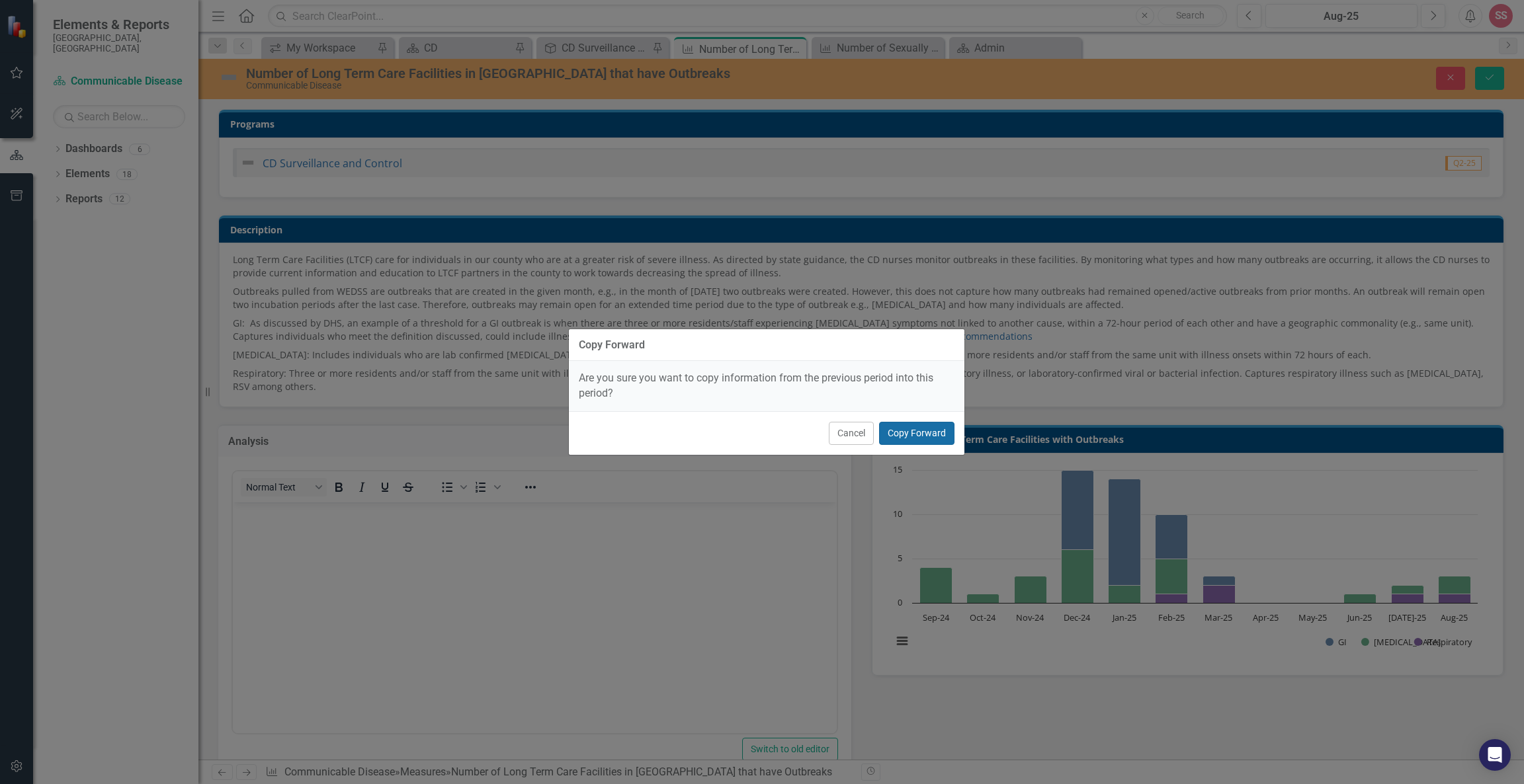
click at [899, 433] on button "Copy Forward" at bounding box center [917, 433] width 75 height 23
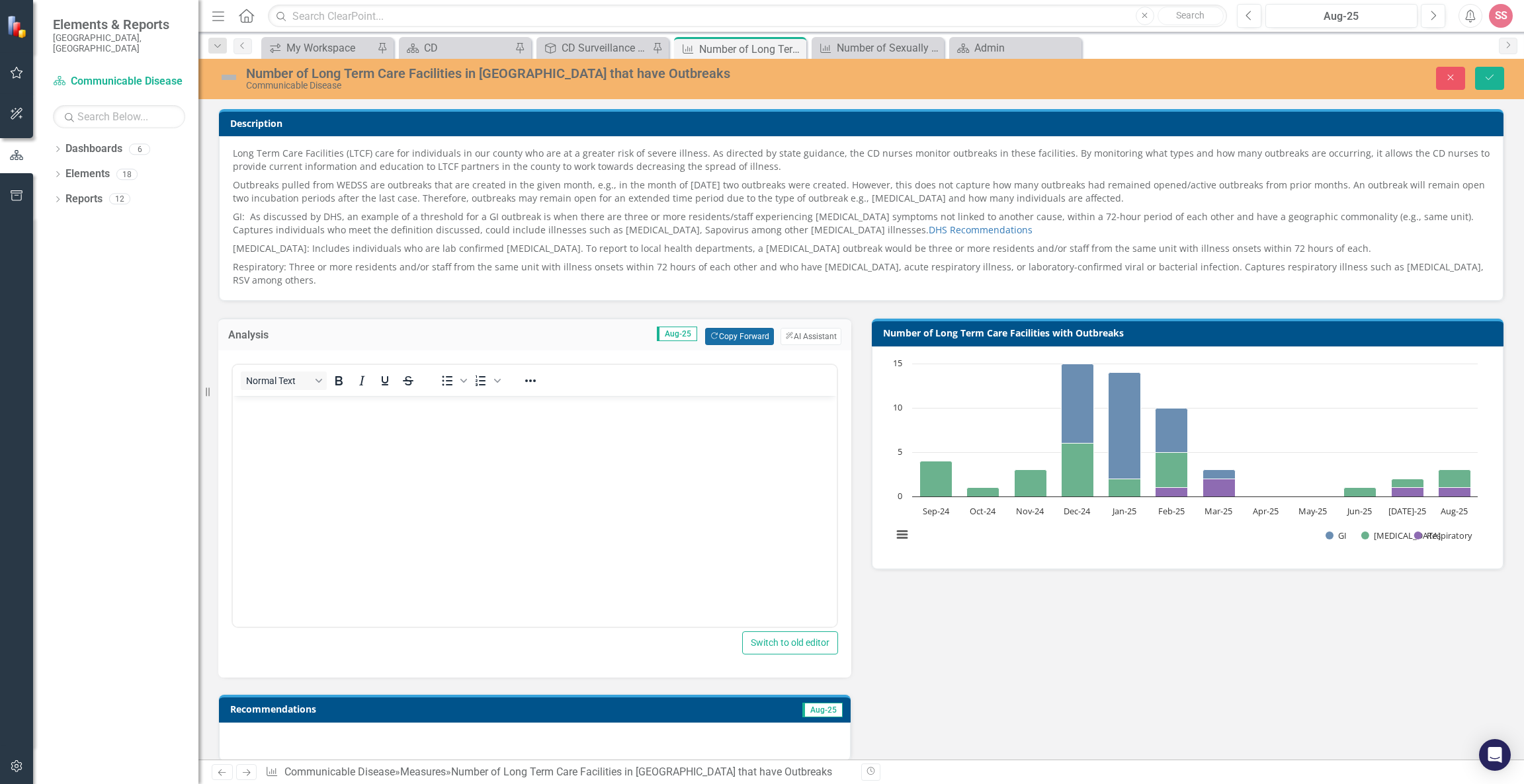
scroll to position [106, 0]
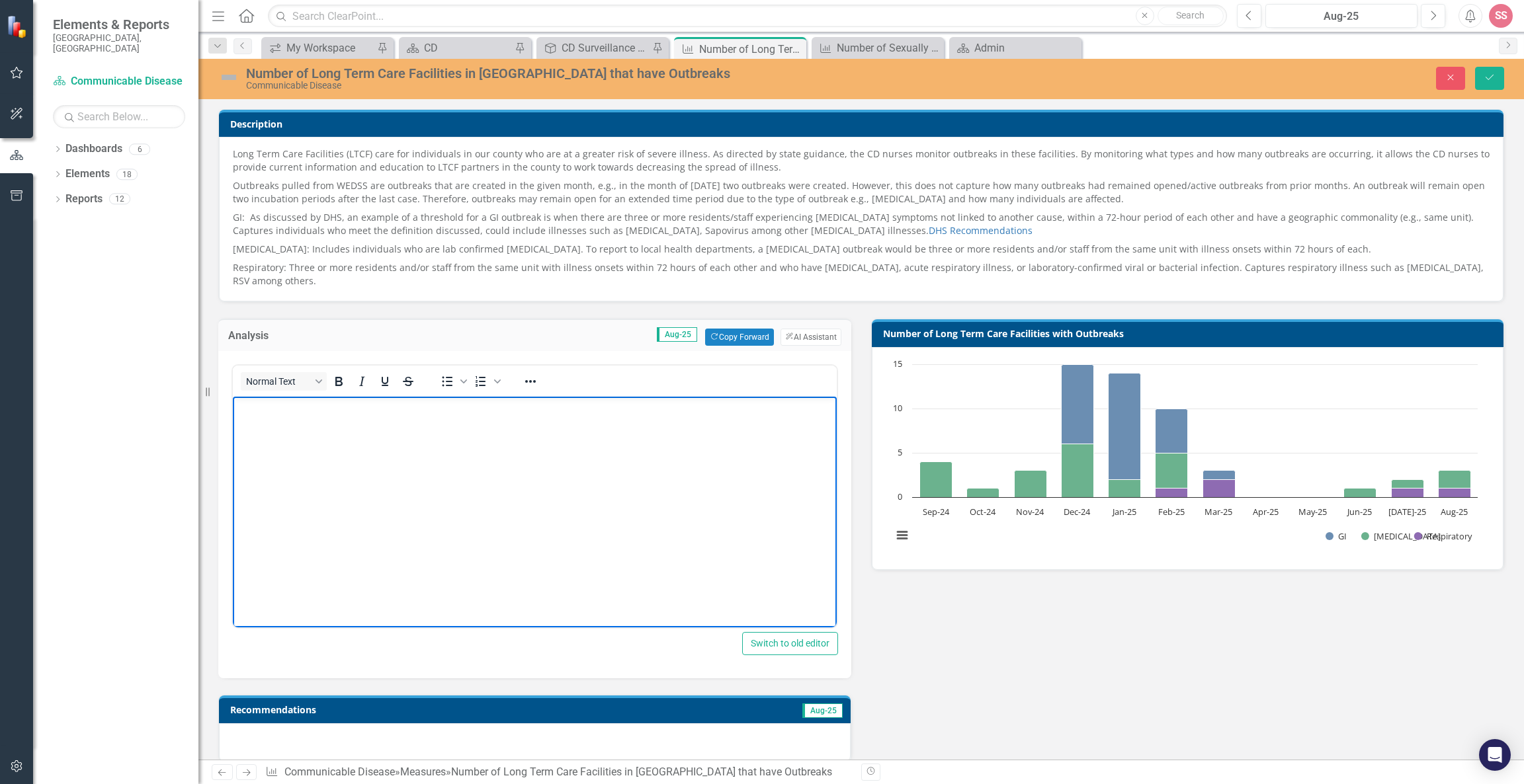
click at [674, 595] on html at bounding box center [535, 496] width 604 height 199
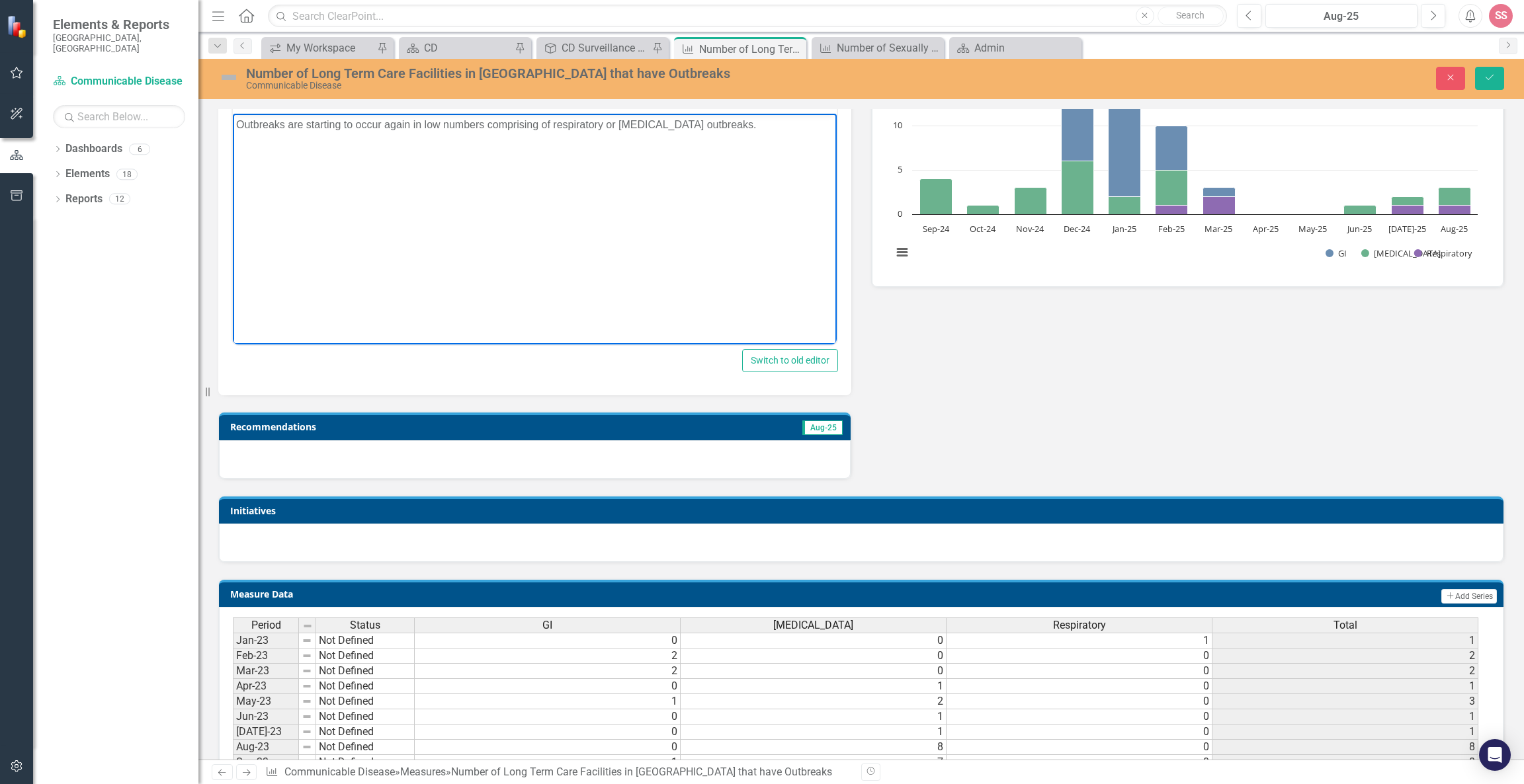
scroll to position [390, 0]
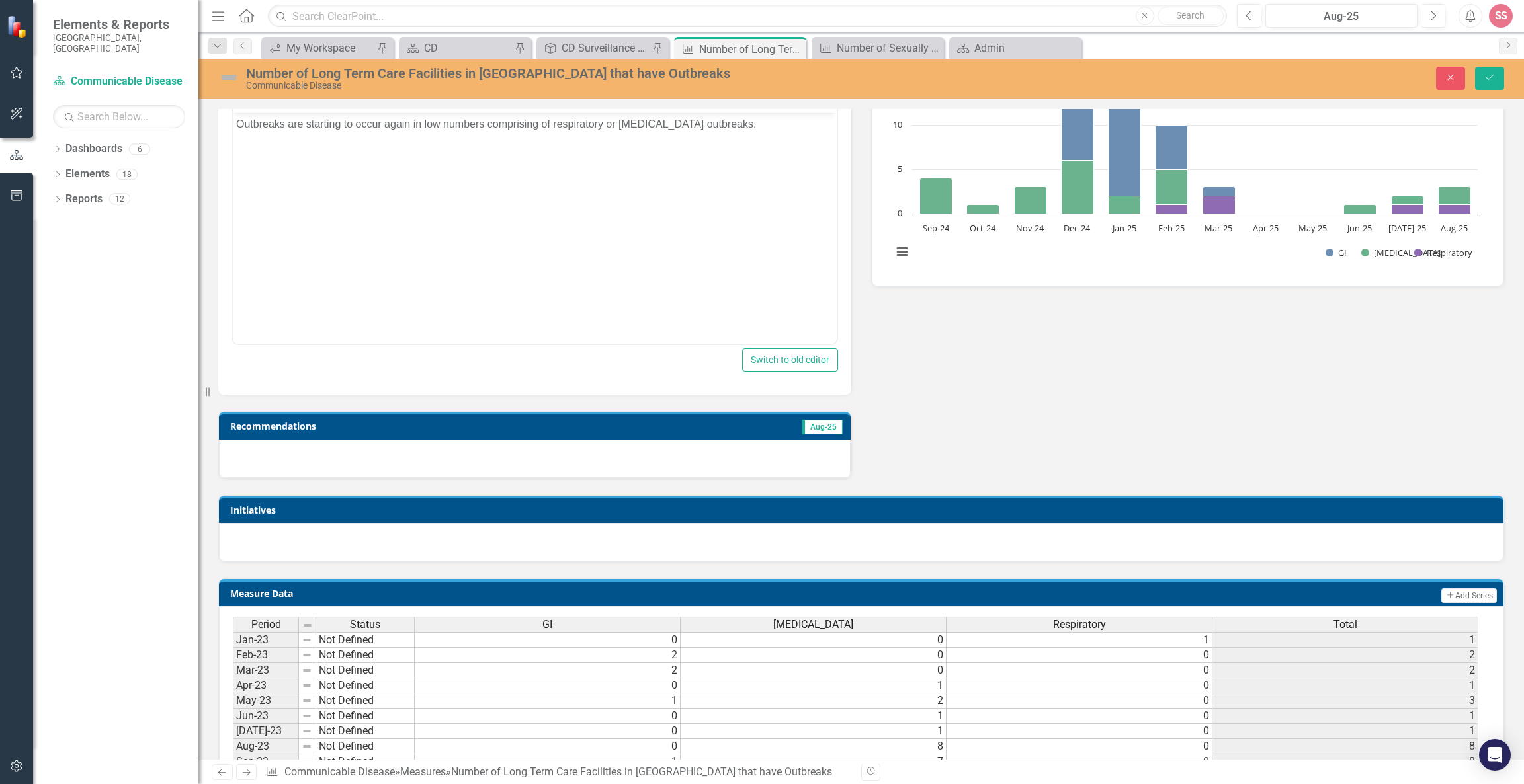
click at [578, 444] on div at bounding box center [534, 458] width 631 height 38
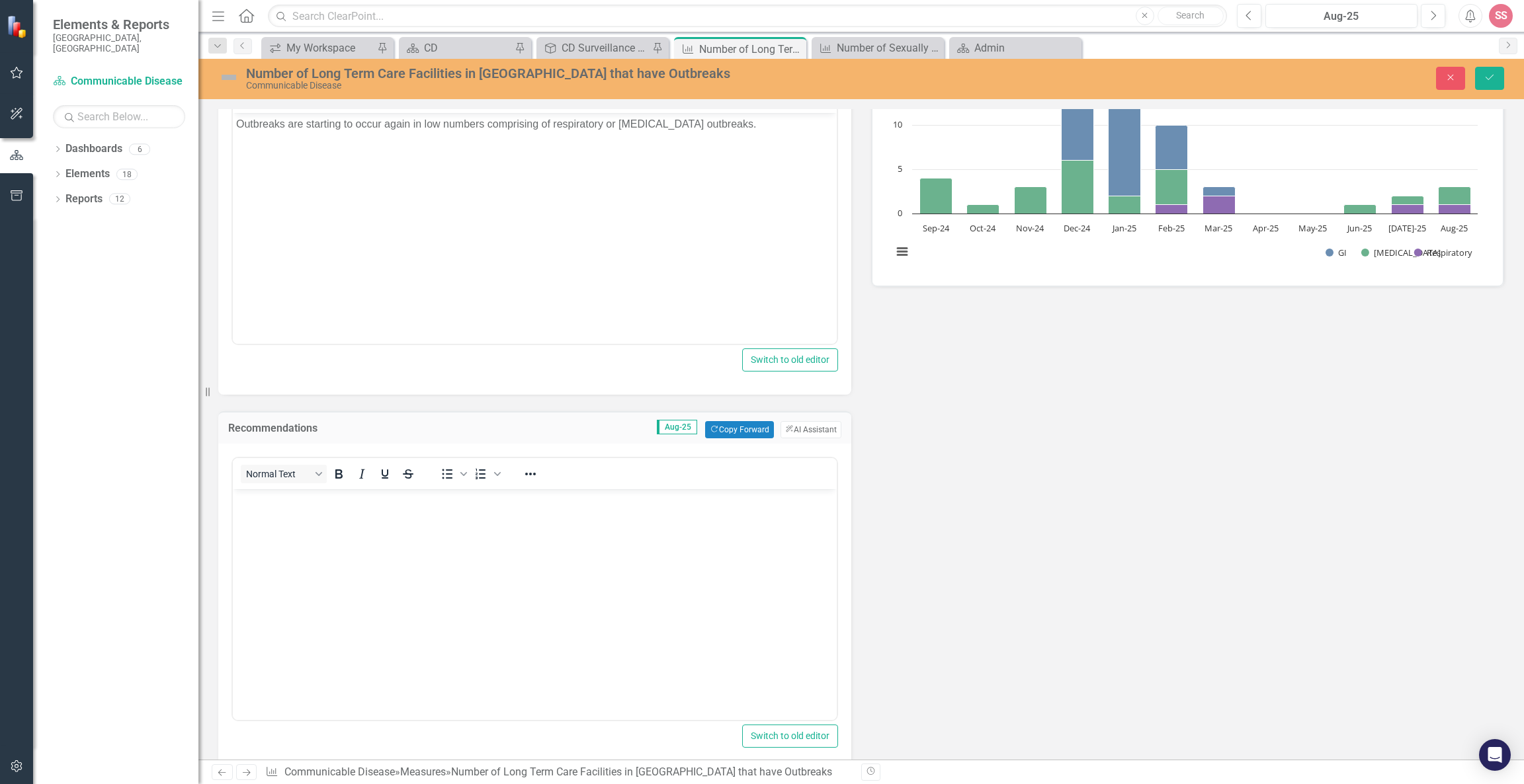
scroll to position [0, 0]
click at [740, 425] on button "Copy Forward Copy Forward" at bounding box center [740, 430] width 68 height 17
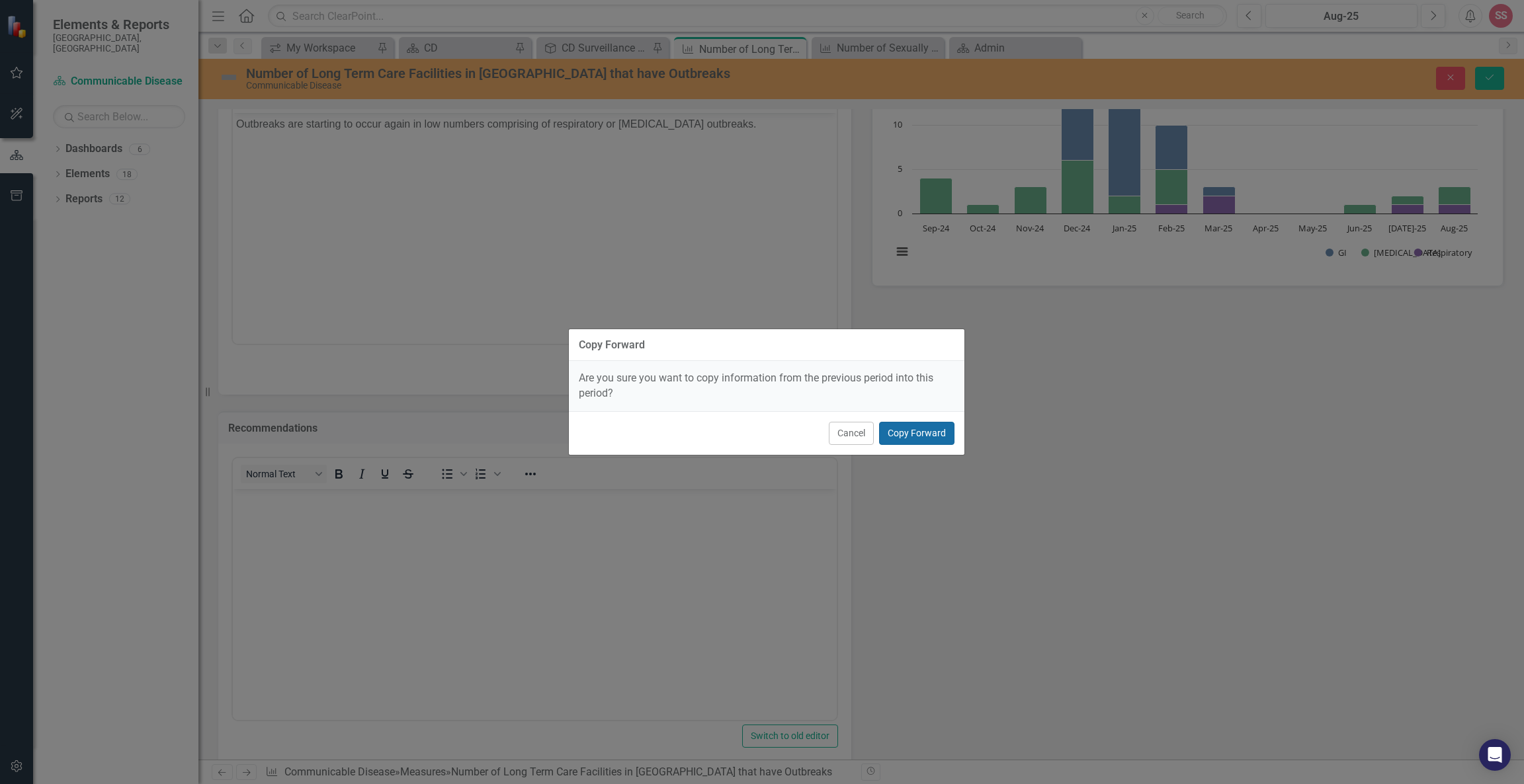
click at [919, 435] on button "Copy Forward" at bounding box center [917, 433] width 75 height 23
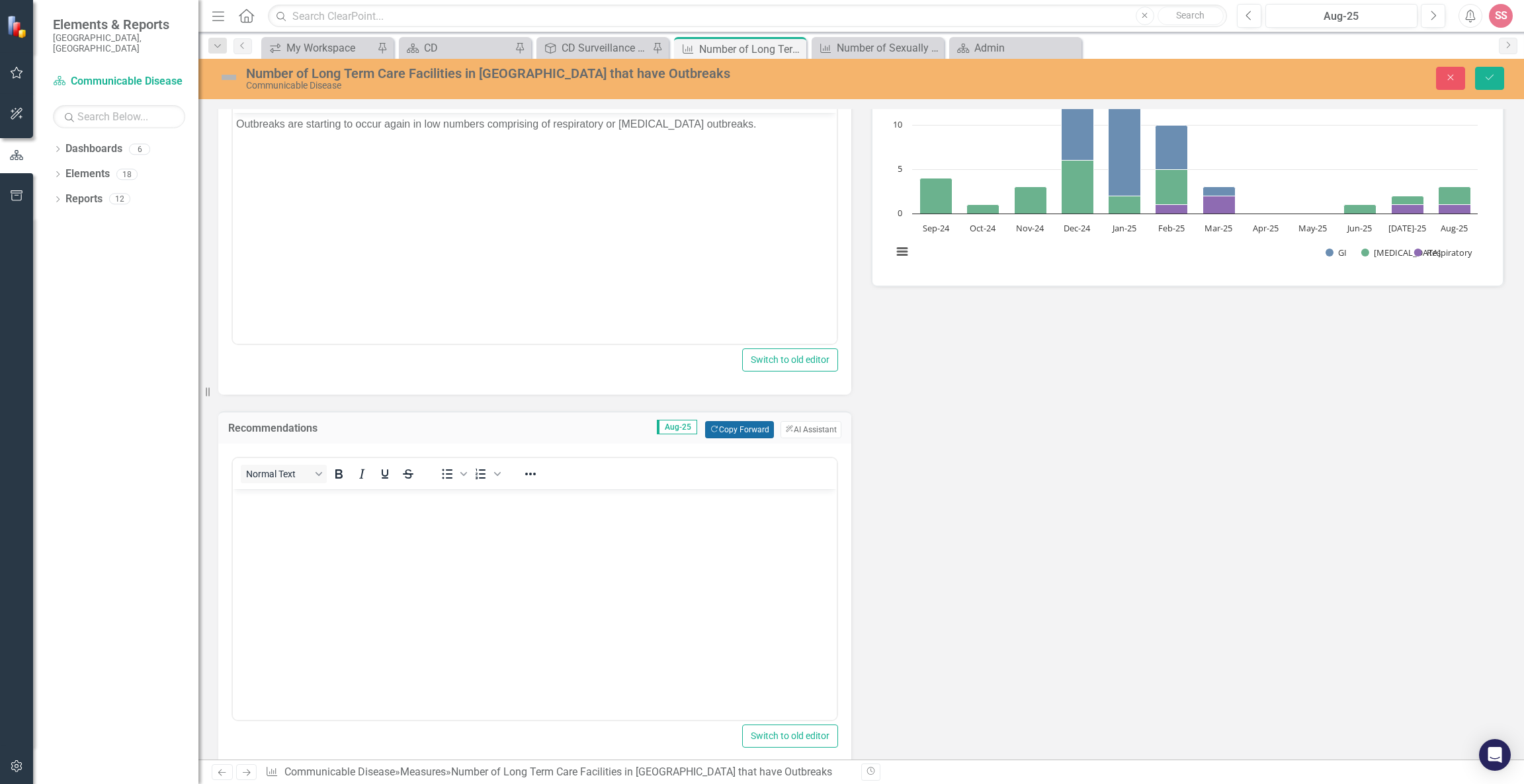
click at [752, 421] on button "Copy Forward Copy Forward" at bounding box center [740, 430] width 68 height 17
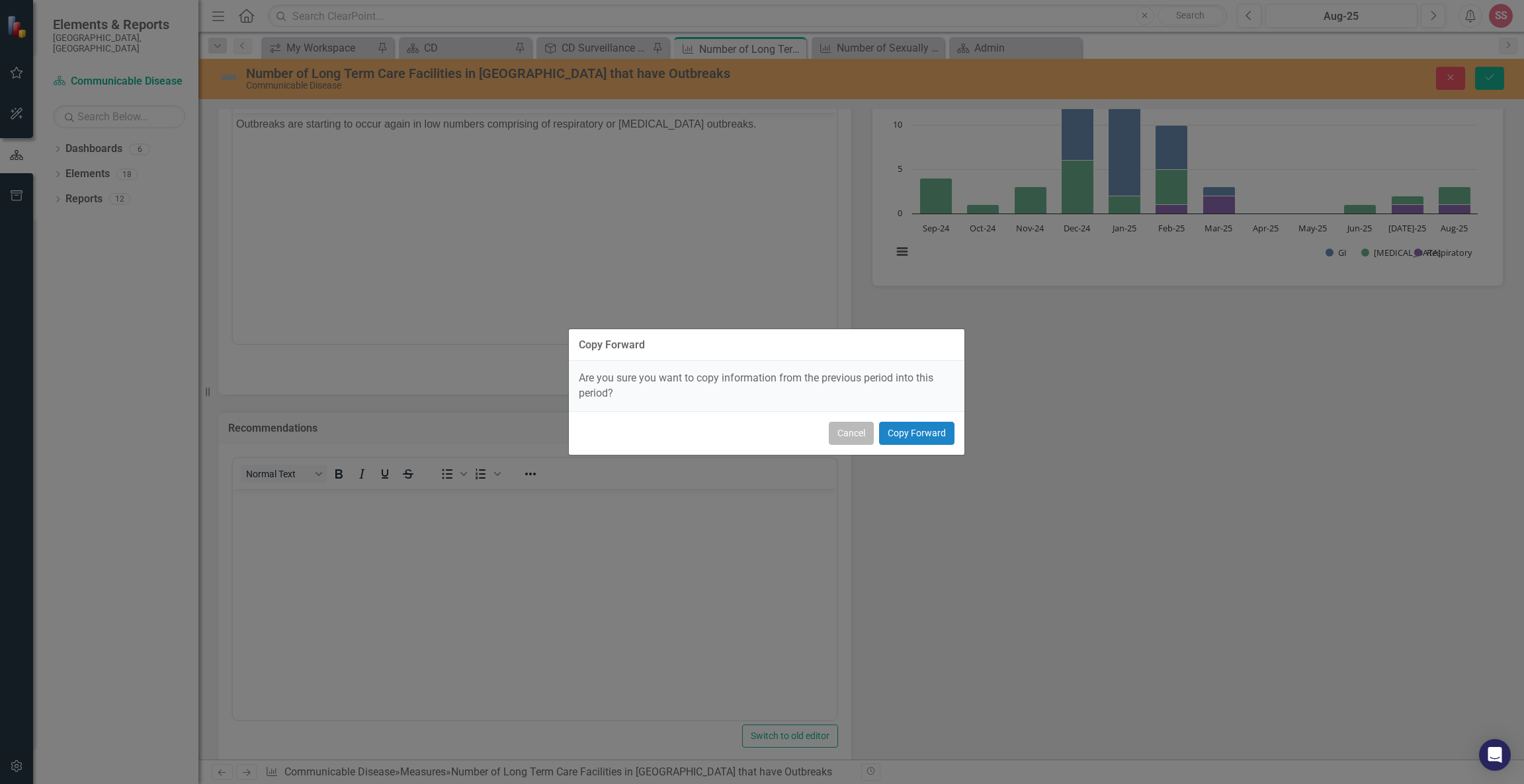
click at [854, 442] on button "Cancel" at bounding box center [851, 433] width 45 height 23
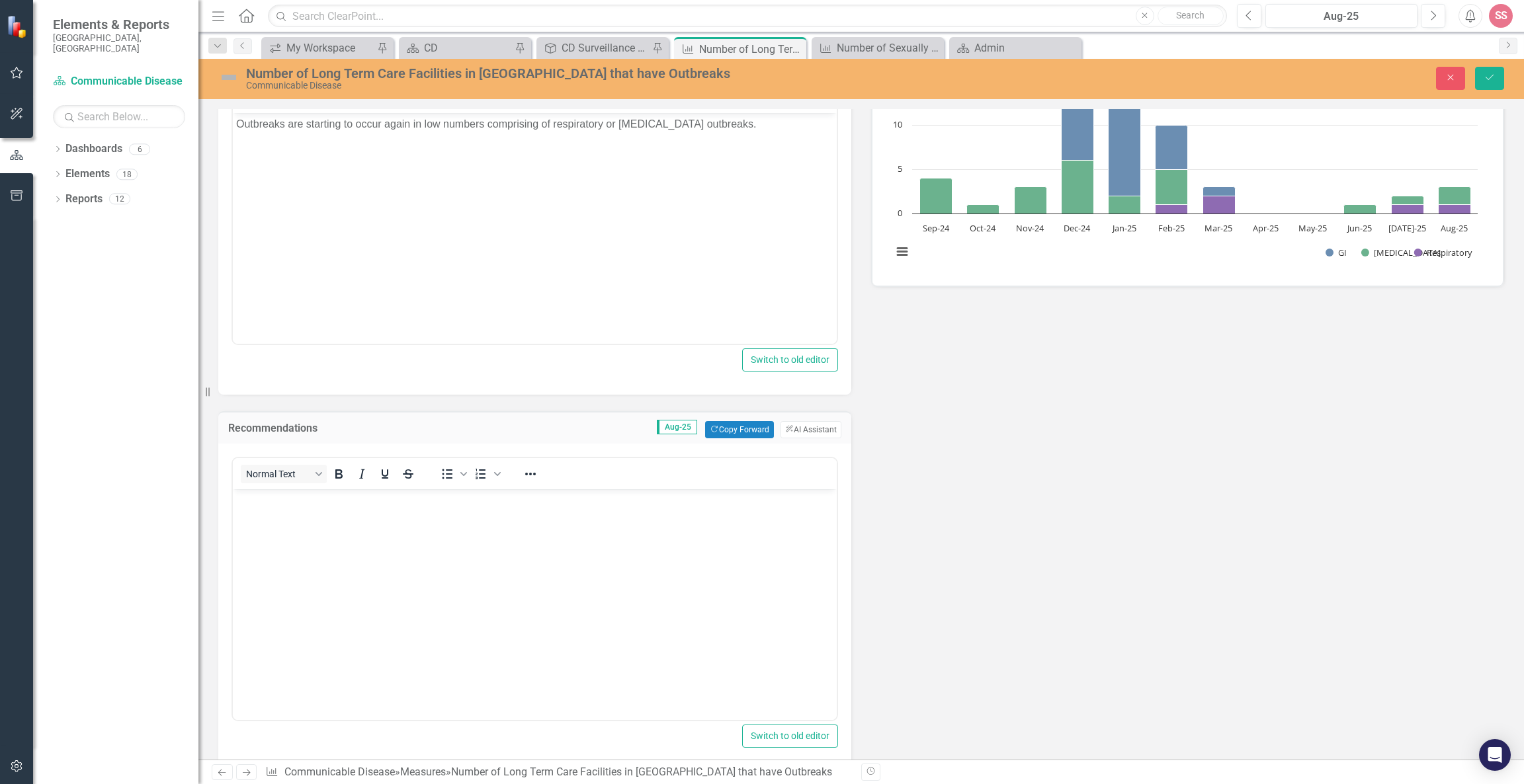
click at [606, 428] on div "Recommendations Aug-25 Copy Forward Copy Forward ClearPoint AI AI Assistant" at bounding box center [534, 427] width 633 height 32
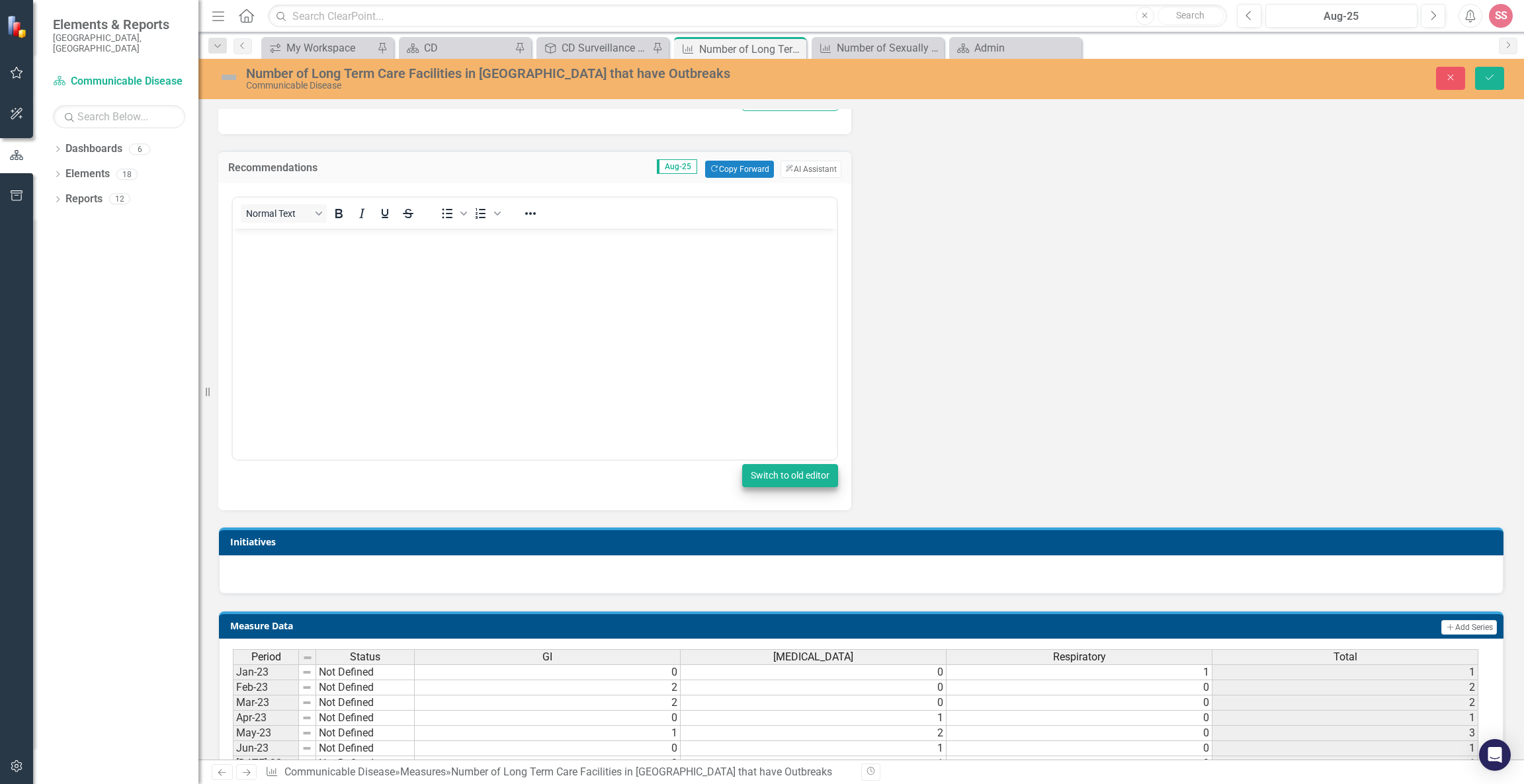
scroll to position [0, 9]
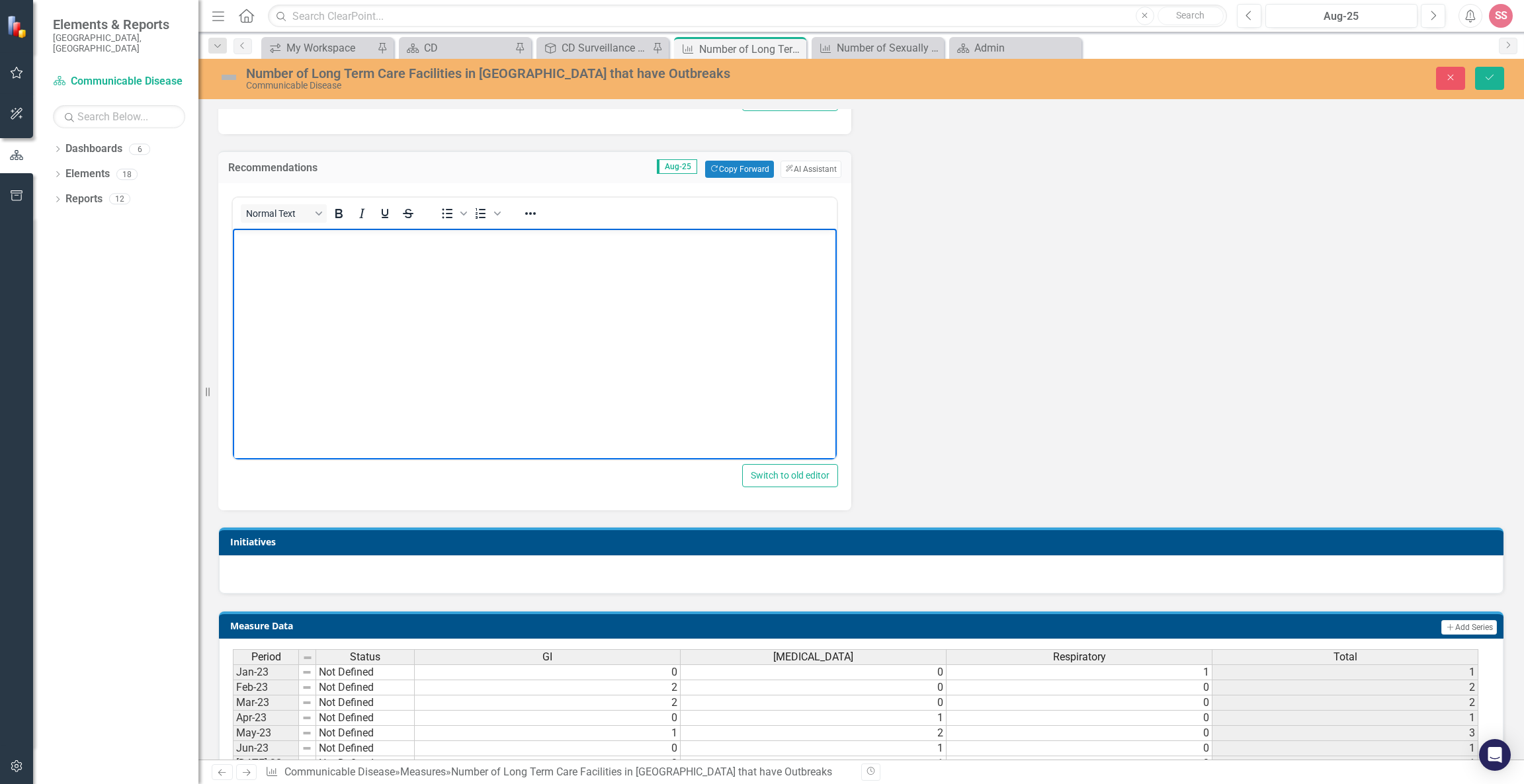
click at [621, 331] on body "Rich Text Area. Press ALT-0 for help." at bounding box center [535, 328] width 604 height 199
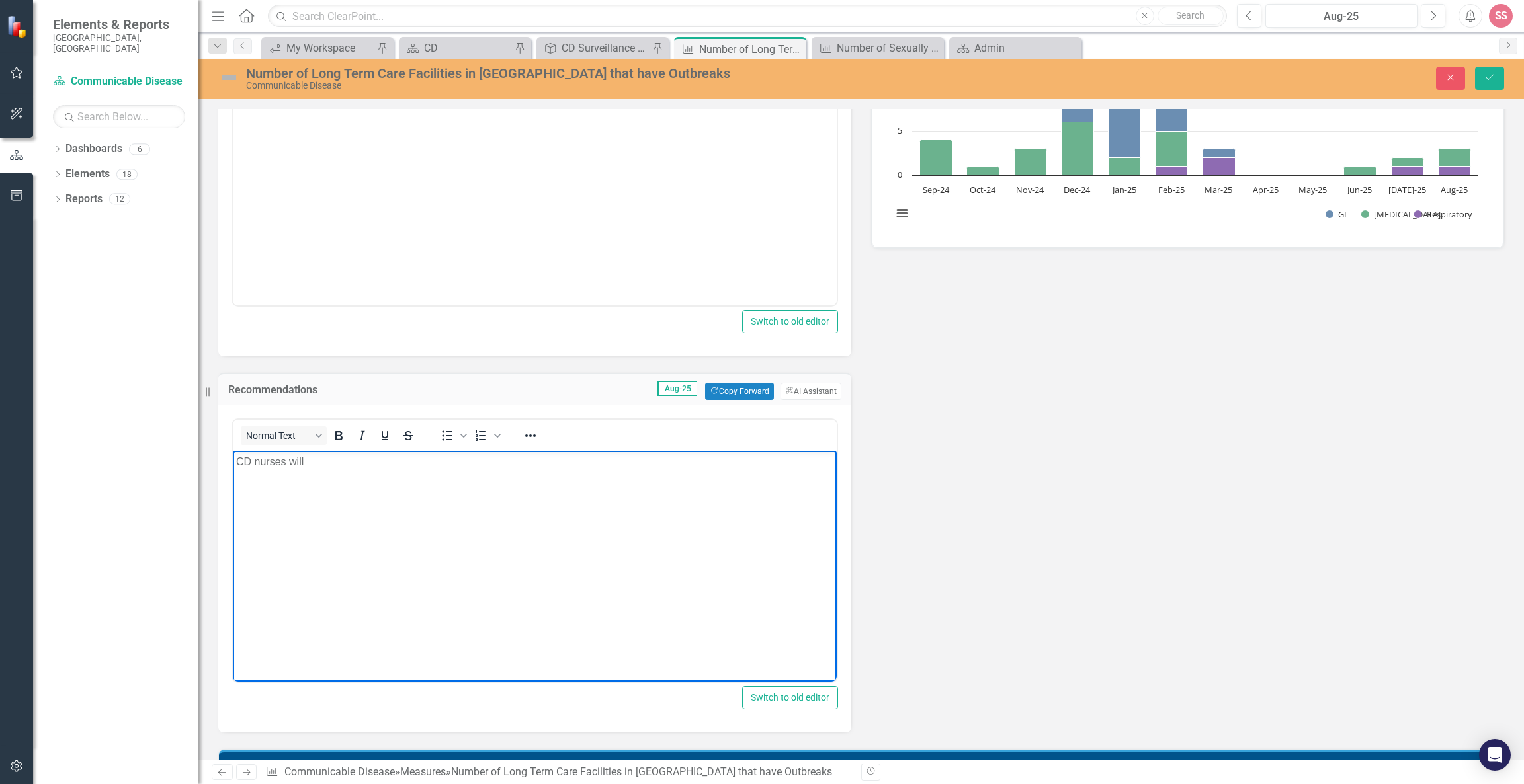
scroll to position [429, 0]
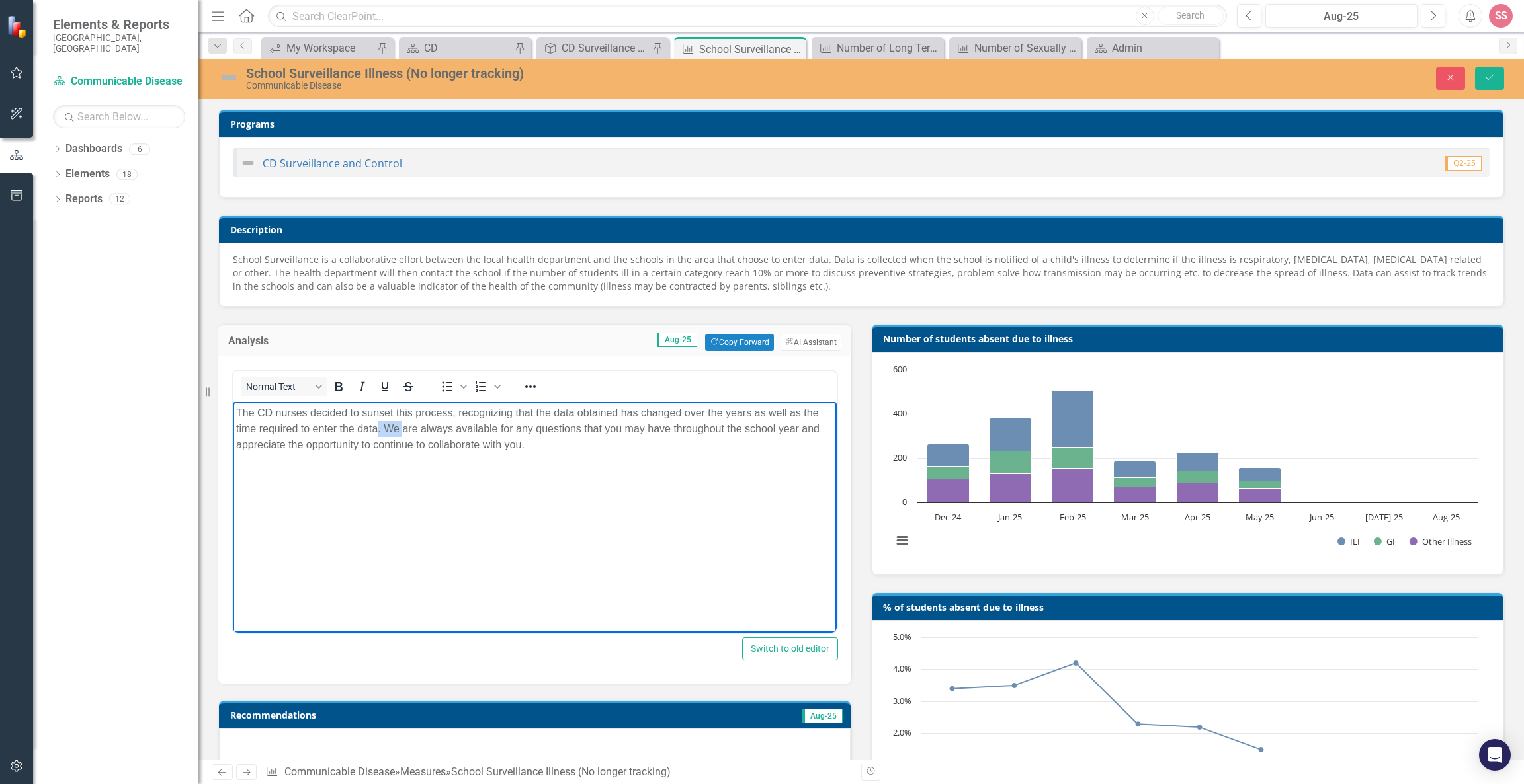
drag, startPoint x: 379, startPoint y: 423, endPoint x: 403, endPoint y: 427, distance: 24.3
click at [403, 427] on p "The CD nurses decided to sunset this process, recognizing that the data obtaine…" at bounding box center [535, 429] width 597 height 48
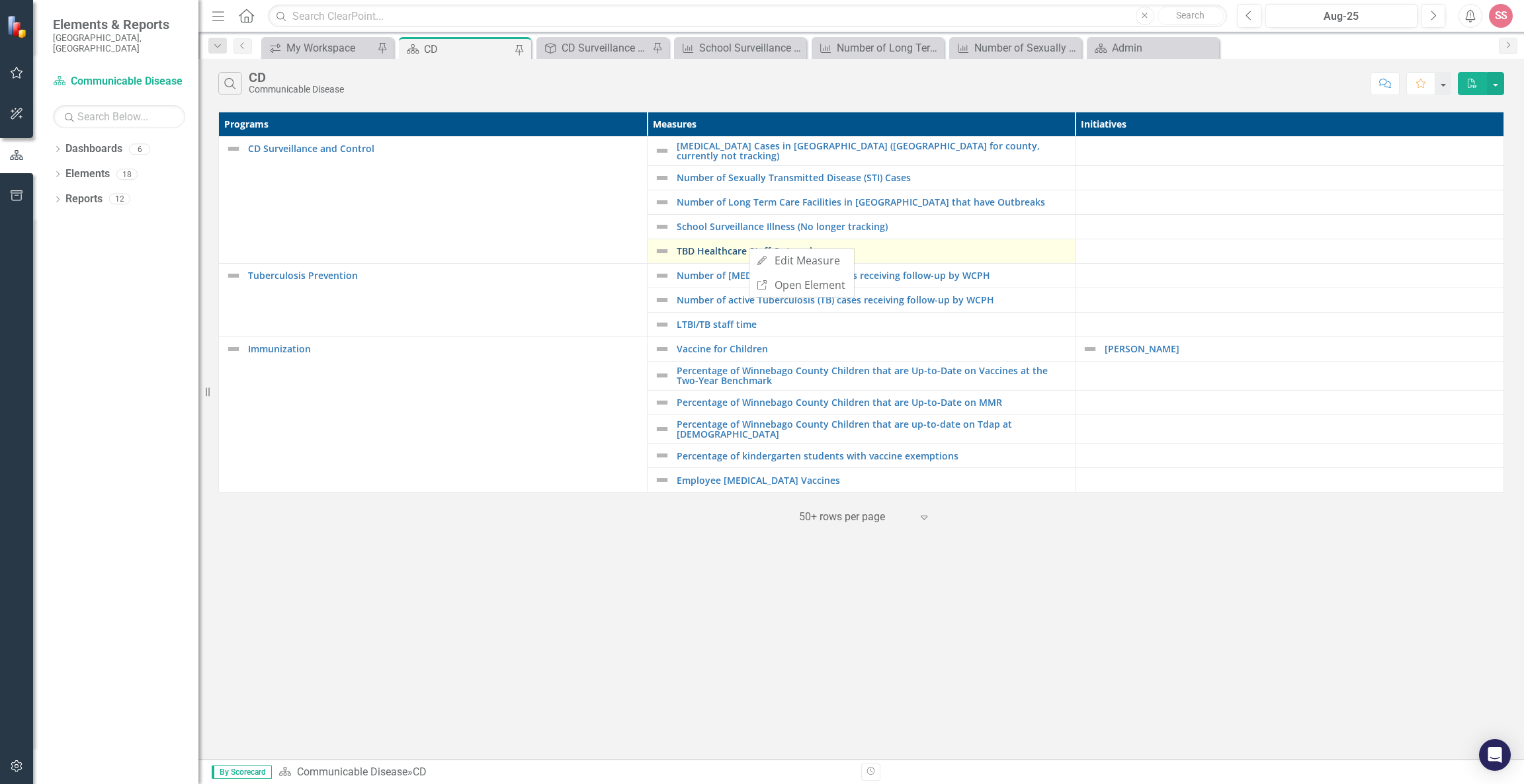
click at [749, 248] on div "Edit Edit Measure Link Open Element" at bounding box center [802, 273] width 106 height 50
click at [717, 246] on link "TBD Healthcare Staff Outreach" at bounding box center [872, 251] width 393 height 10
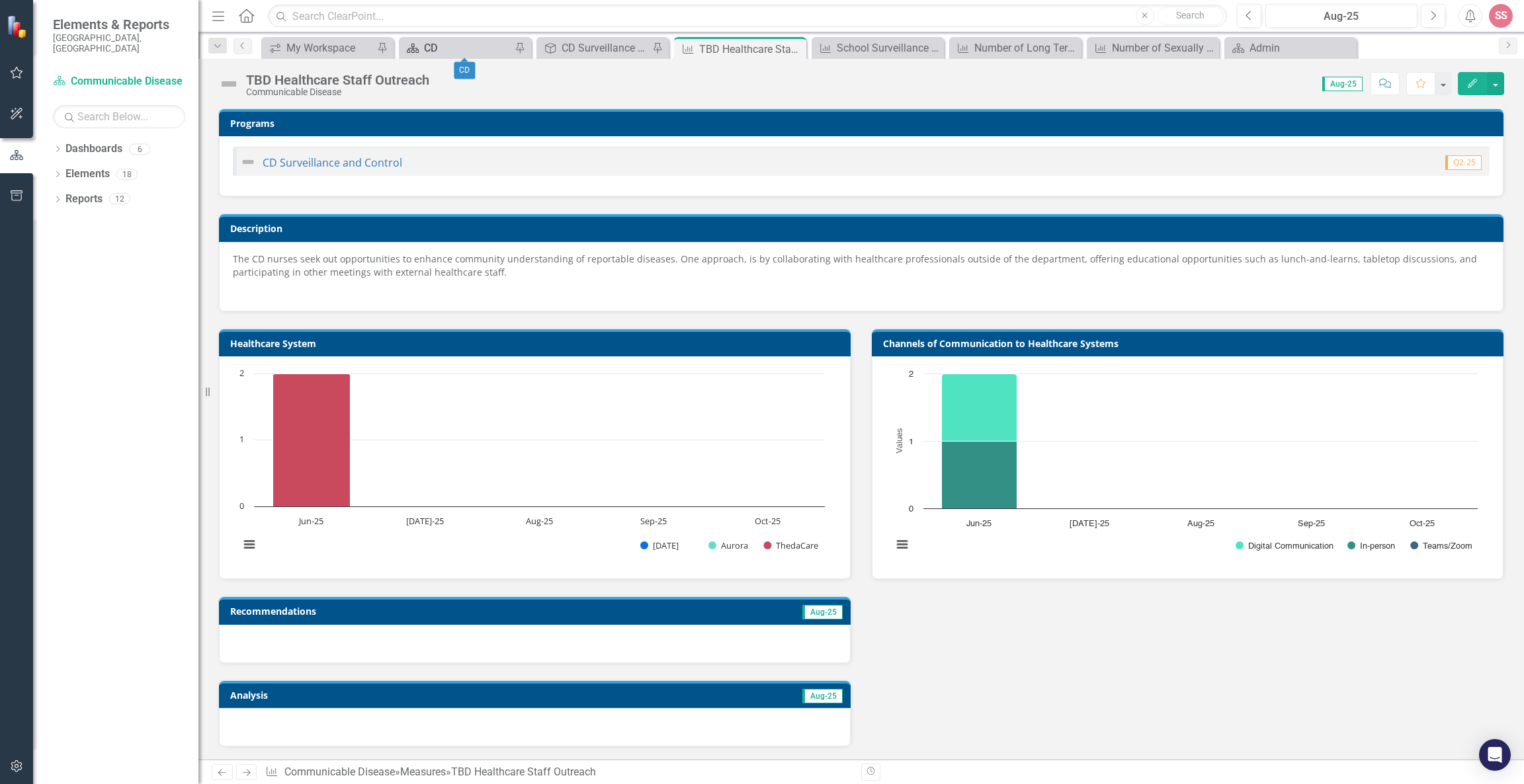
click at [424, 41] on div "CD" at bounding box center [468, 48] width 87 height 17
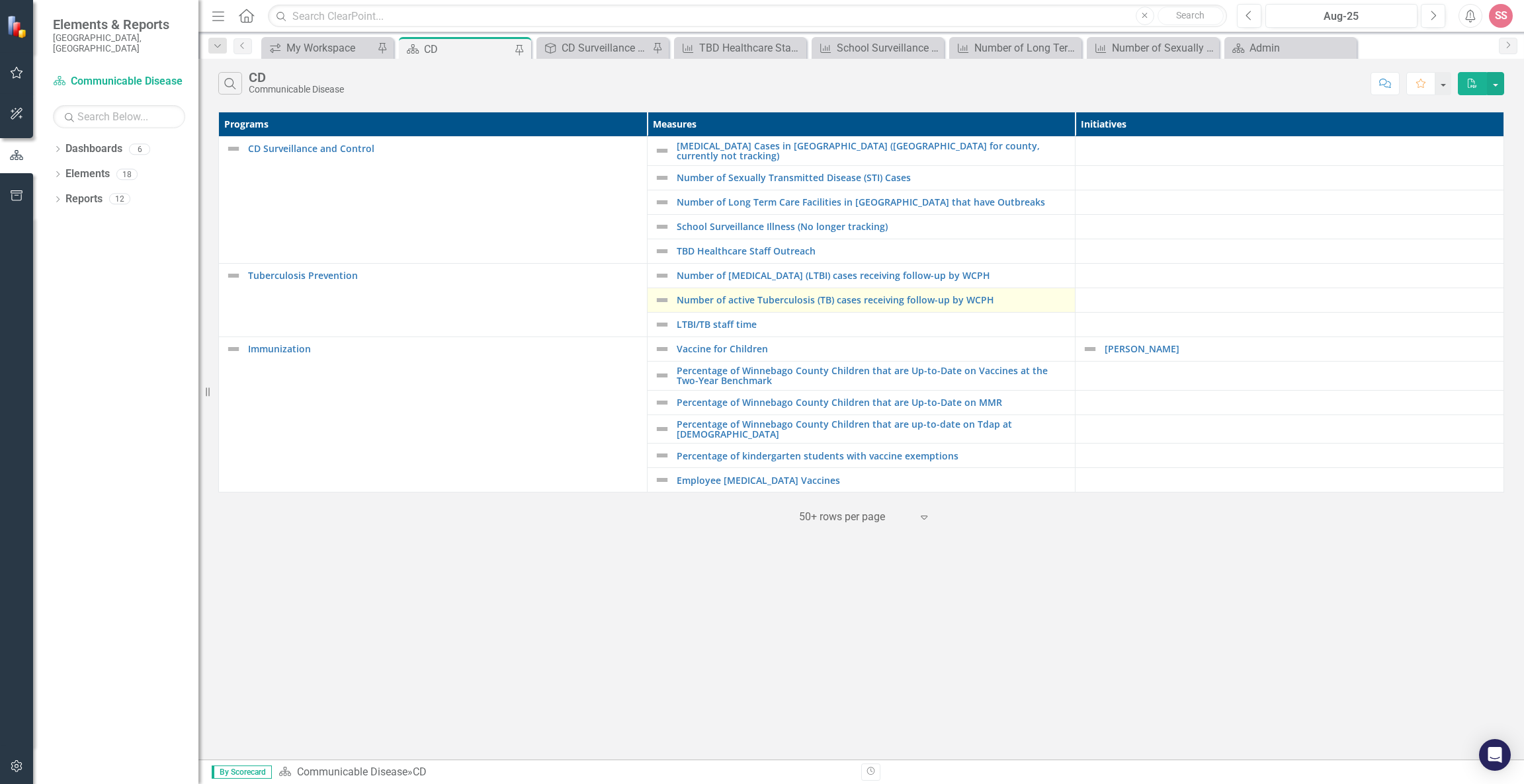
click at [852, 304] on div "Number of active Tuberculosis (TB) cases receiving follow-up by WCPH" at bounding box center [862, 300] width 415 height 16
click at [850, 296] on link "Number of active Tuberculosis (TB) cases receiving follow-up by WCPH" at bounding box center [872, 300] width 393 height 10
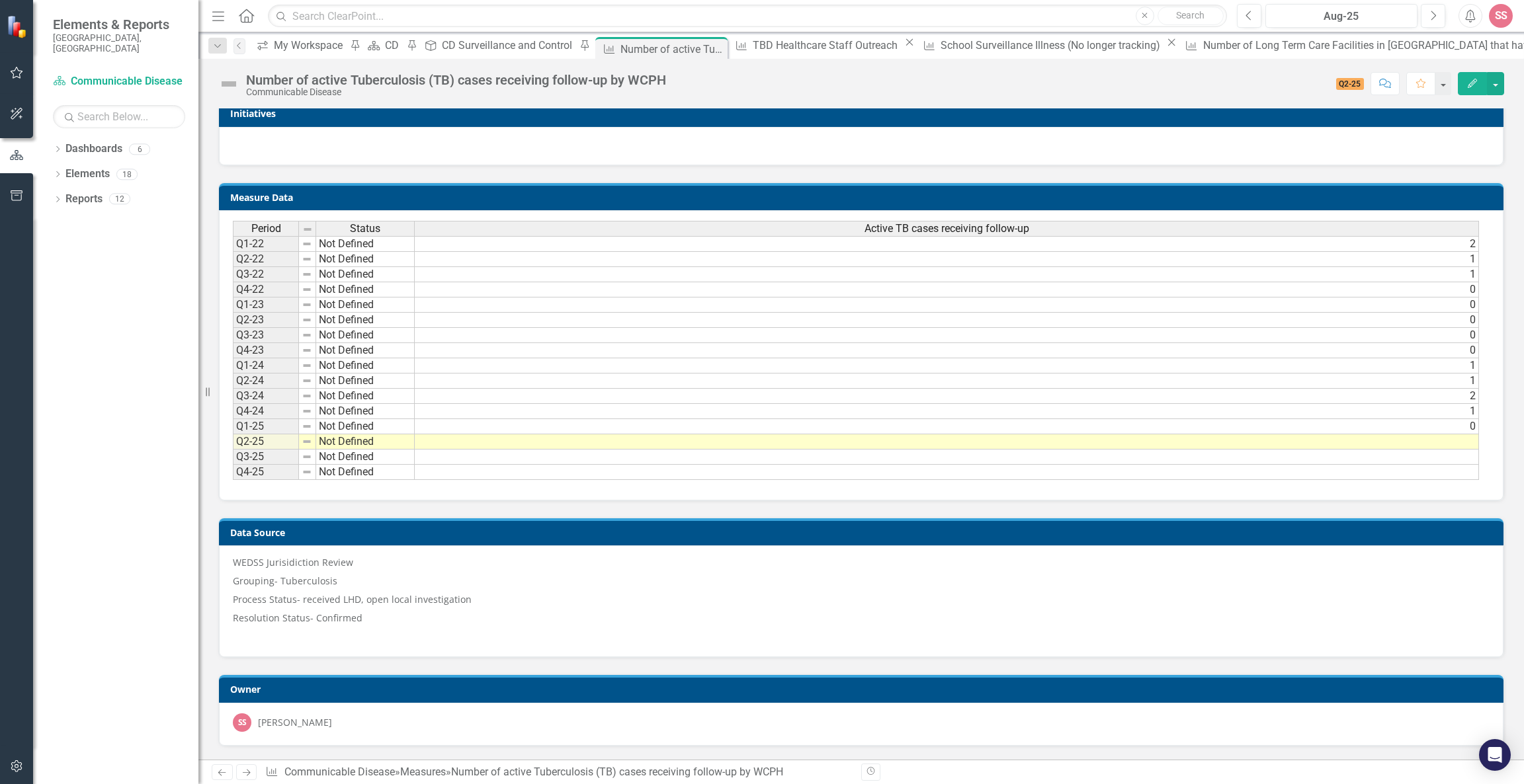
scroll to position [1, 9]
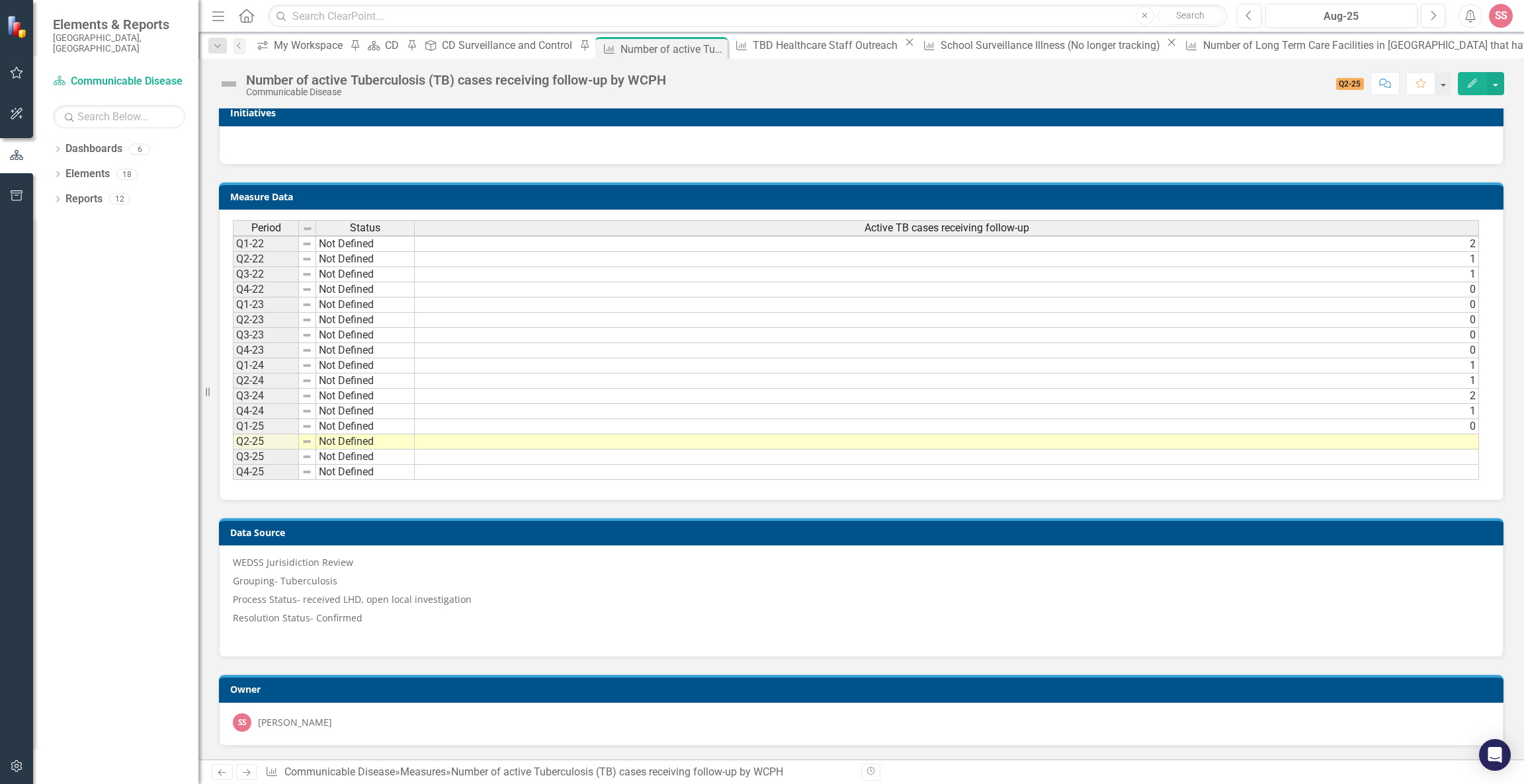
click at [1413, 455] on td at bounding box center [947, 457] width 1064 height 15
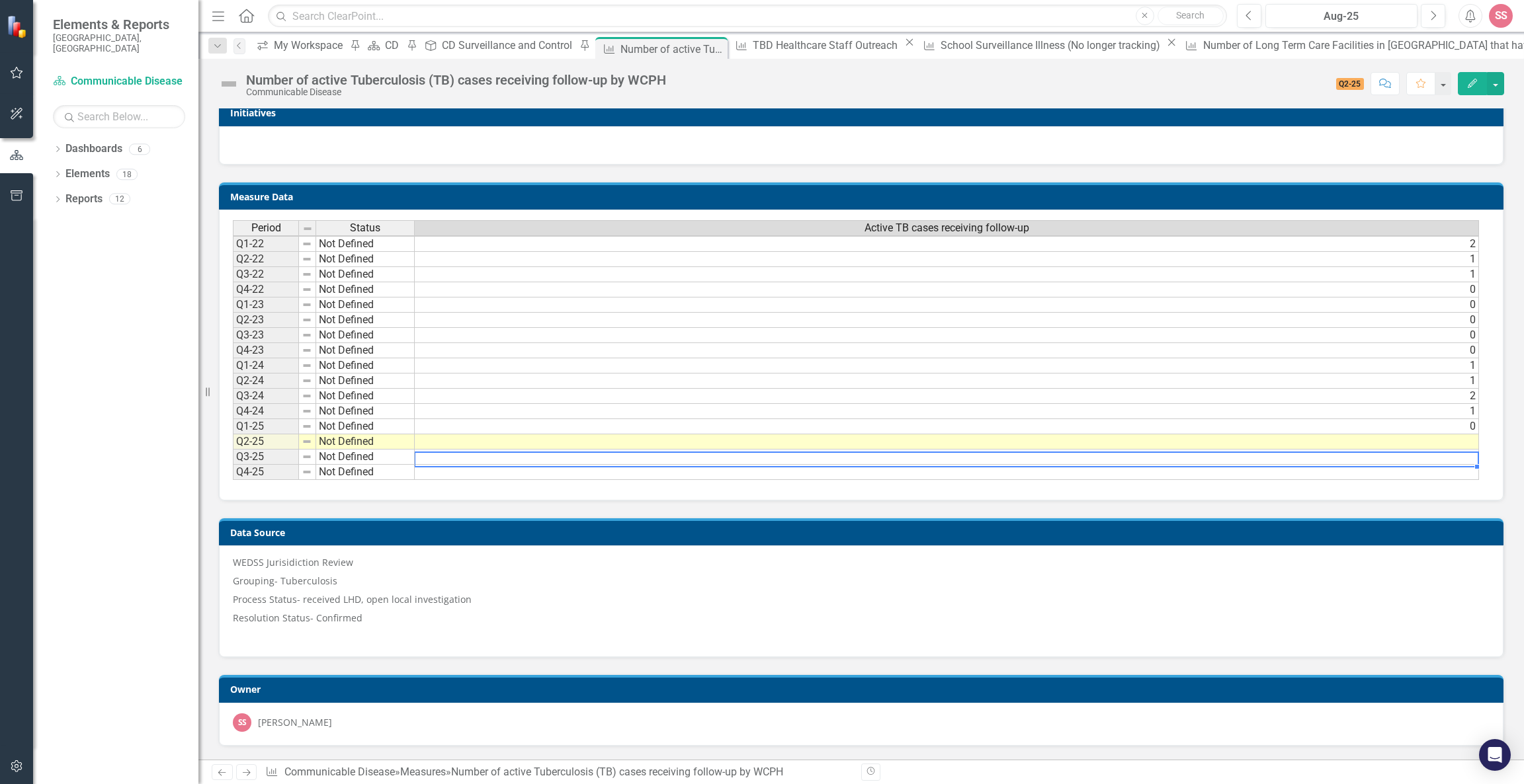
click at [1410, 439] on td at bounding box center [947, 442] width 1064 height 15
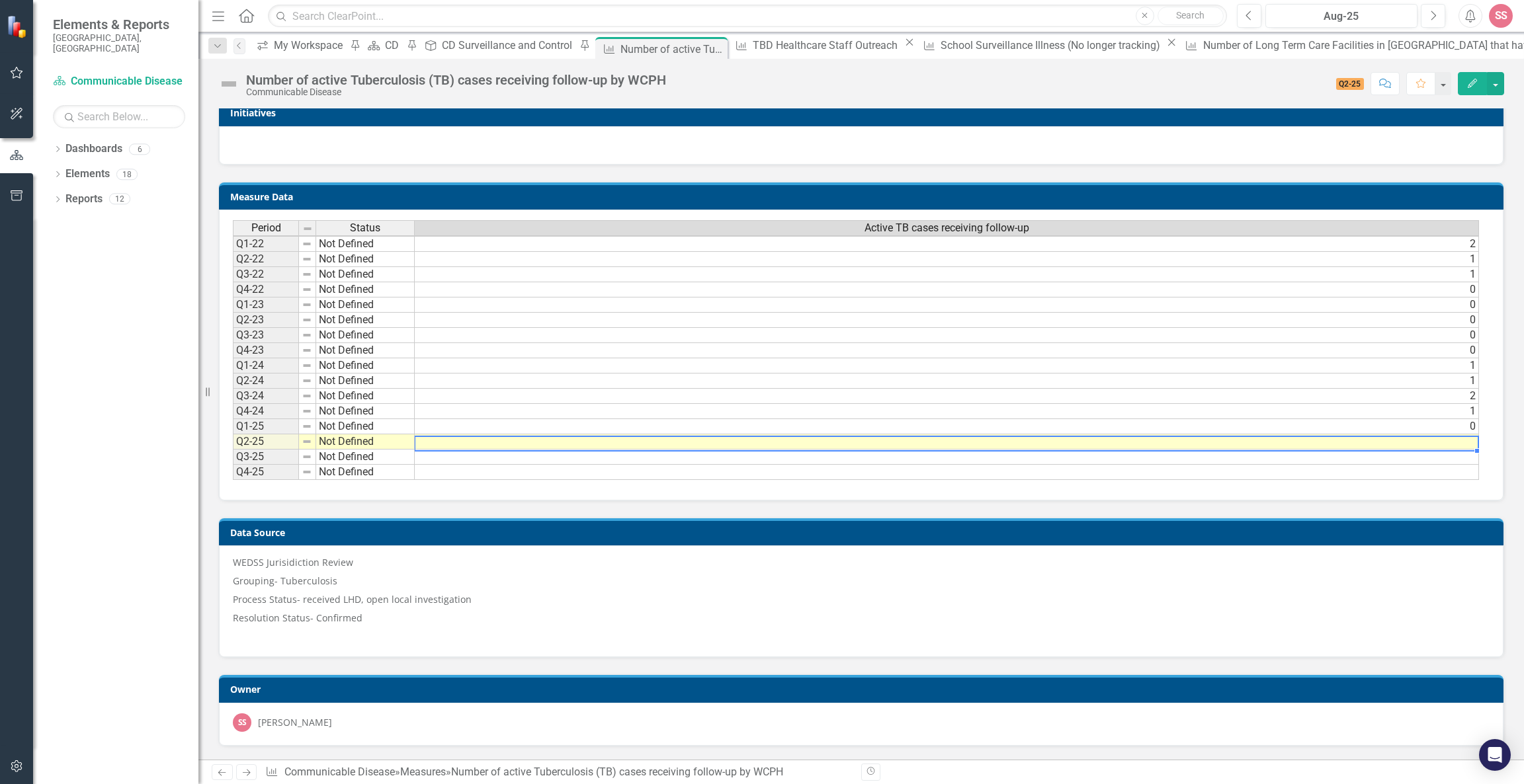
click at [1410, 439] on td at bounding box center [947, 442] width 1064 height 15
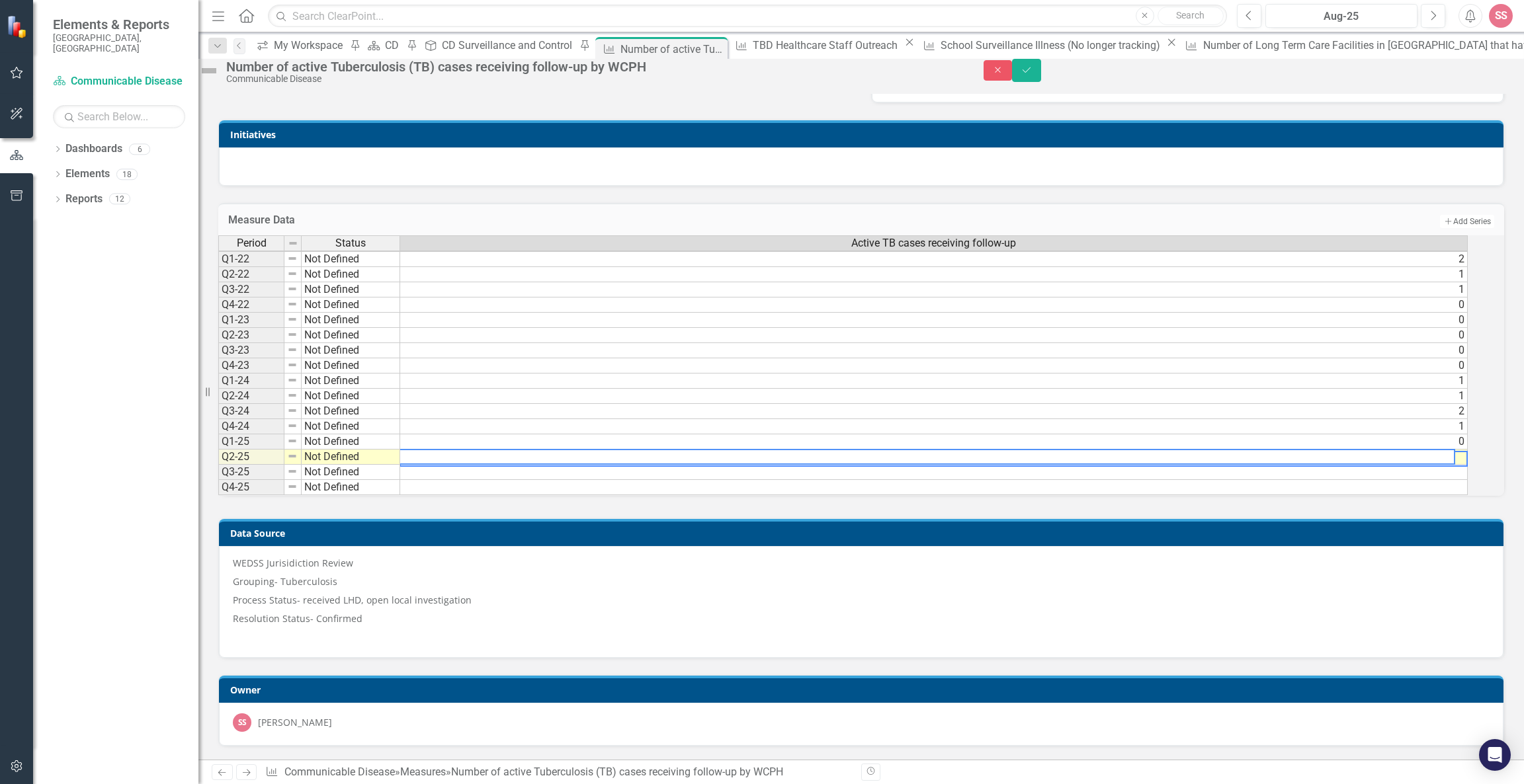
type textarea "0"
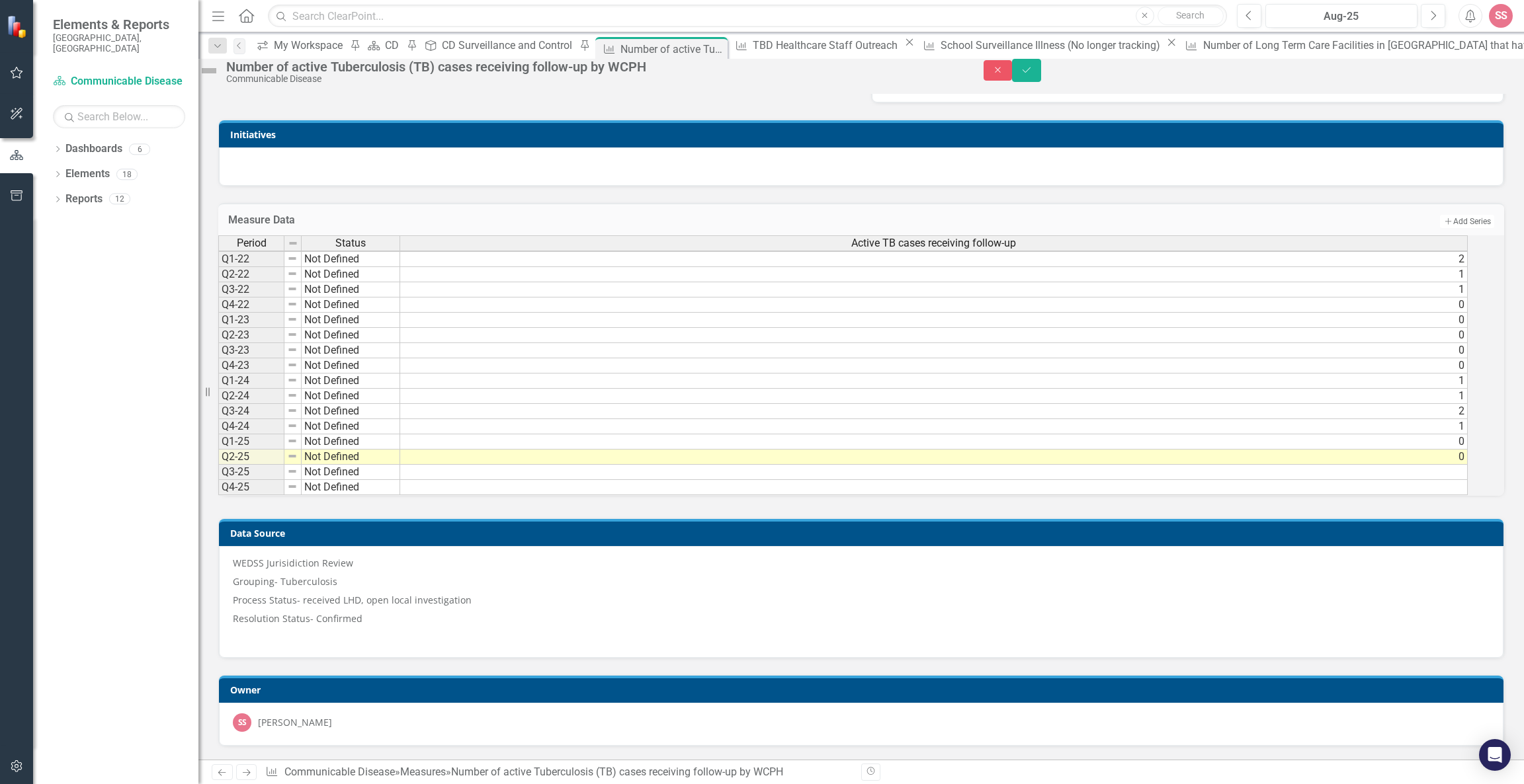
click at [1356, 522] on div "Data Source WEDSS Jurisidiction Review Grouping- Tuberculosis Process Status- r…" at bounding box center [861, 580] width 1306 height 157
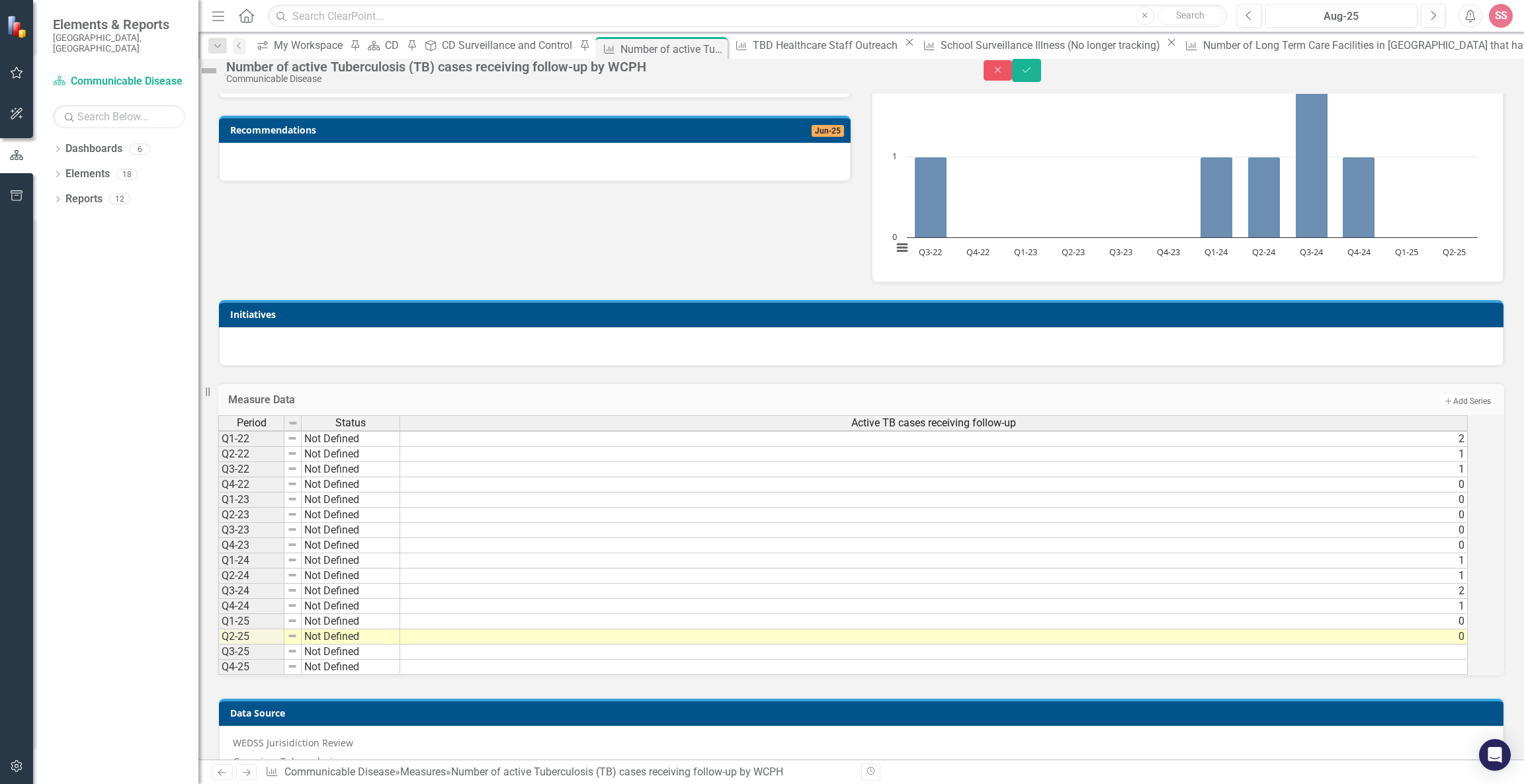
scroll to position [351, 0]
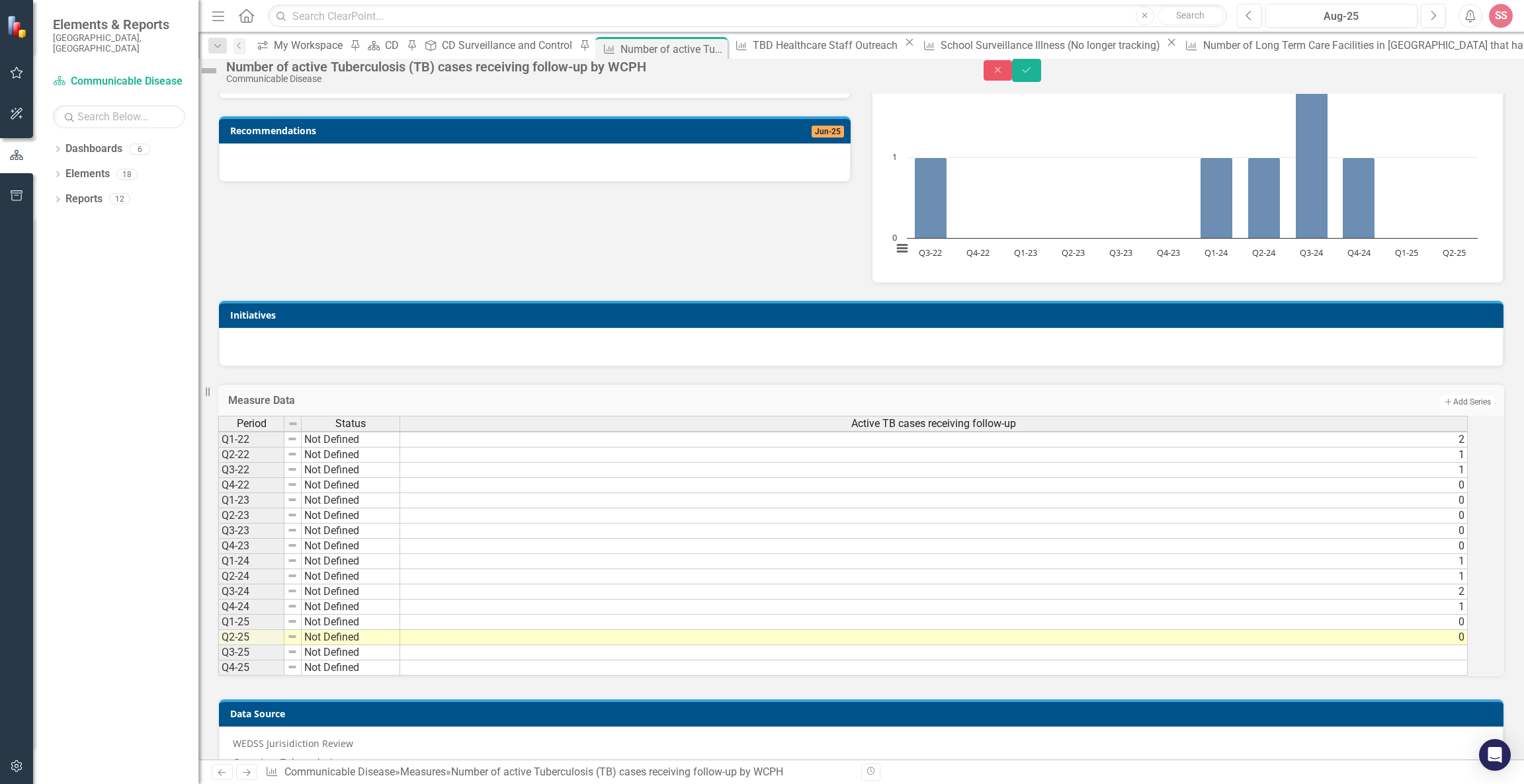
click at [1483, 84] on div "Number of active Tuberculosis (TB) cases receiving follow-up by WCPH Communicab…" at bounding box center [861, 71] width 1325 height 25
click at [1041, 82] on button "Save" at bounding box center [1026, 70] width 29 height 23
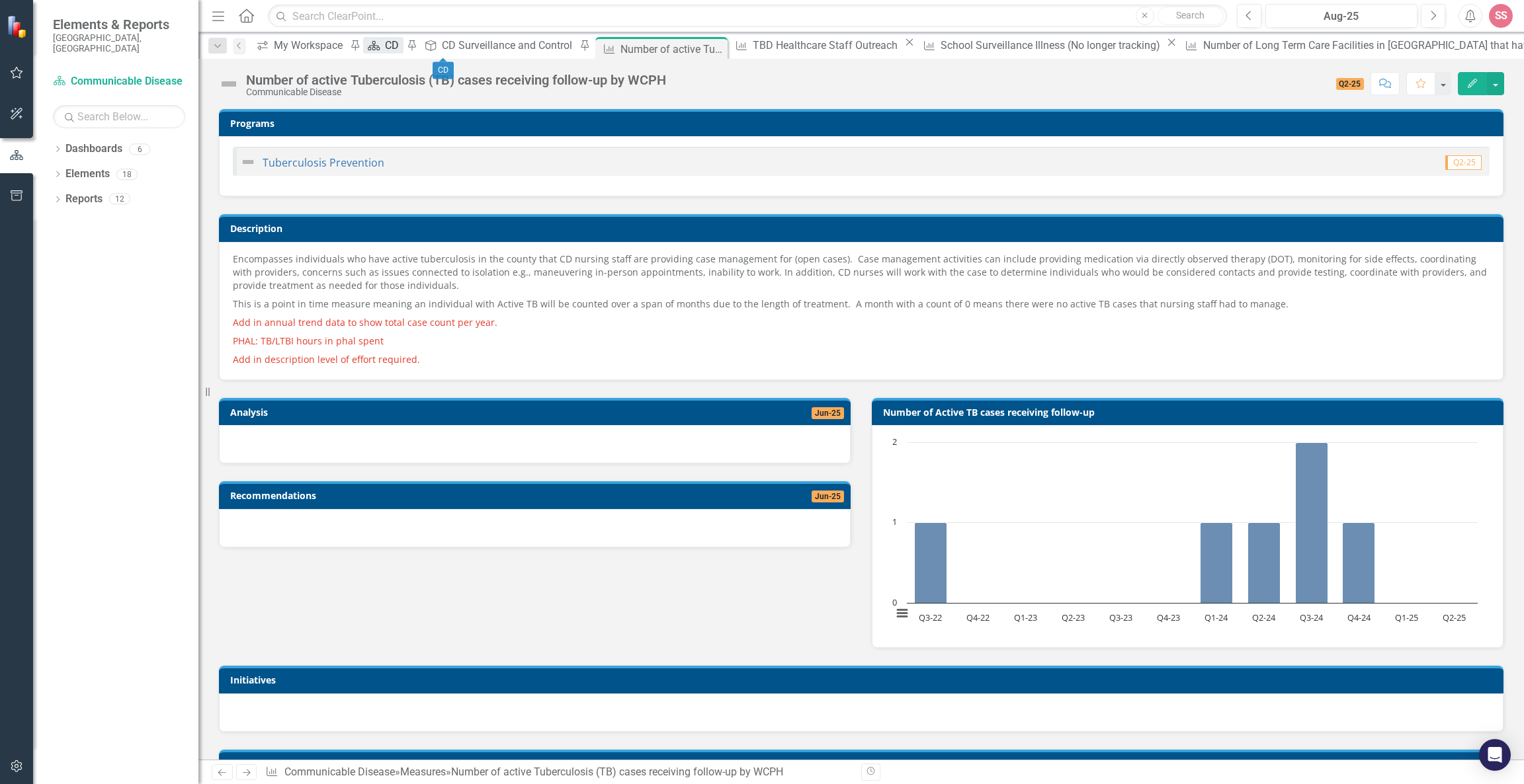
click at [380, 42] on icon "Dashboard" at bounding box center [374, 46] width 13 height 11
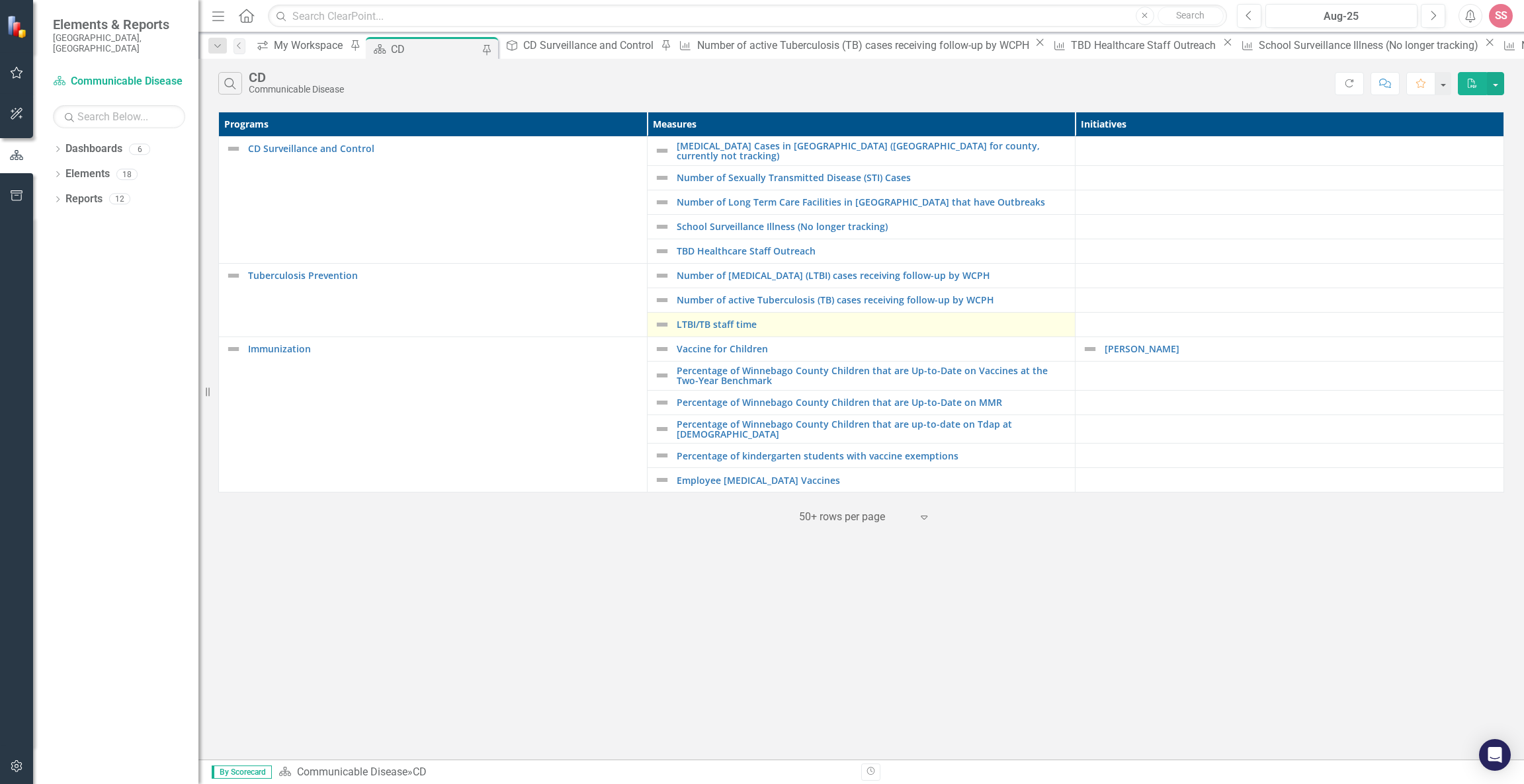
click at [715, 328] on div "LTBI/TB staff time" at bounding box center [862, 325] width 415 height 16
click at [714, 323] on link "LTBI/TB staff time" at bounding box center [872, 324] width 393 height 10
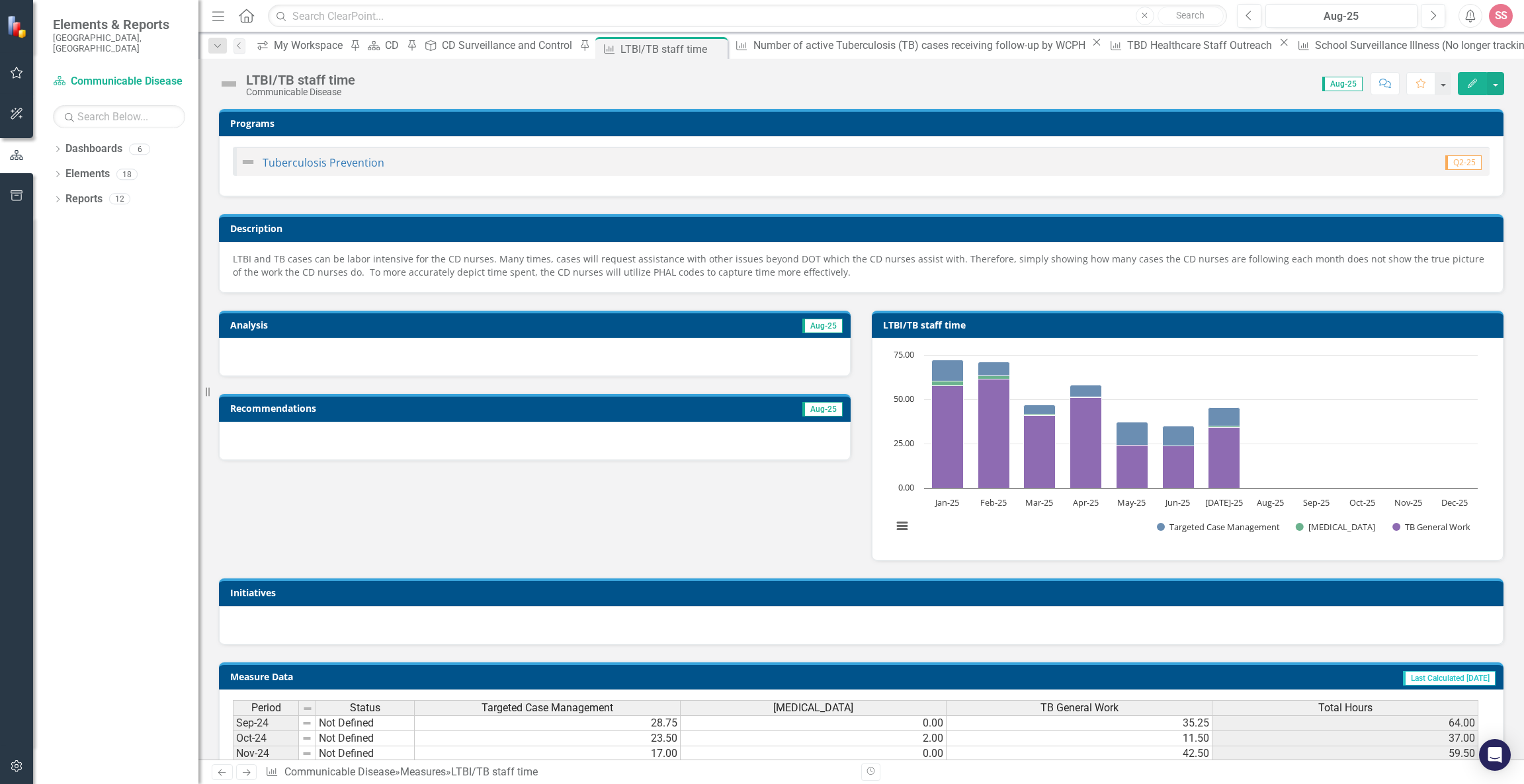
click at [679, 343] on div at bounding box center [534, 357] width 631 height 38
click at [671, 361] on div at bounding box center [534, 357] width 631 height 38
click at [678, 359] on div at bounding box center [534, 357] width 631 height 38
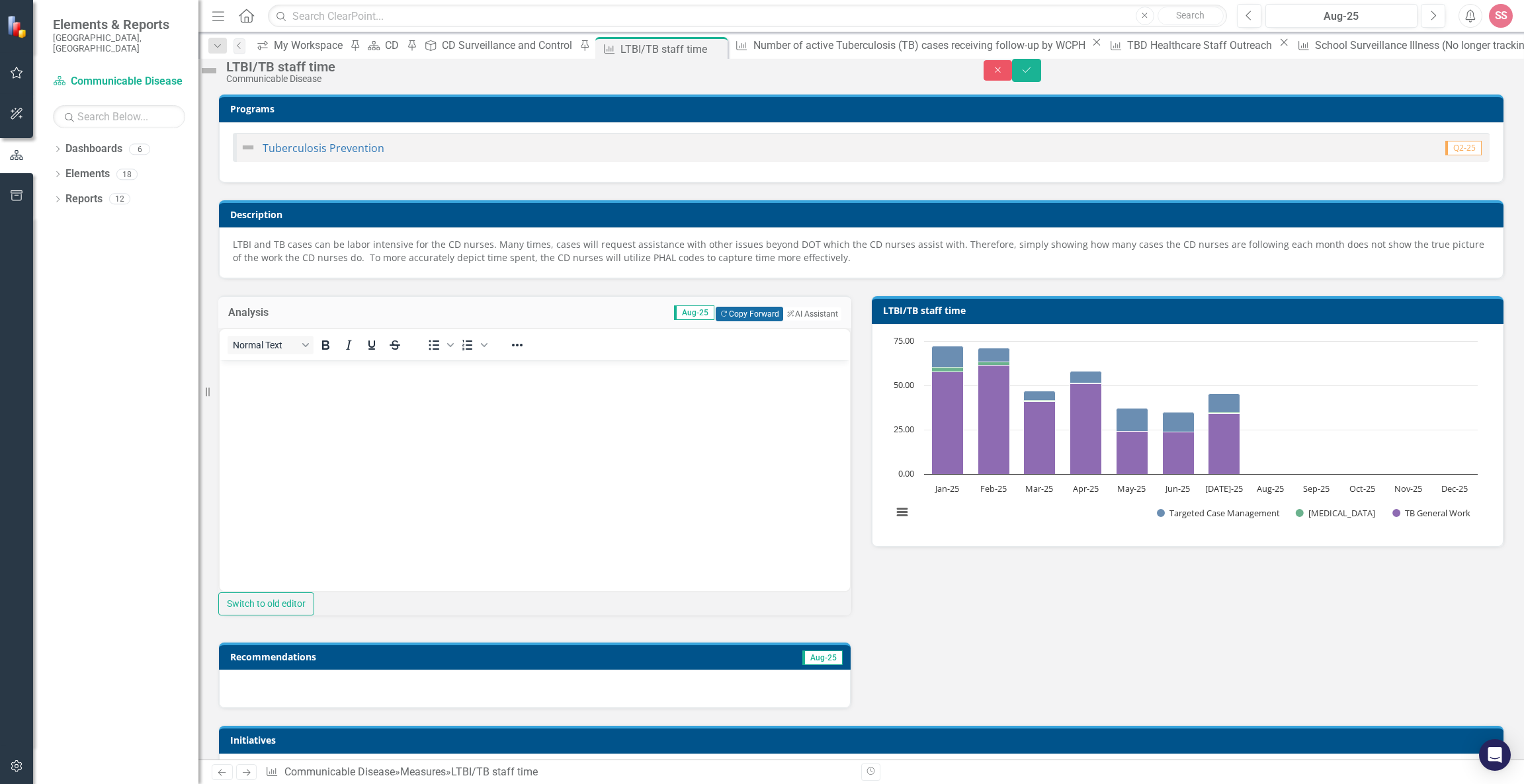
click at [716, 321] on button "Copy Forward Copy Forward" at bounding box center [750, 314] width 67 height 15
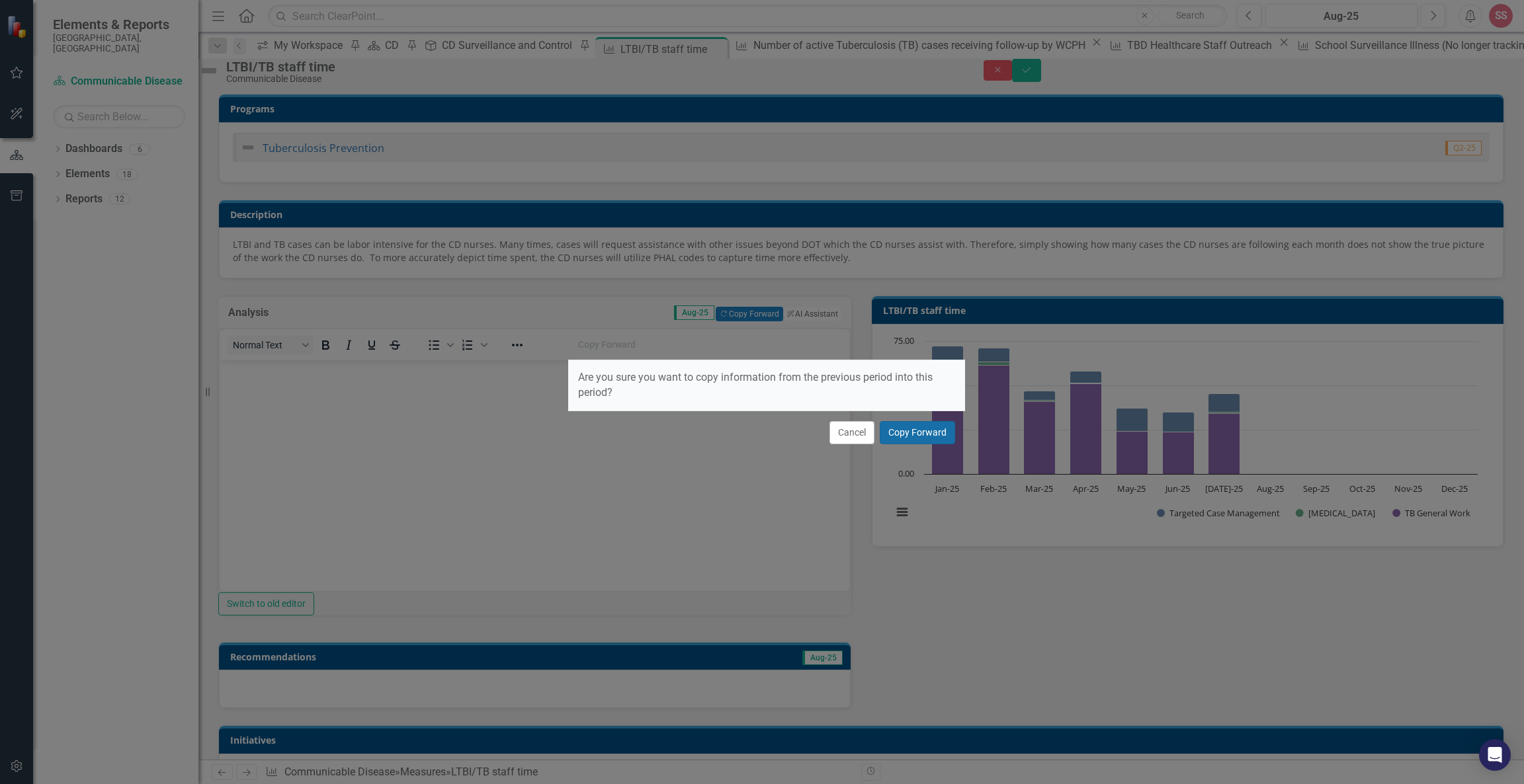
click at [939, 425] on button "Copy Forward" at bounding box center [917, 433] width 75 height 23
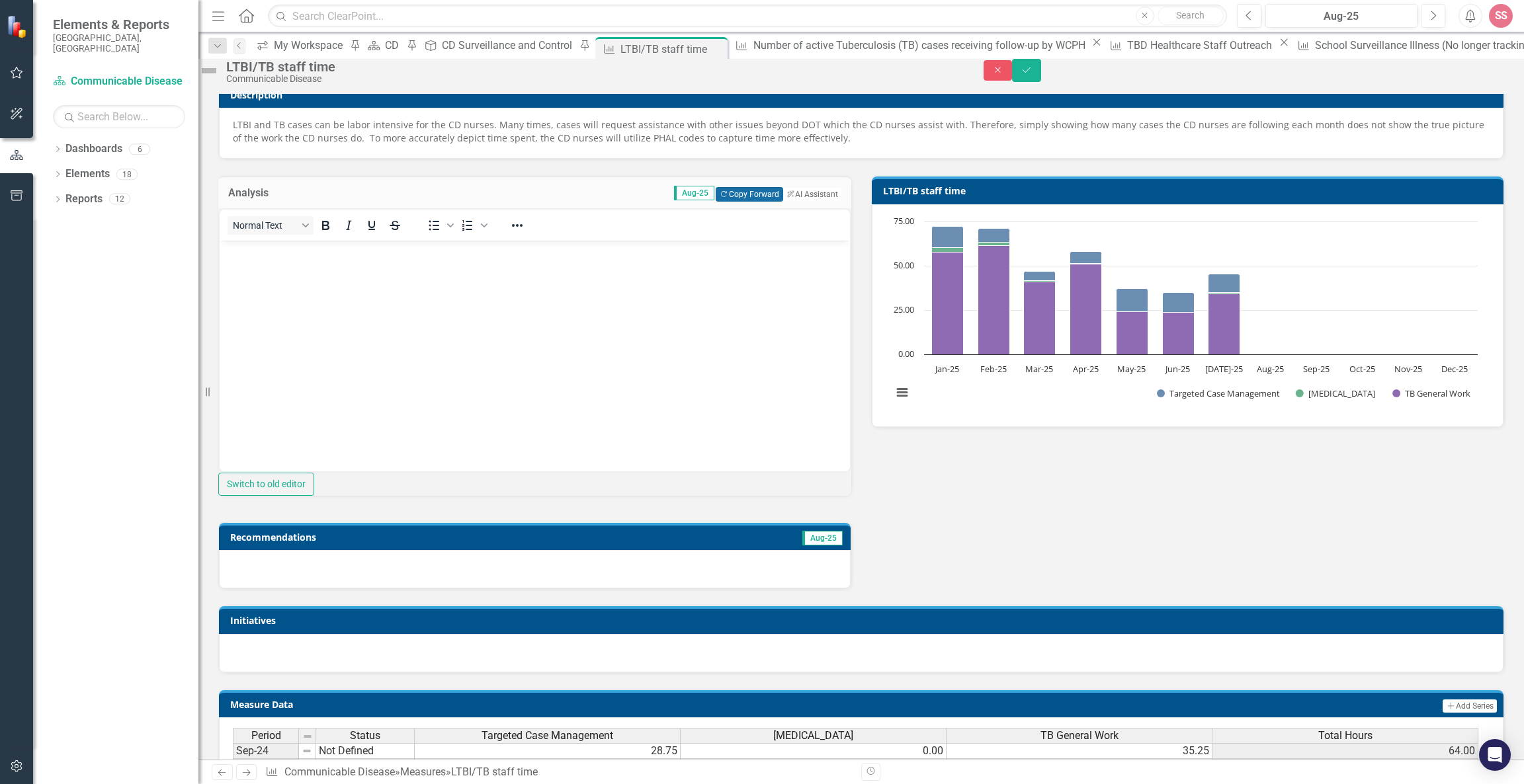
scroll to position [121, 0]
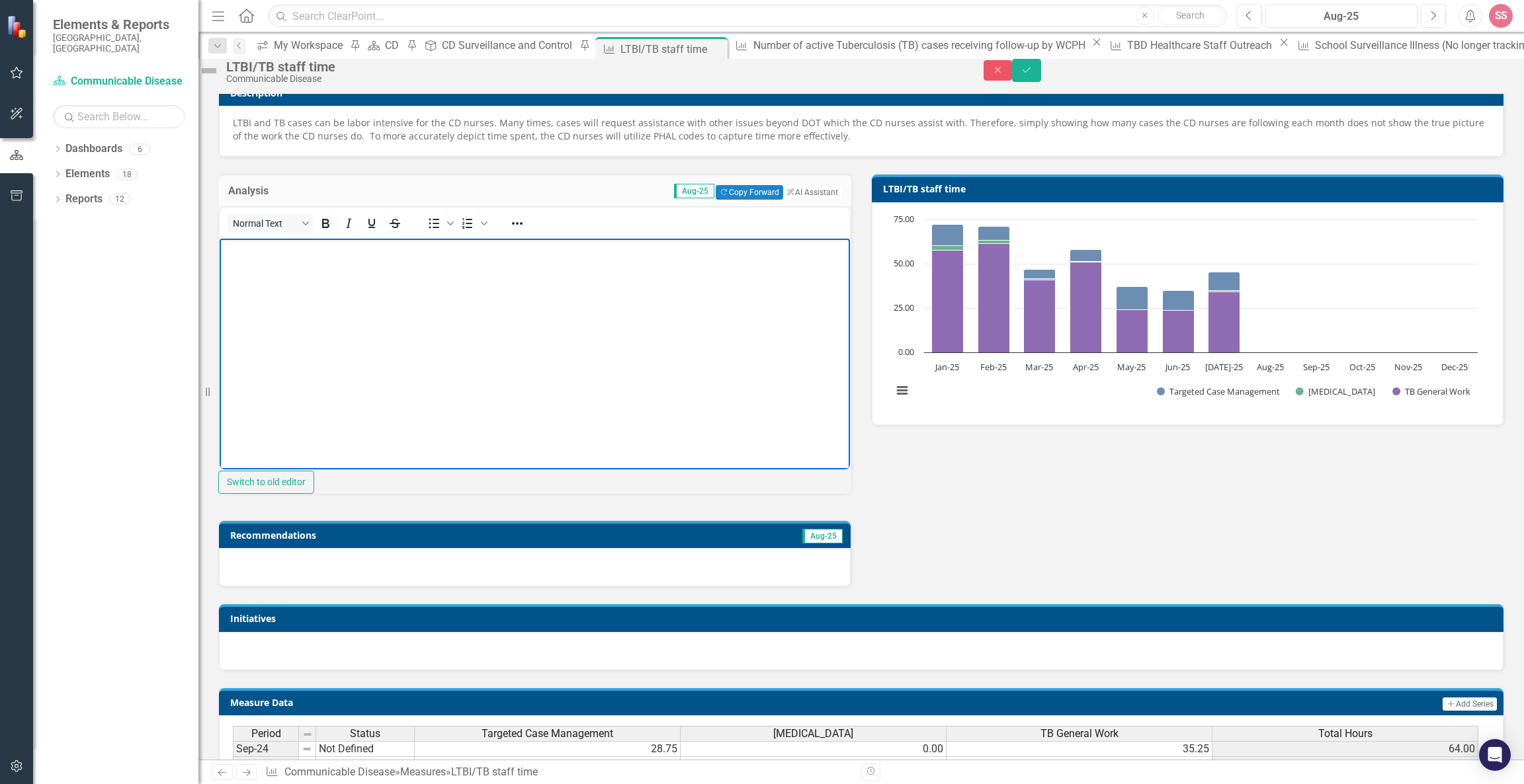
click at [624, 367] on body "Rich Text Area. Press ALT-0 for help." at bounding box center [534, 337] width 630 height 199
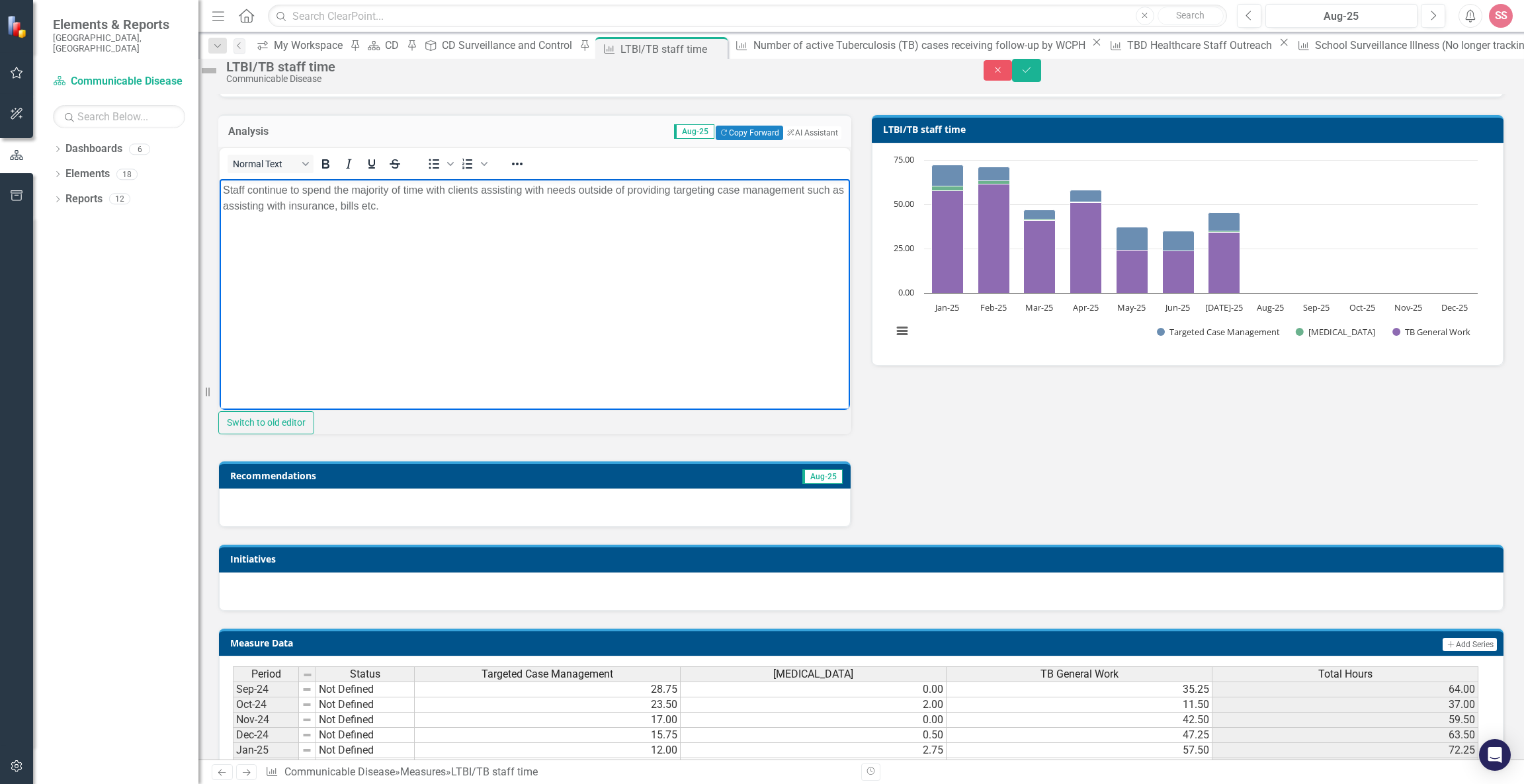
scroll to position [189, 0]
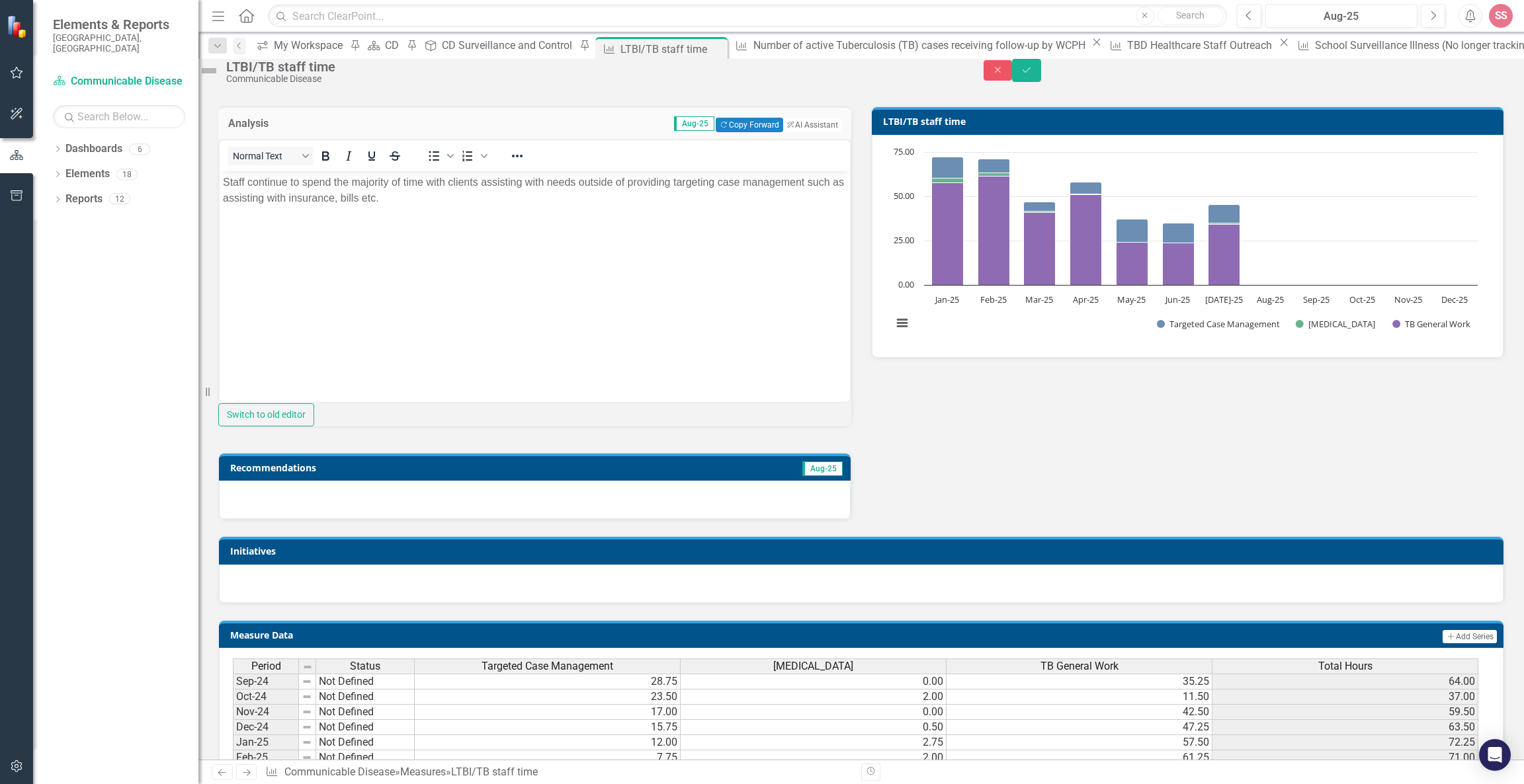
click at [479, 519] on div at bounding box center [534, 500] width 631 height 38
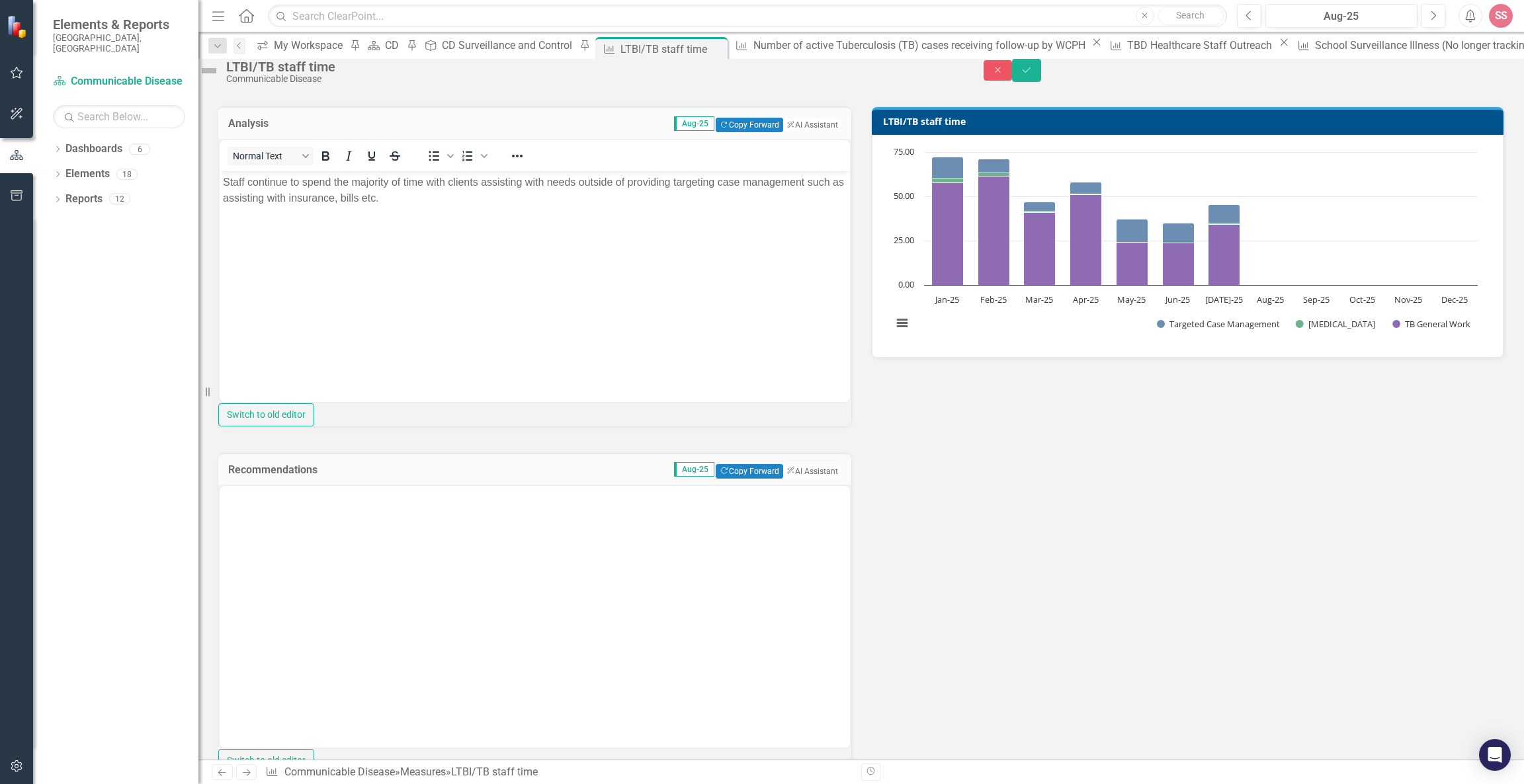
scroll to position [0, 0]
click at [406, 583] on body "Rich Text Area. Press ALT-0 for help." at bounding box center [534, 616] width 630 height 199
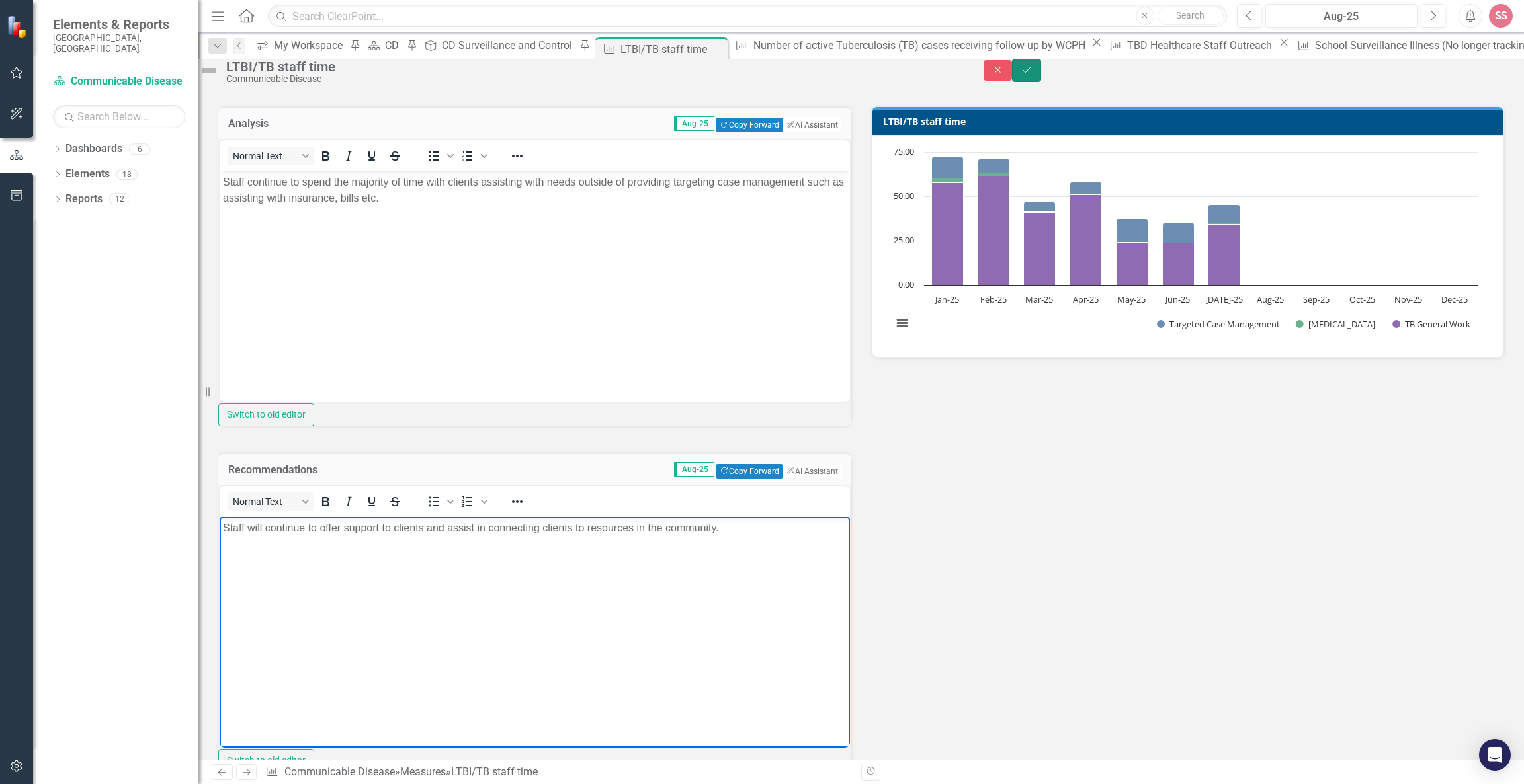
click at [1041, 76] on button "Save" at bounding box center [1026, 70] width 29 height 23
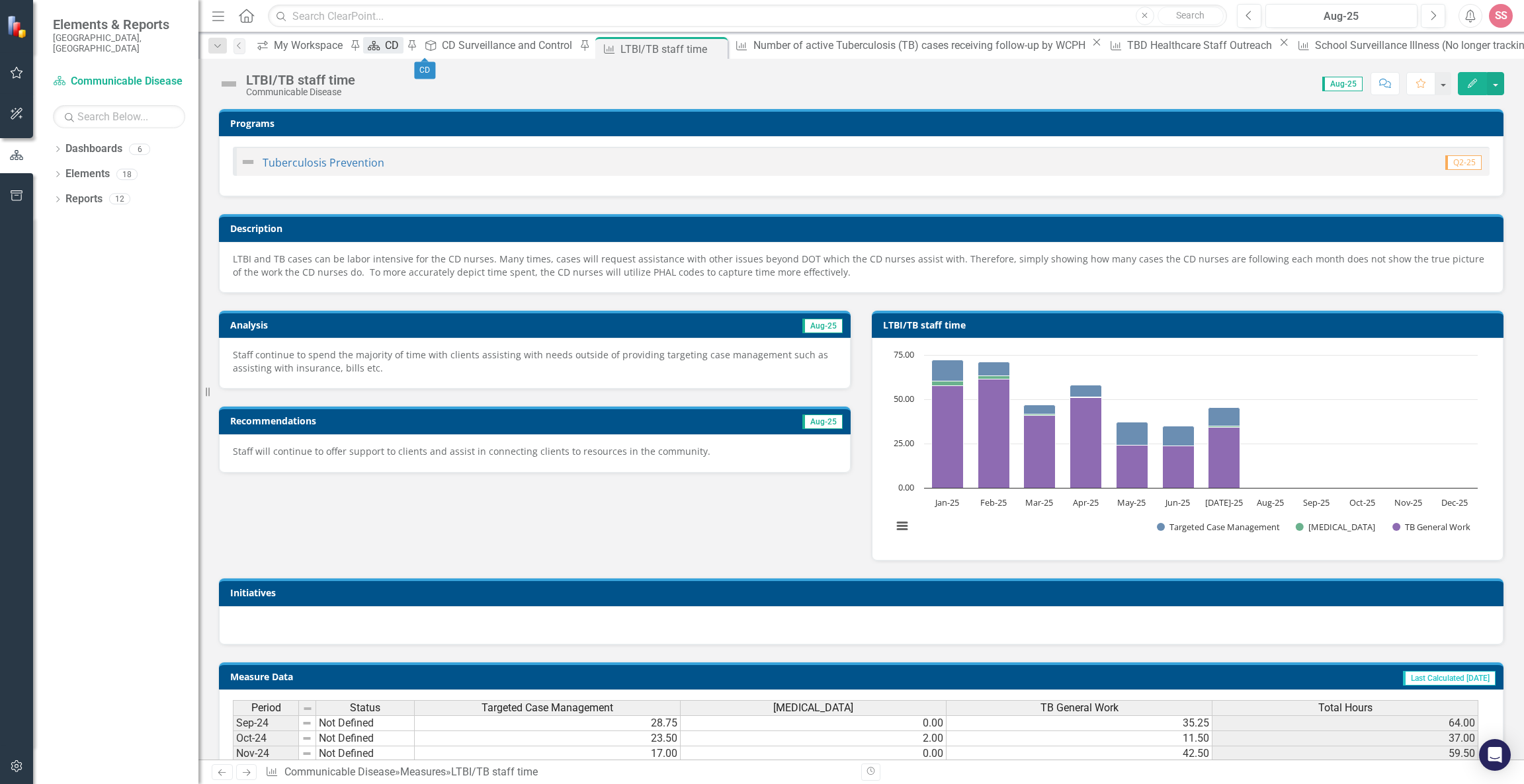
click at [403, 42] on div "CD" at bounding box center [394, 45] width 18 height 17
